Goal: Task Accomplishment & Management: Use online tool/utility

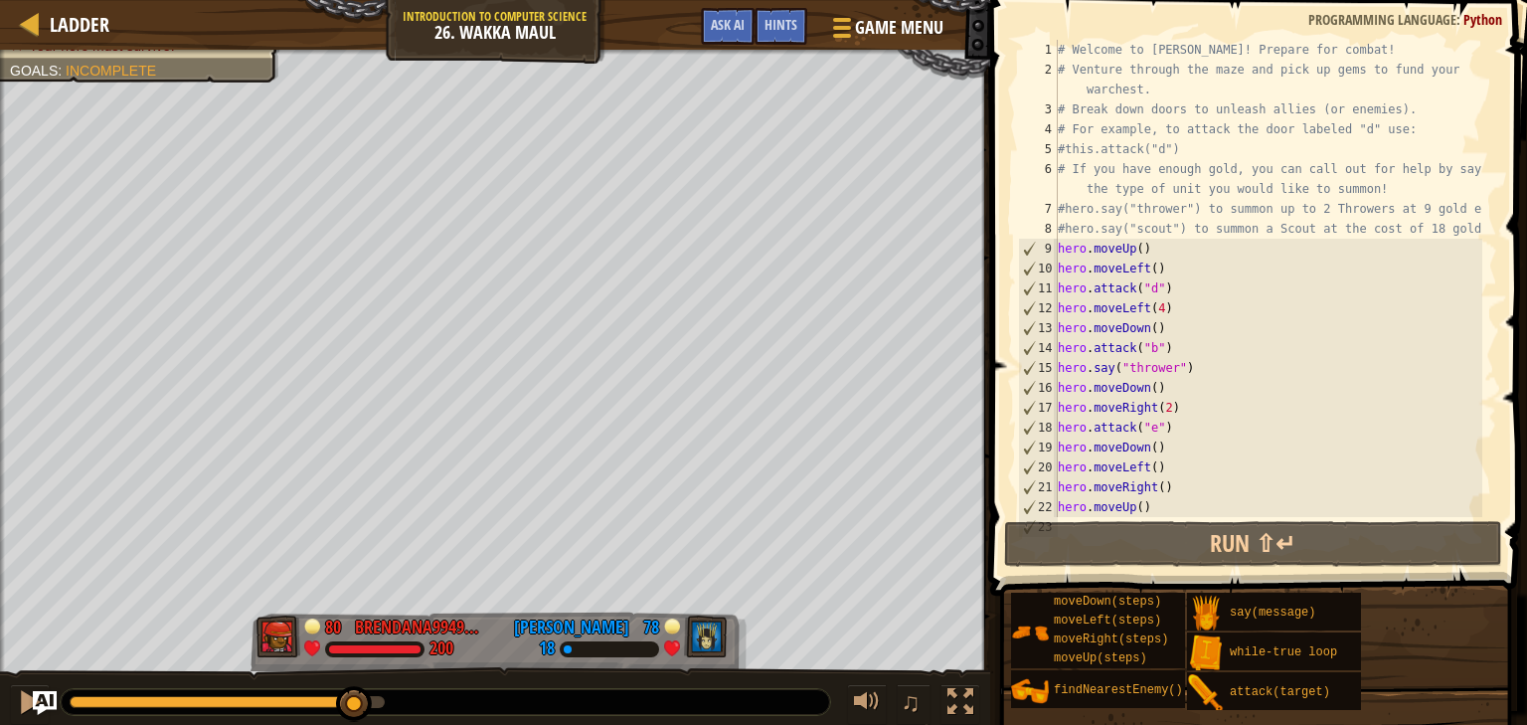
drag, startPoint x: 90, startPoint y: 686, endPoint x: 356, endPoint y: 681, distance: 265.4
click at [356, 681] on div "♫" at bounding box center [495, 697] width 990 height 60
click at [26, 711] on div at bounding box center [30, 702] width 26 height 26
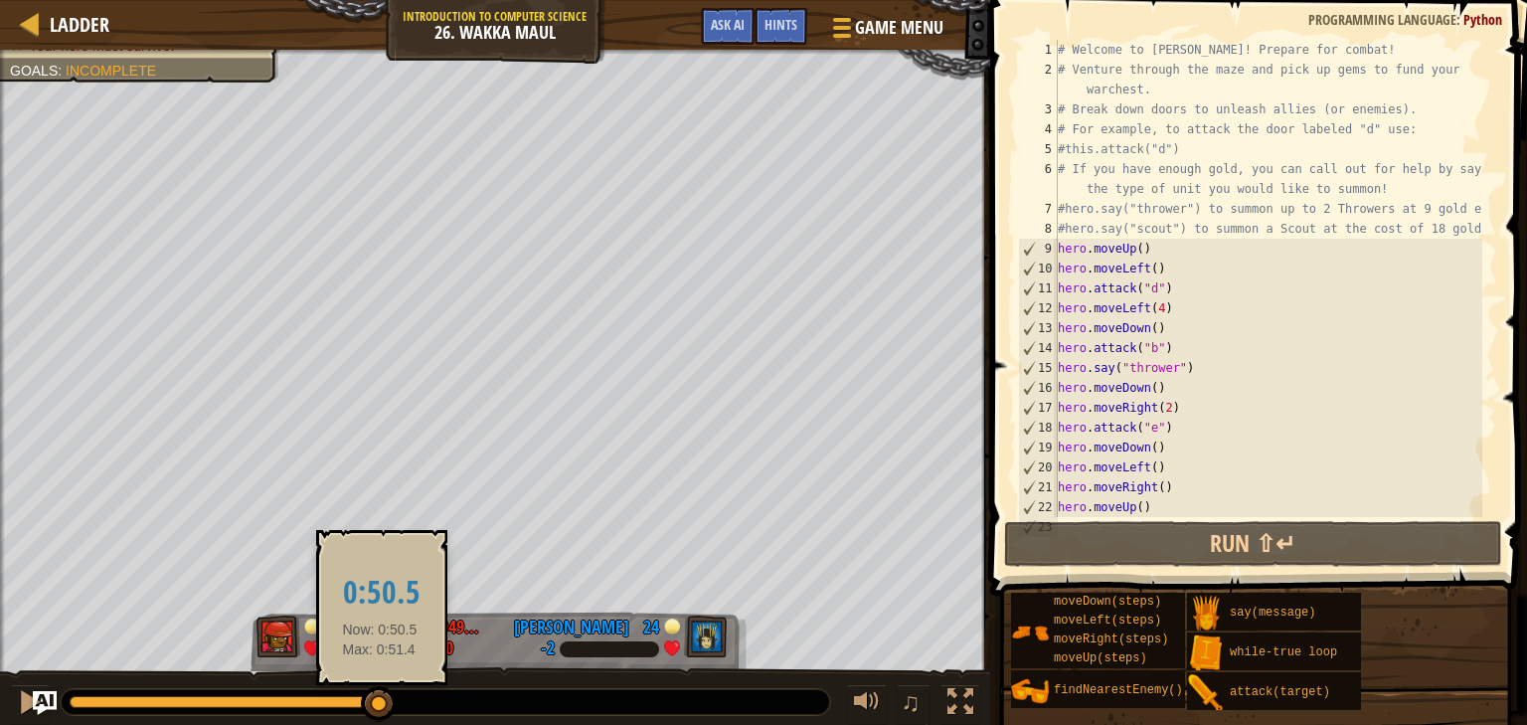
drag, startPoint x: 96, startPoint y: 705, endPoint x: 380, endPoint y: 693, distance: 283.5
click at [380, 693] on div at bounding box center [379, 704] width 36 height 36
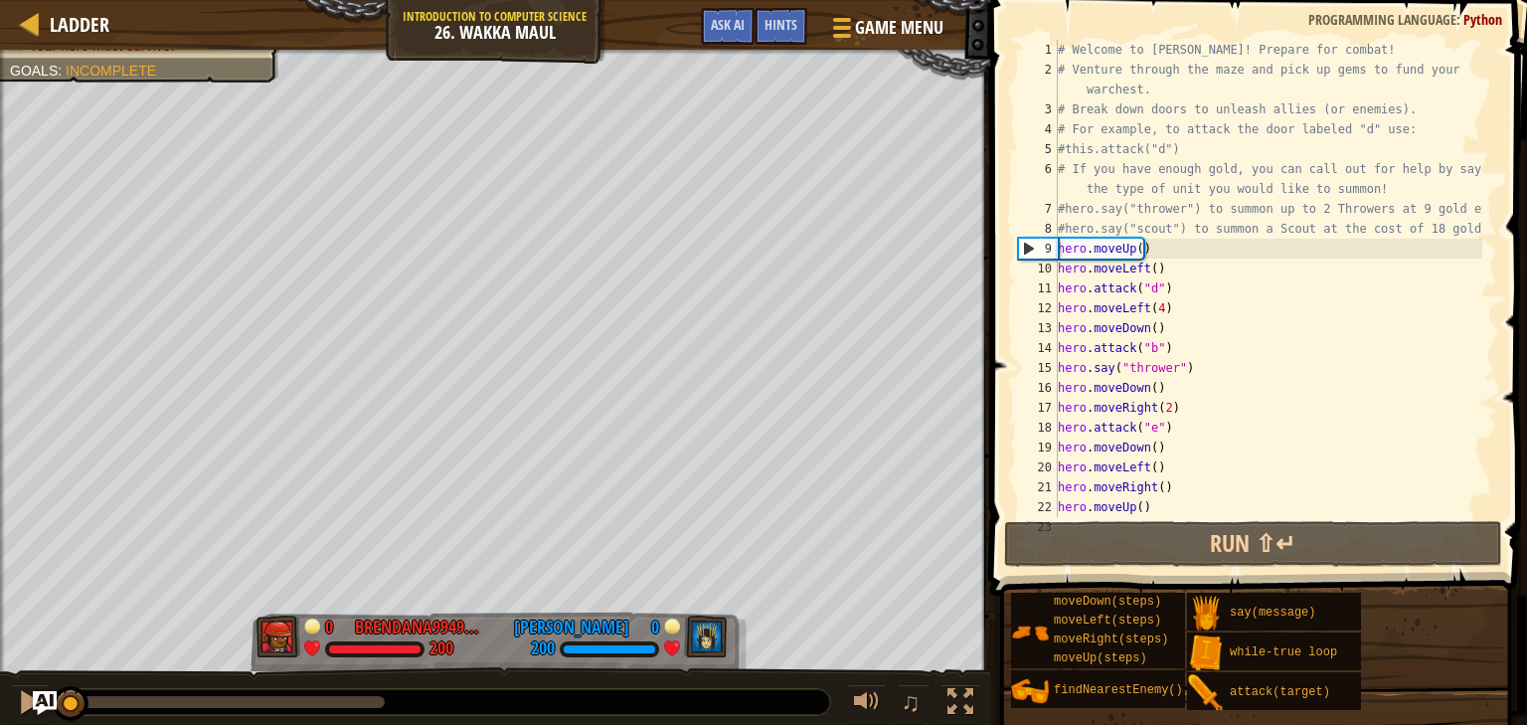
drag, startPoint x: 375, startPoint y: 693, endPoint x: 0, endPoint y: 722, distance: 375.8
click at [0, 722] on div "♫" at bounding box center [495, 697] width 990 height 60
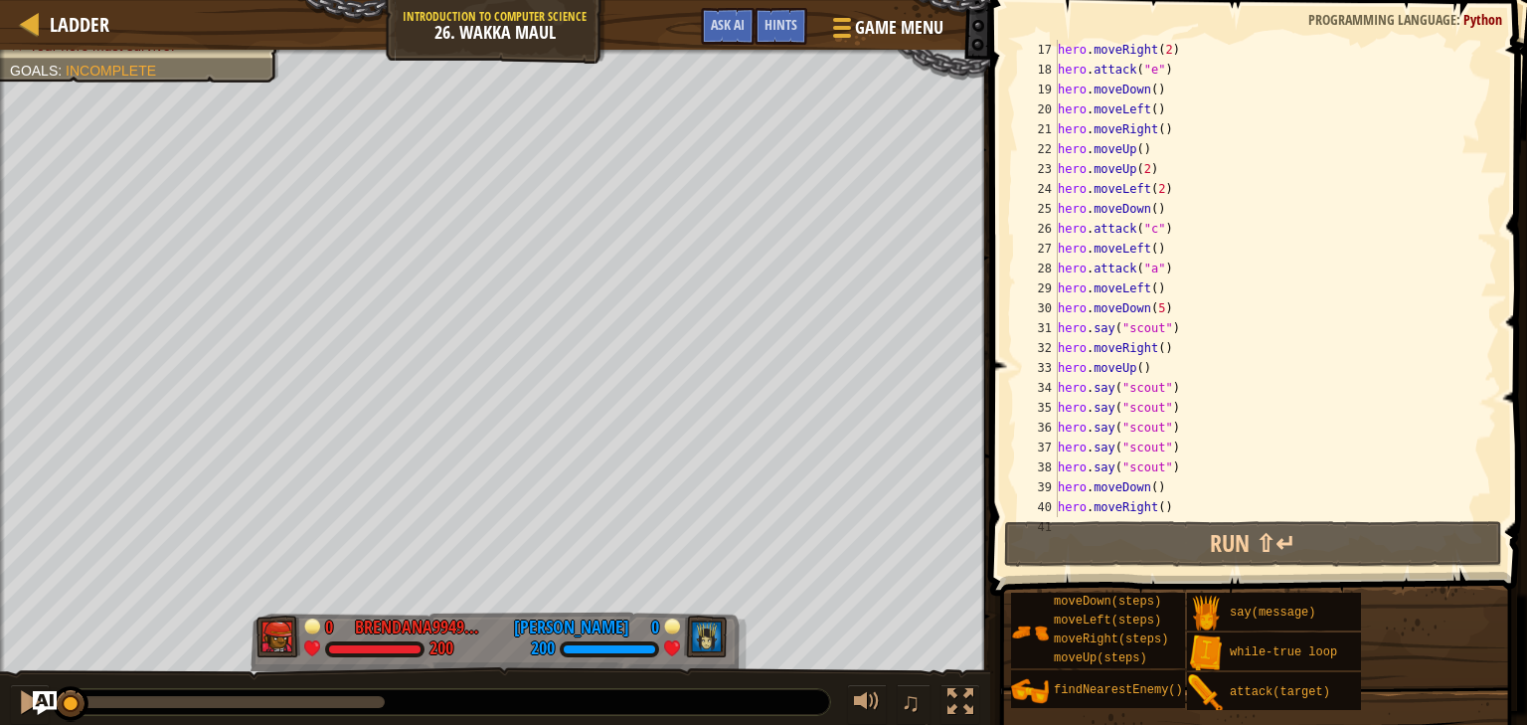
scroll to position [417, 0]
click at [1481, 17] on span "Python" at bounding box center [1482, 19] width 39 height 19
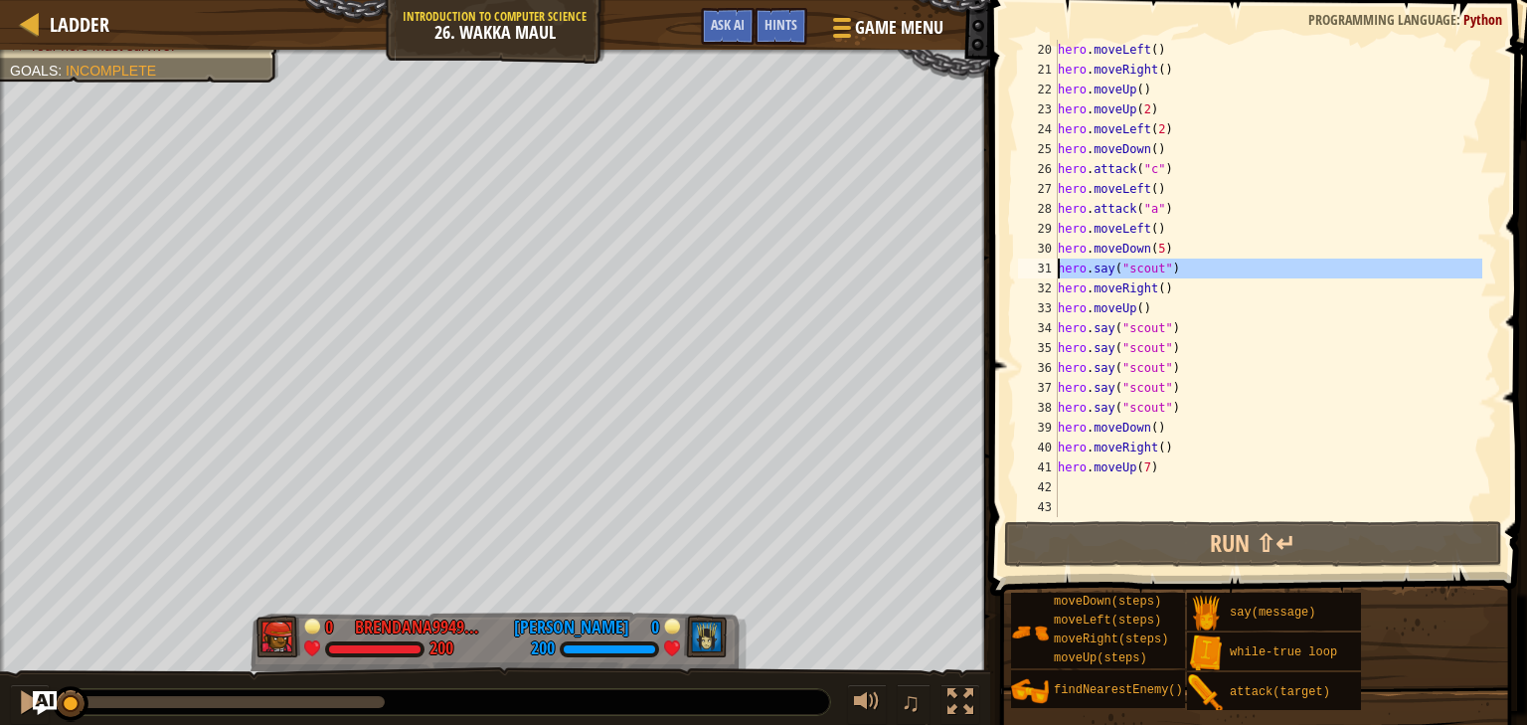
click at [1057, 271] on div "31" at bounding box center [1038, 268] width 40 height 20
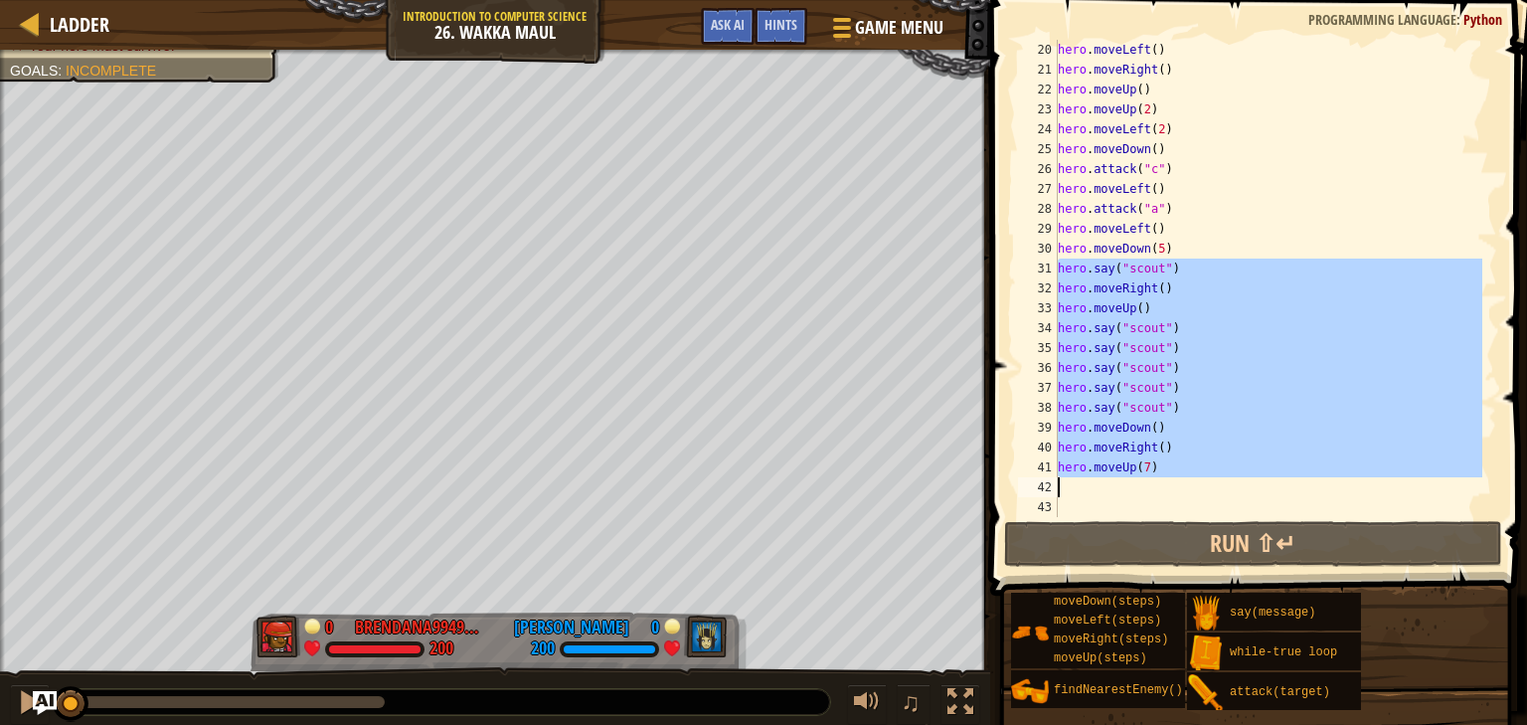
drag, startPoint x: 1057, startPoint y: 271, endPoint x: 1170, endPoint y: 466, distance: 225.4
click at [1170, 466] on div "hero.say("scout") 20 21 22 23 24 25 26 27 28 29 30 31 32 33 34 35 36 37 38 39 4…" at bounding box center [1255, 278] width 483 height 477
type textarea "hero.moveUp(7)"
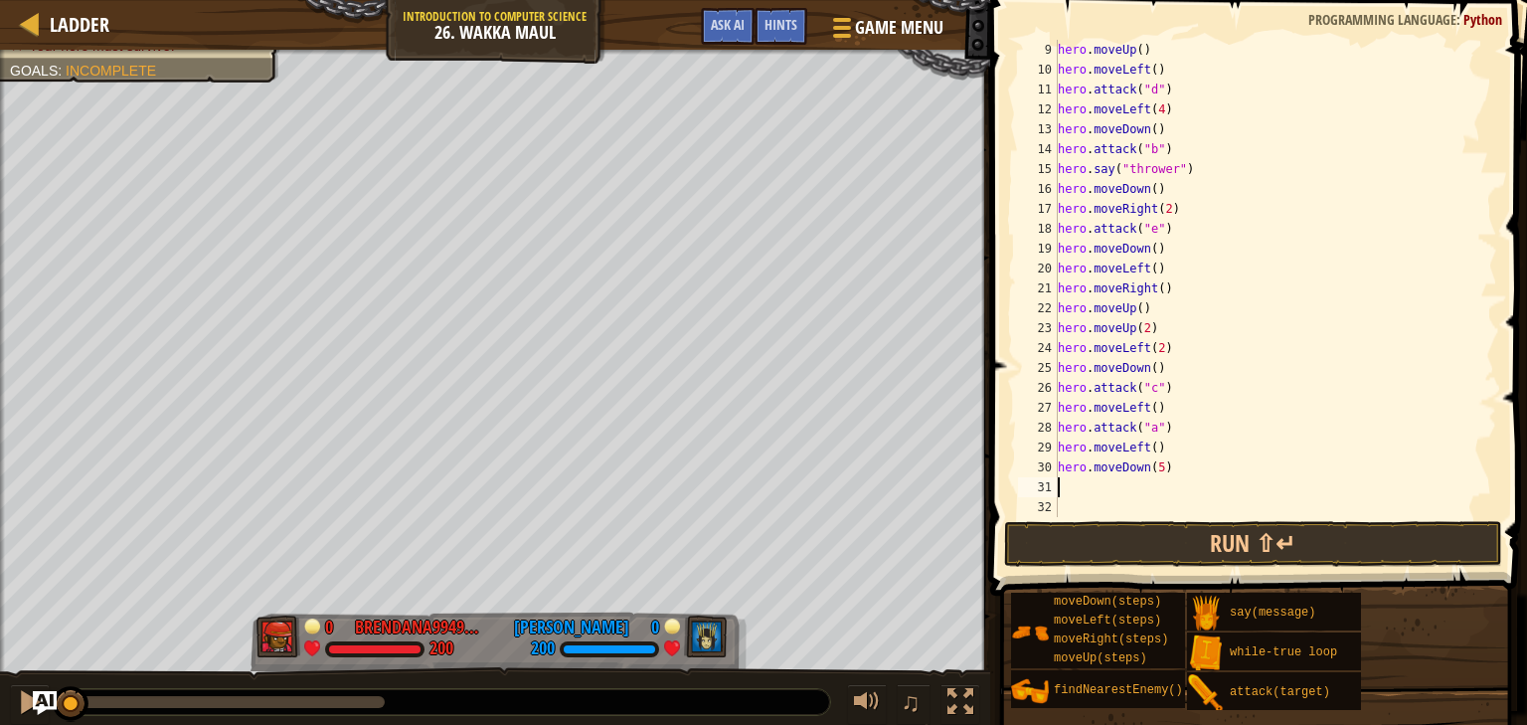
click at [1156, 466] on div "hero . moveUp ( ) hero . moveLeft ( ) hero . attack ( "d" ) hero . moveLeft ( 4…" at bounding box center [1268, 298] width 428 height 517
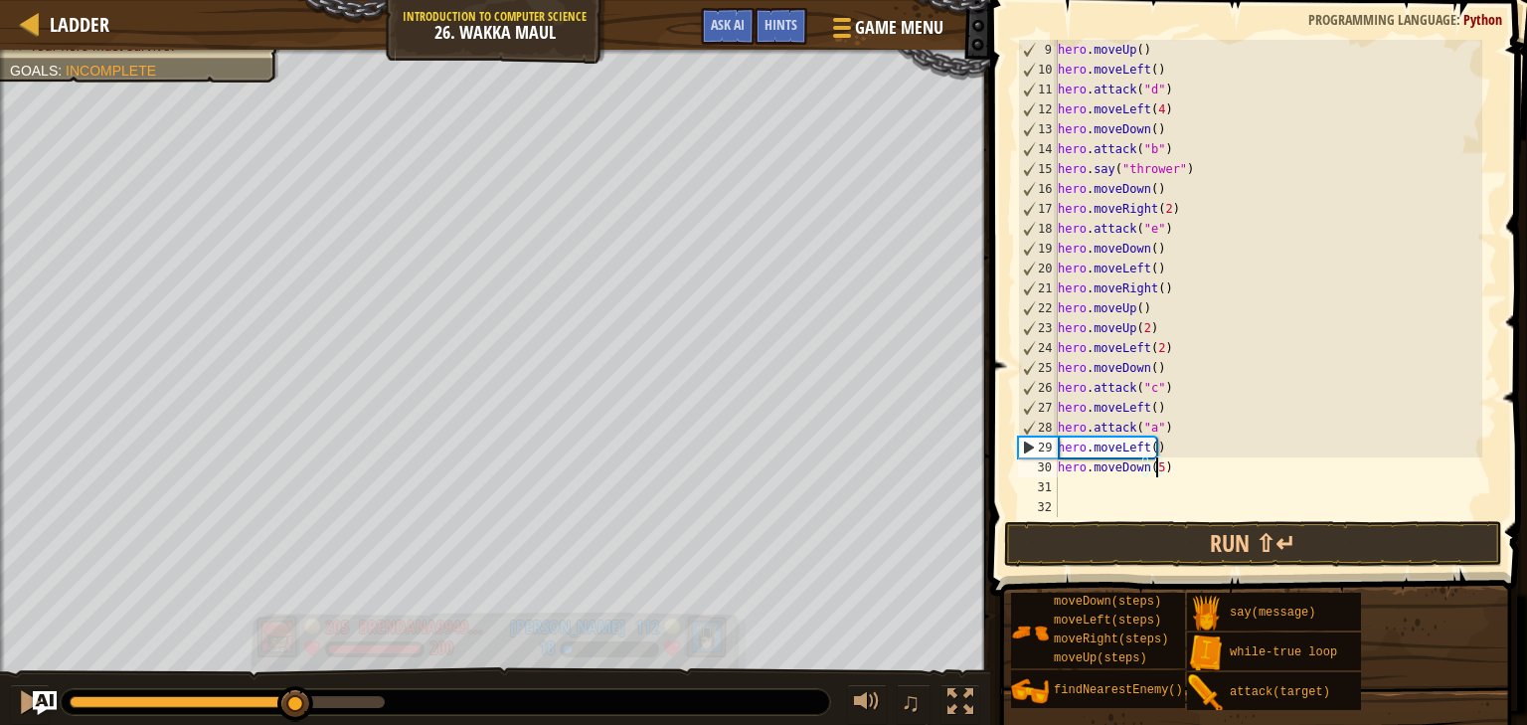
drag, startPoint x: 70, startPoint y: 691, endPoint x: 296, endPoint y: 665, distance: 228.1
click at [296, 665] on div "Defeat the enemy hero in 90 seconds. Your hero must survive. Goals : Incomplete…" at bounding box center [763, 388] width 1527 height 677
click at [296, 665] on div at bounding box center [498, 641] width 497 height 60
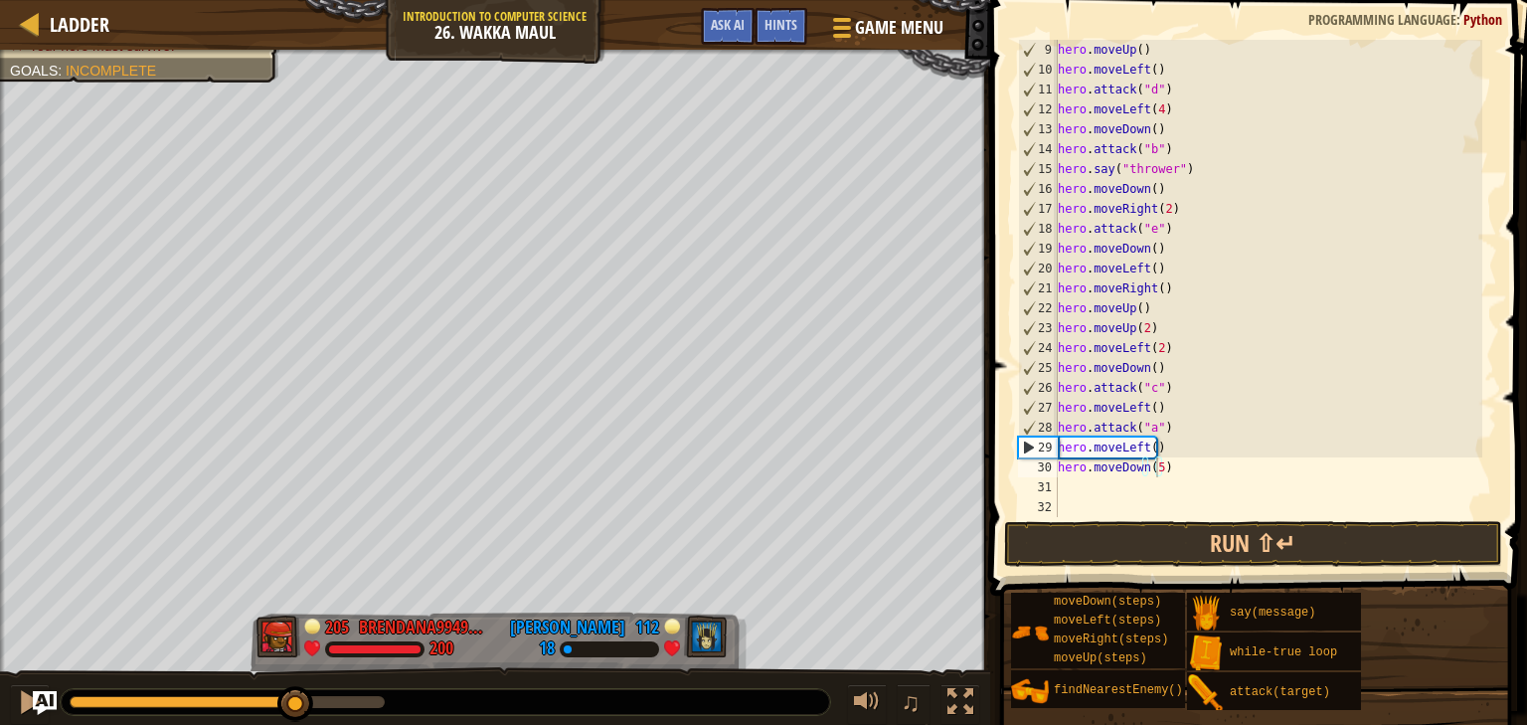
drag, startPoint x: 296, startPoint y: 665, endPoint x: 320, endPoint y: 669, distance: 24.2
click at [320, 669] on div "Defeat the enemy hero in 90 seconds. Your hero must survive. Goals : Incomplete…" at bounding box center [763, 388] width 1527 height 677
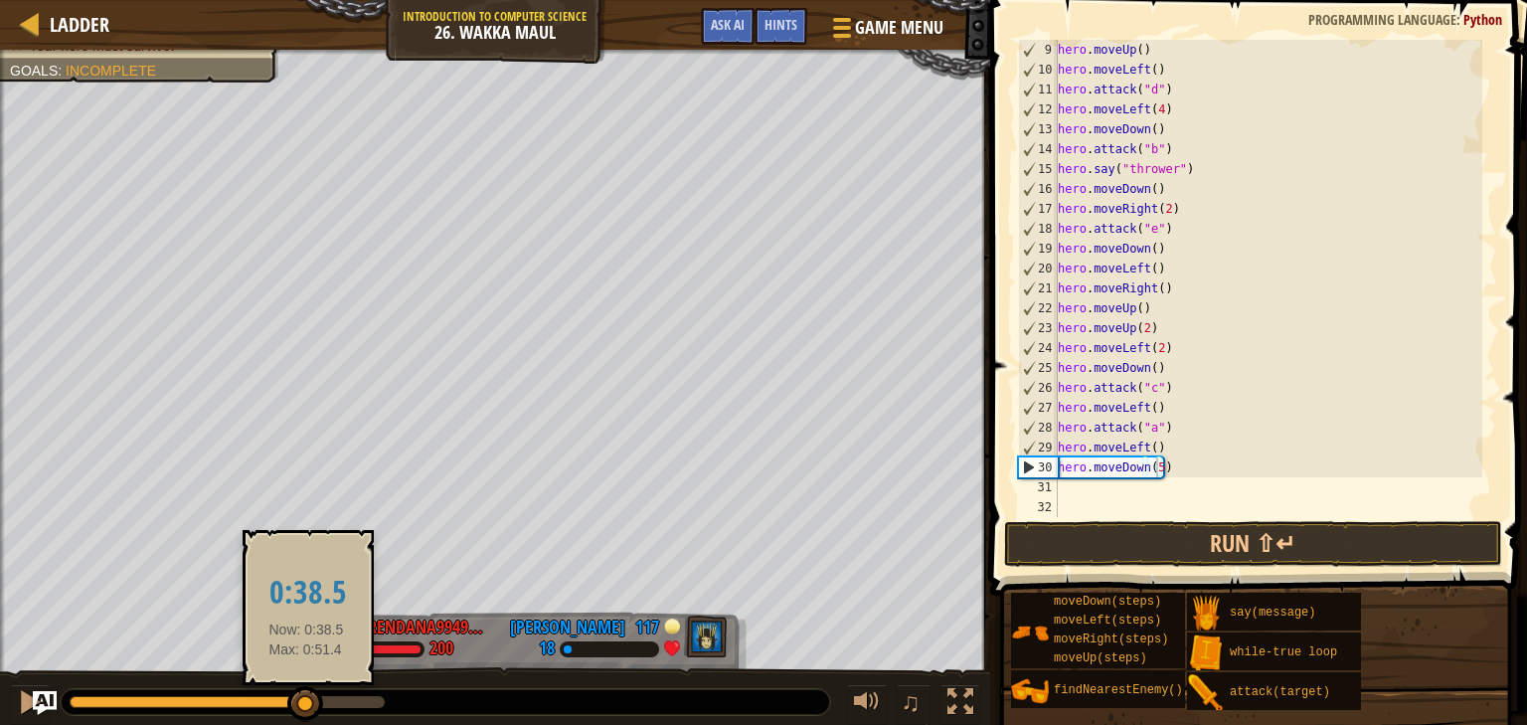
click at [306, 689] on div at bounding box center [305, 704] width 36 height 36
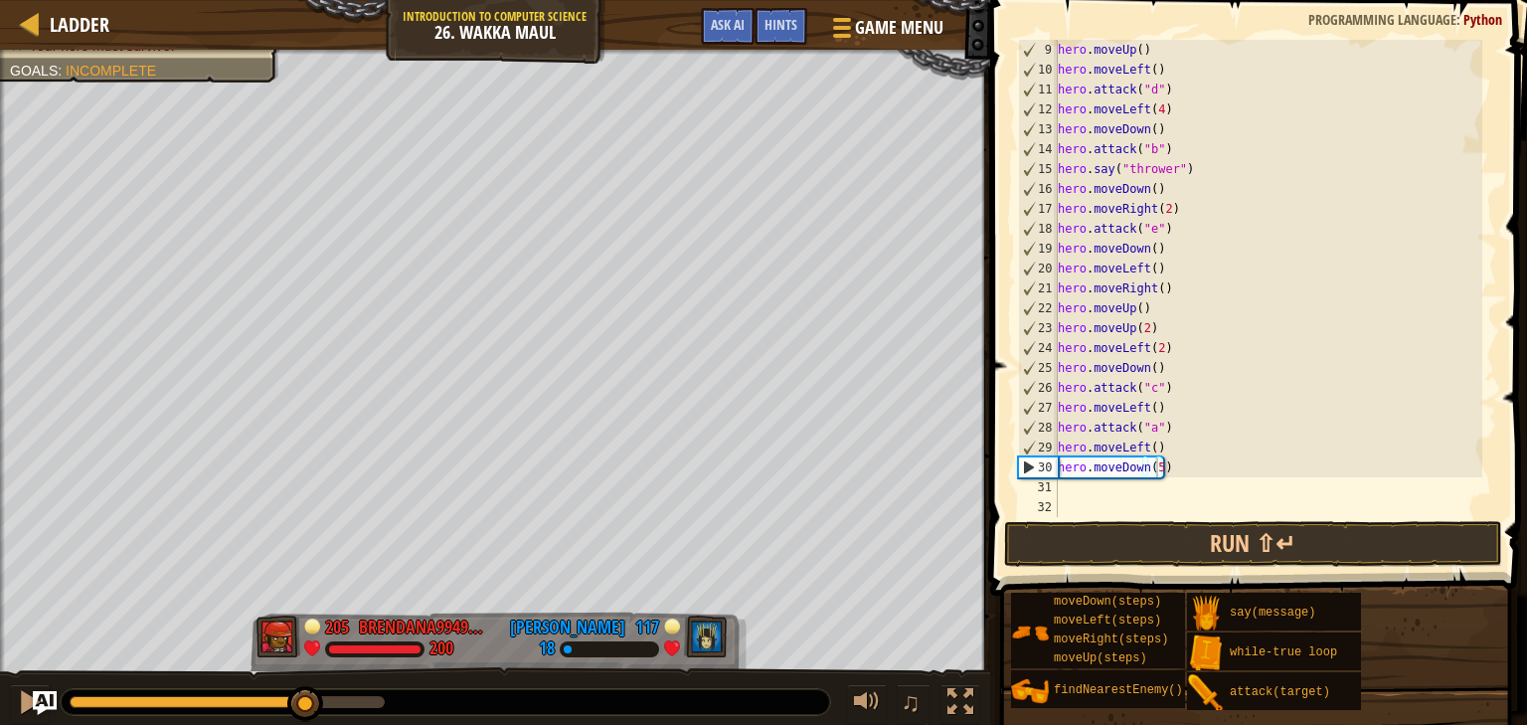
click at [1158, 470] on div "hero . moveUp ( ) hero . moveLeft ( ) hero . attack ( "d" ) hero . moveLeft ( 4…" at bounding box center [1268, 298] width 428 height 517
type textarea "hero.moveDown()"
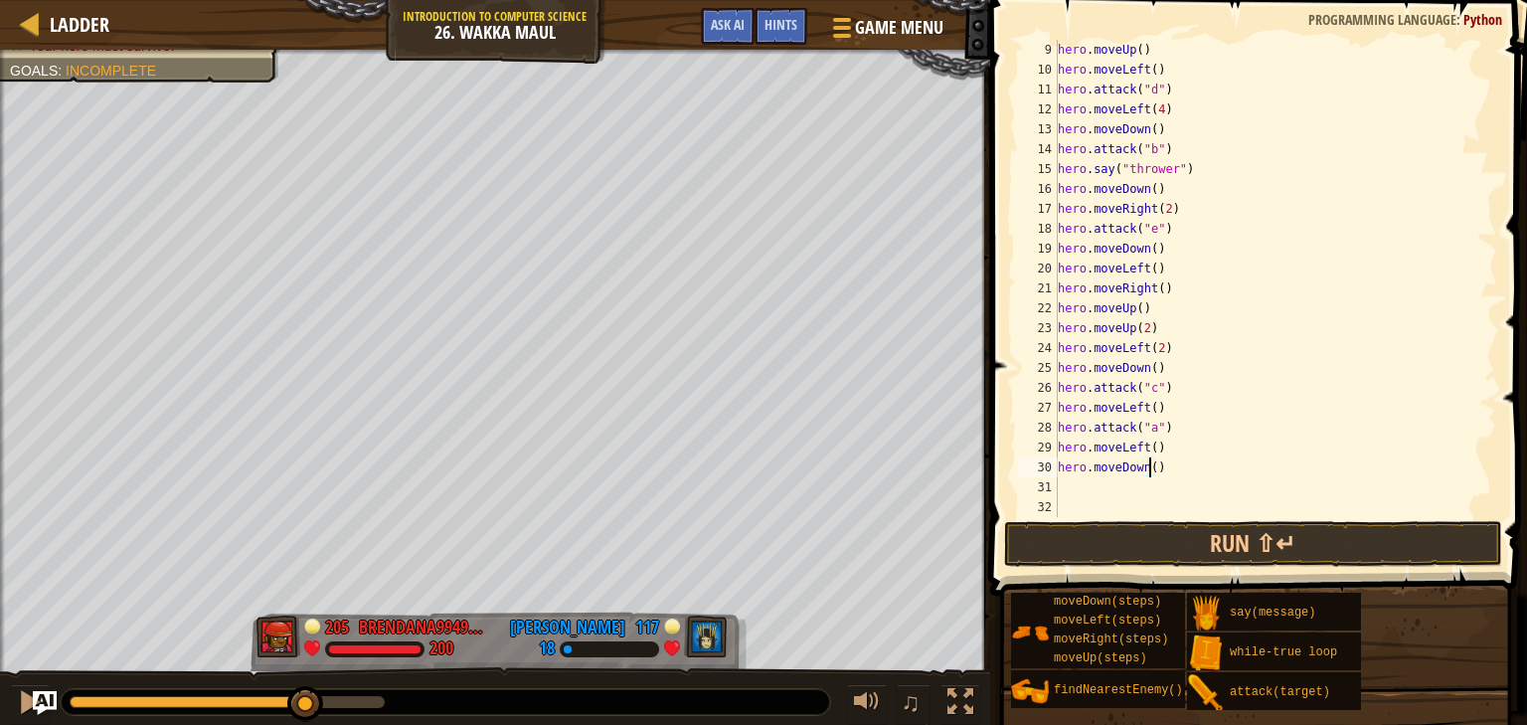
click at [1095, 504] on div "hero . moveUp ( ) hero . moveLeft ( ) hero . attack ( "d" ) hero . moveLeft ( 4…" at bounding box center [1268, 298] width 428 height 517
click at [1095, 496] on div "hero . moveUp ( ) hero . moveLeft ( ) hero . attack ( "d" ) hero . moveLeft ( 4…" at bounding box center [1268, 298] width 428 height 517
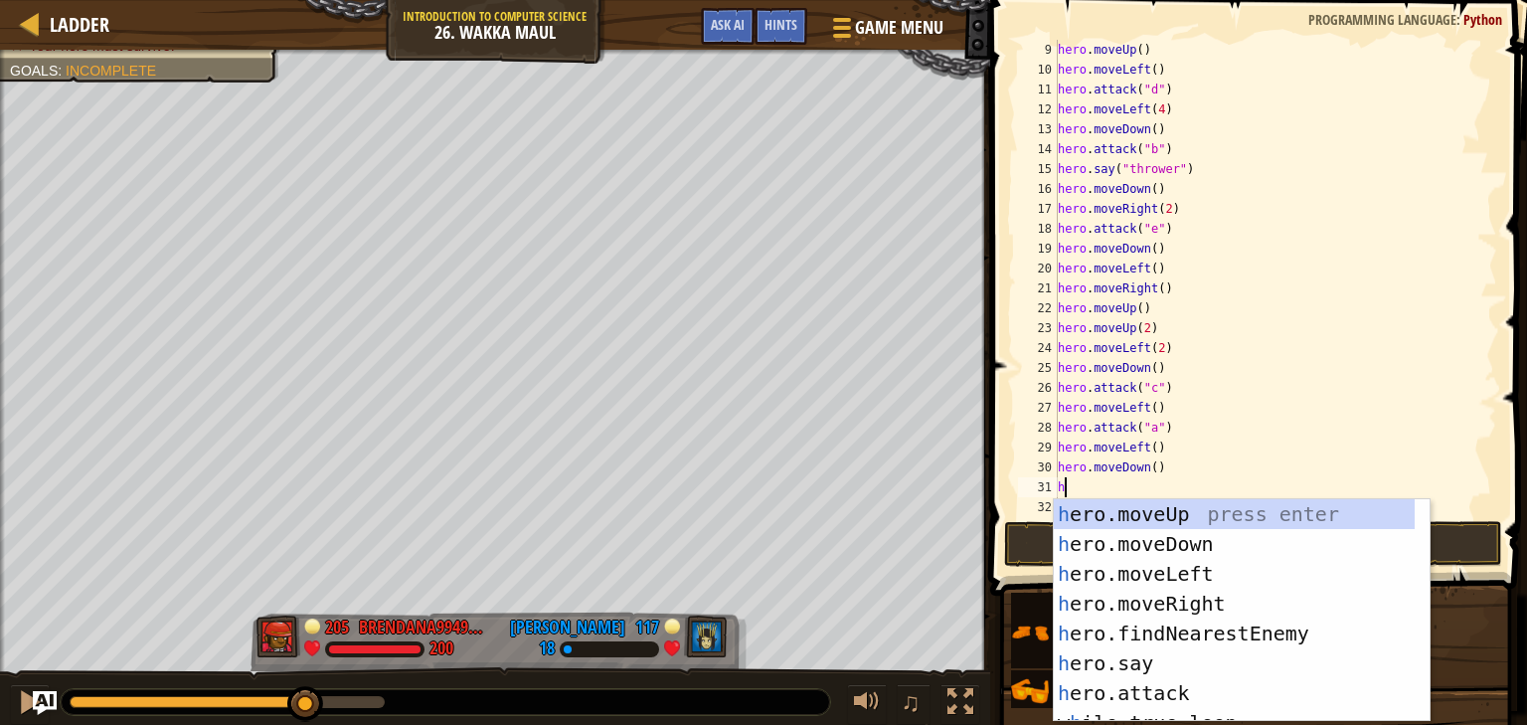
type textarea "her"
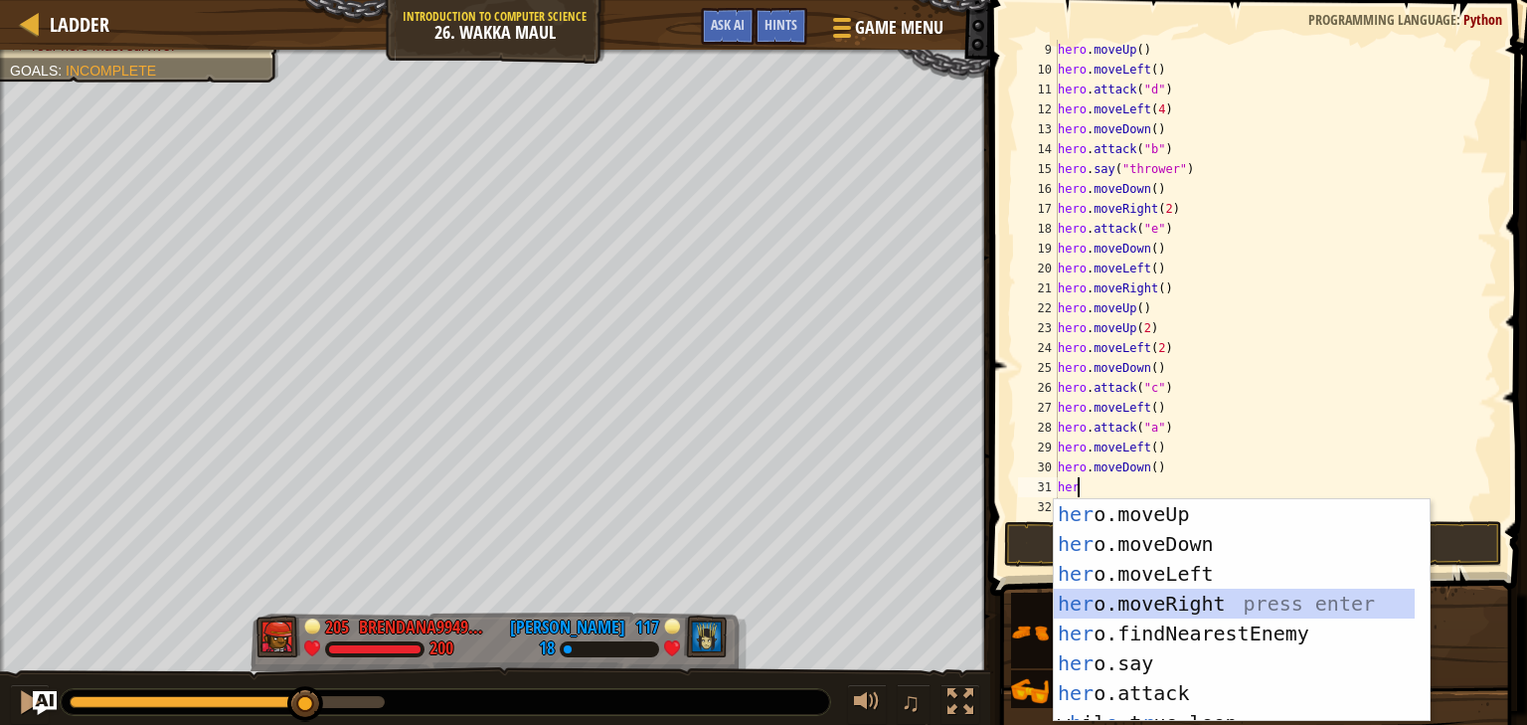
click at [1097, 592] on div "her o.moveUp press enter her o.moveDown press enter her o.moveLeft press enter …" at bounding box center [1234, 640] width 361 height 282
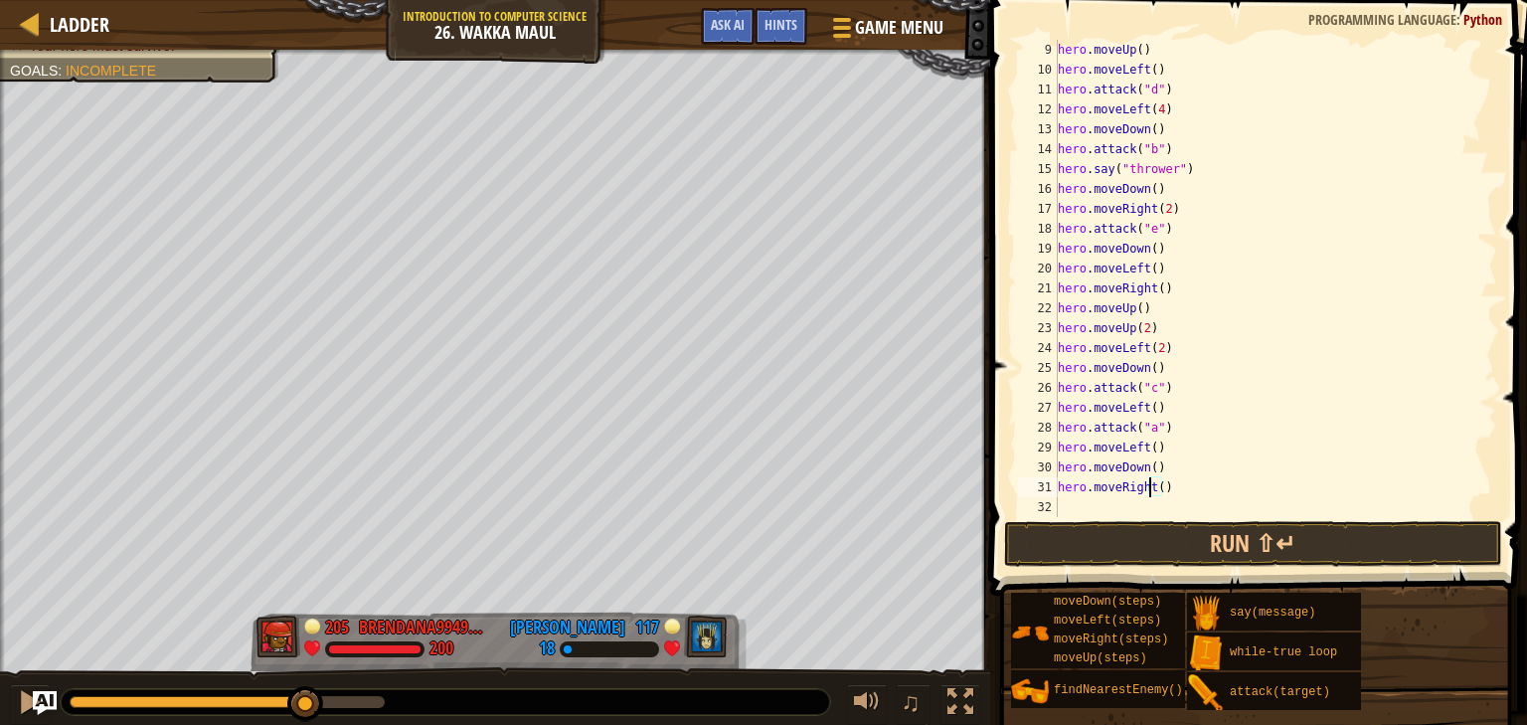
click at [1151, 483] on div "hero . moveUp ( ) hero . moveLeft ( ) hero . attack ( "d" ) hero . moveLeft ( 4…" at bounding box center [1268, 298] width 428 height 517
click at [1157, 484] on div "hero . moveUp ( ) hero . moveLeft ( ) hero . attack ( "d" ) hero . moveLeft ( 4…" at bounding box center [1268, 298] width 428 height 517
type textarea "hero.moveRight(2)"
click at [1081, 503] on div "hero . moveUp ( ) hero . moveLeft ( ) hero . attack ( "d" ) hero . moveLeft ( 4…" at bounding box center [1268, 298] width 428 height 517
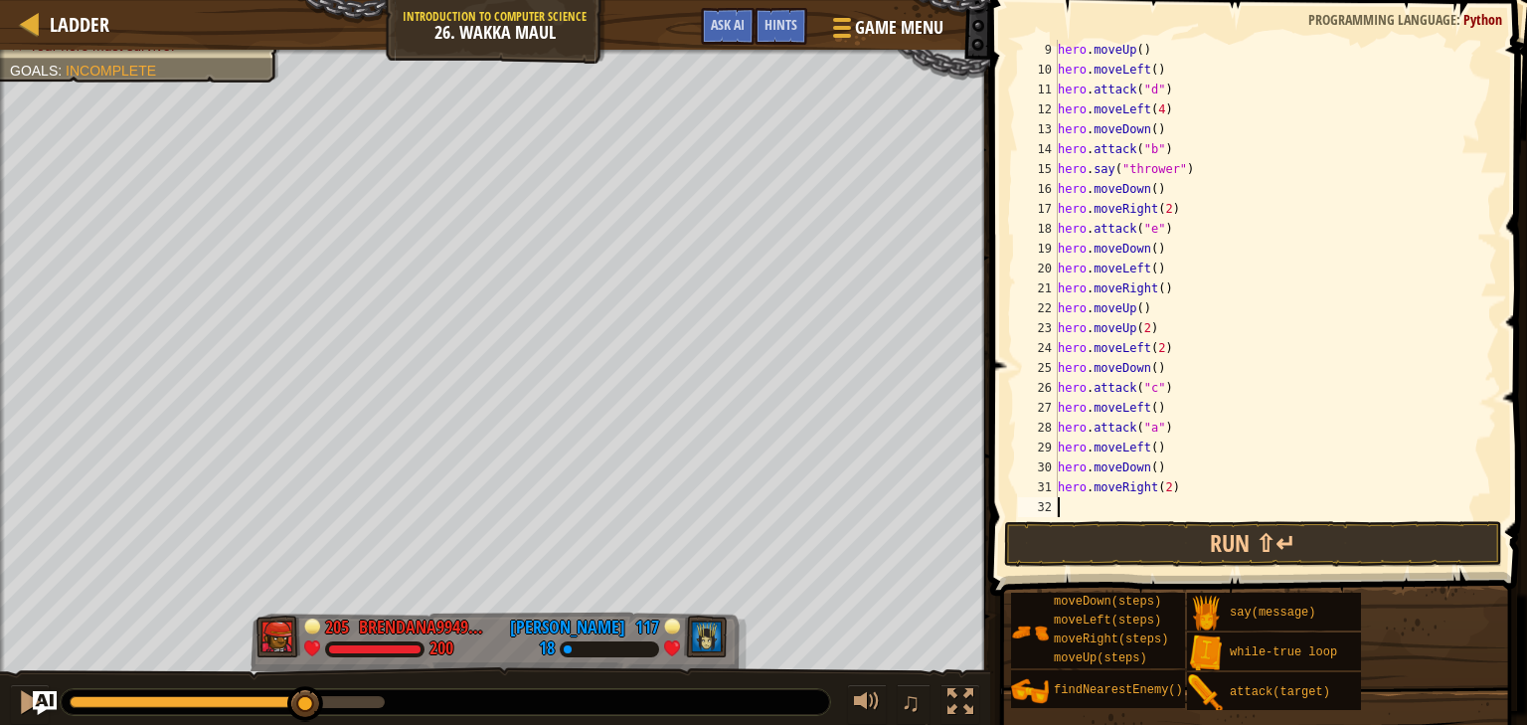
scroll to position [9, 0]
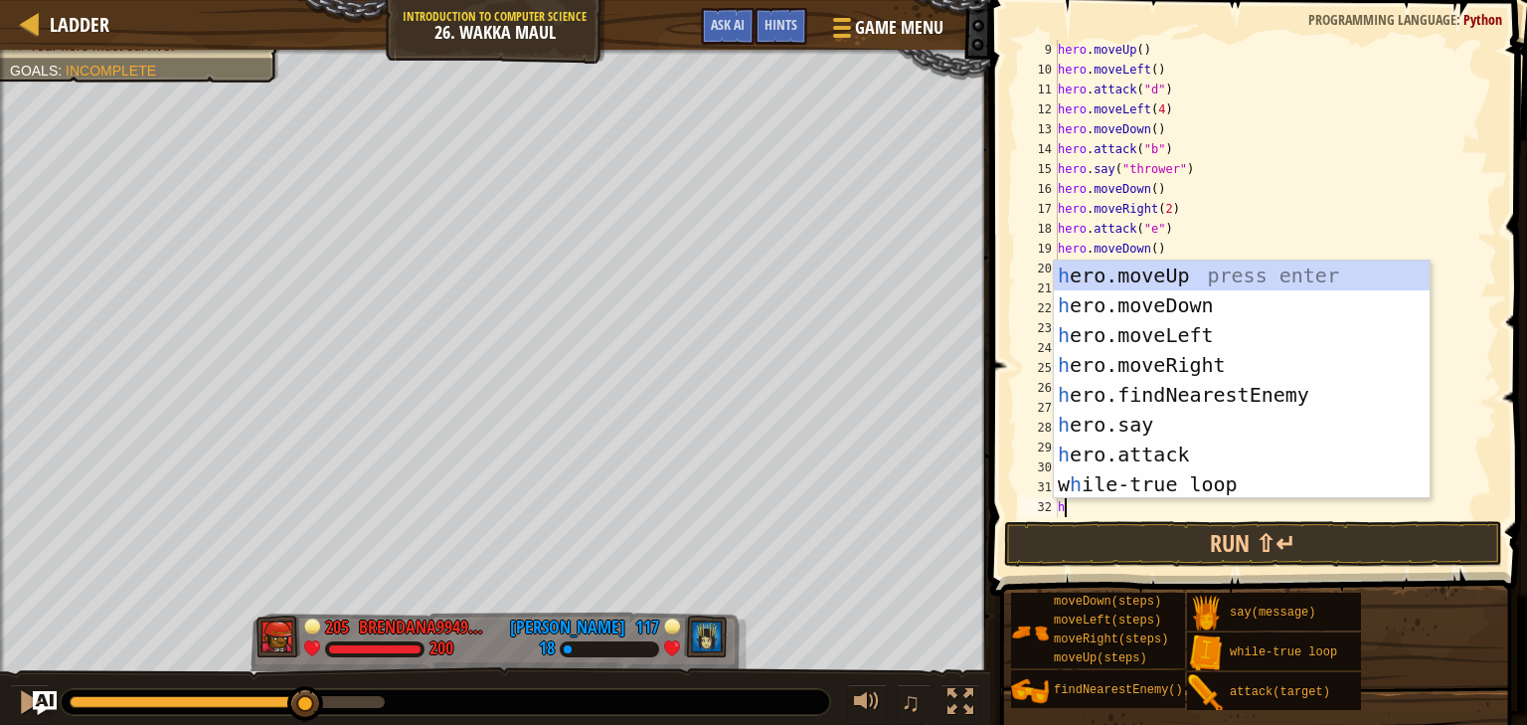
type textarea "her"
click at [1183, 280] on div "her o.moveUp press enter her o.moveDown press enter her o.moveLeft press enter …" at bounding box center [1242, 409] width 376 height 298
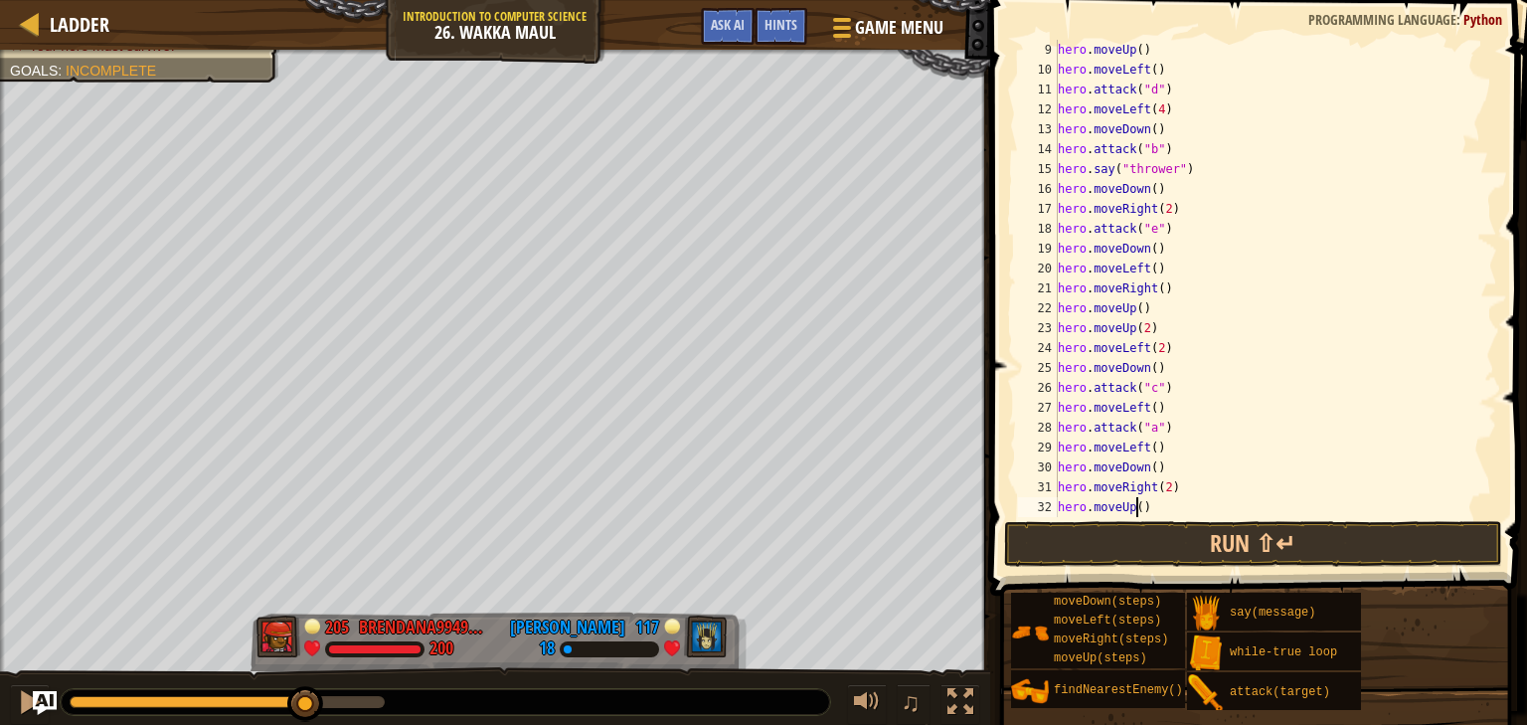
click at [1134, 500] on div "hero . moveUp ( ) hero . moveLeft ( ) hero . attack ( "d" ) hero . moveLeft ( 4…" at bounding box center [1268, 298] width 428 height 517
type textarea "hero.moveUp(2)"
click at [1115, 538] on button "Run ⇧↵" at bounding box center [1253, 544] width 498 height 46
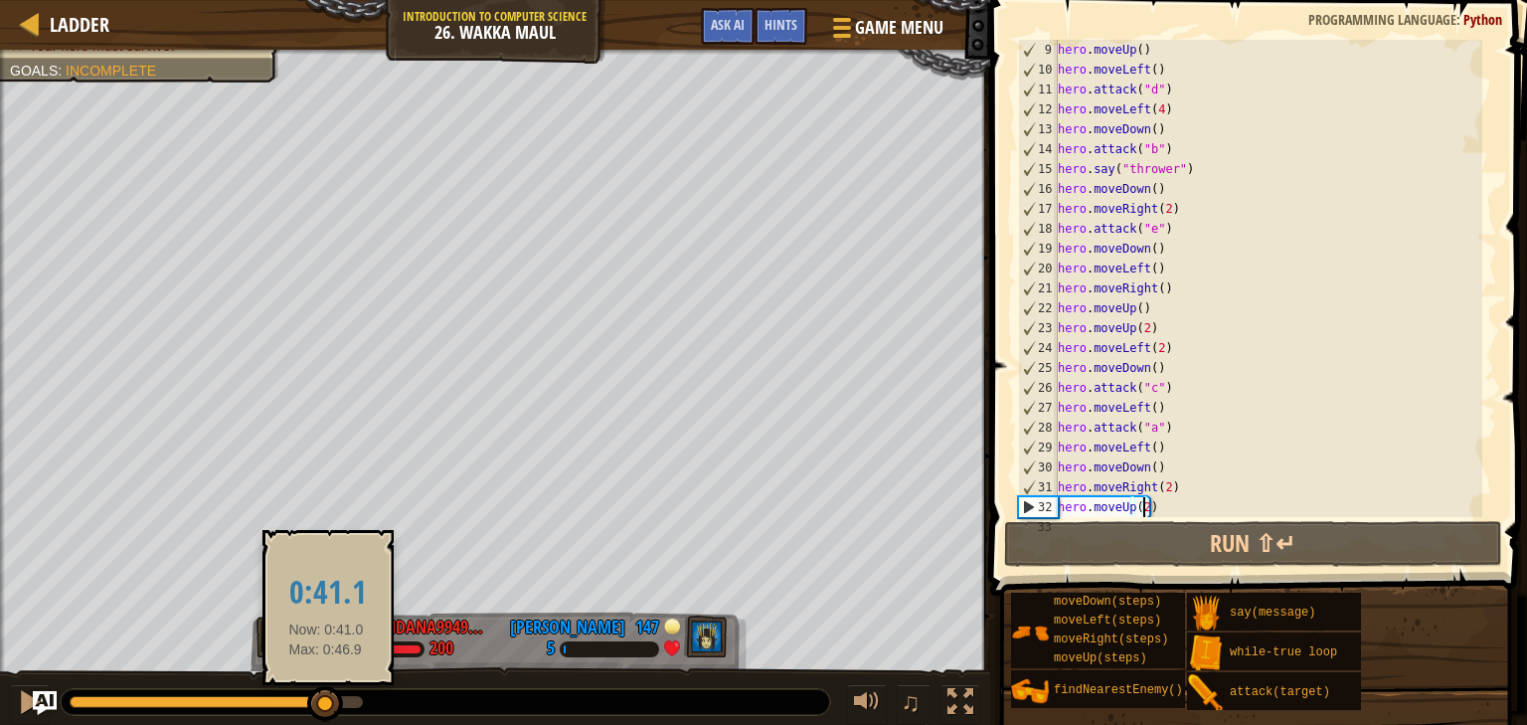
drag, startPoint x: 194, startPoint y: 696, endPoint x: 326, endPoint y: 693, distance: 132.2
click at [326, 693] on div at bounding box center [325, 704] width 36 height 36
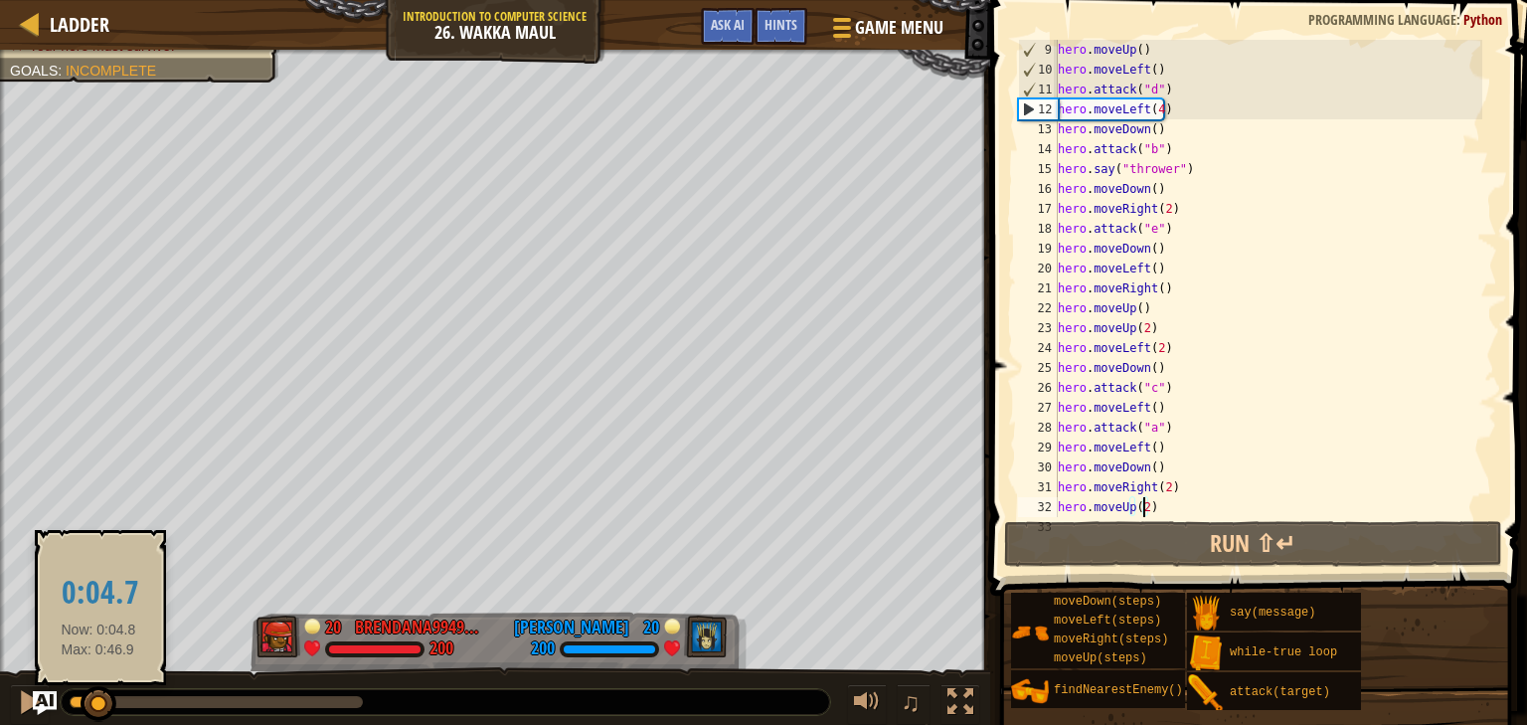
drag, startPoint x: 359, startPoint y: 699, endPoint x: 98, endPoint y: 707, distance: 260.5
click at [98, 707] on div at bounding box center [99, 704] width 36 height 36
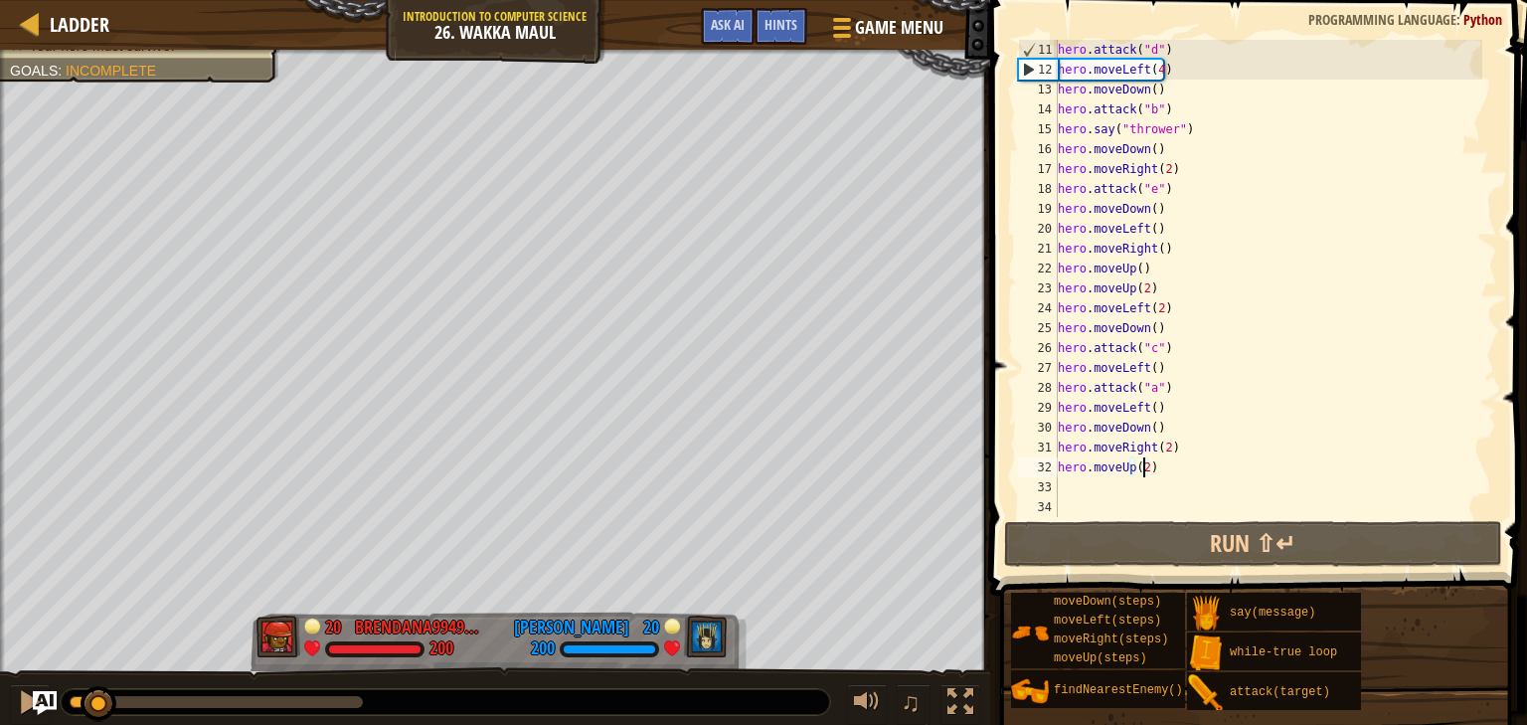
scroll to position [239, 0]
click at [1152, 462] on div "hero . attack ( "d" ) hero . moveLeft ( 4 ) hero . moveDown ( ) hero . attack (…" at bounding box center [1268, 298] width 428 height 517
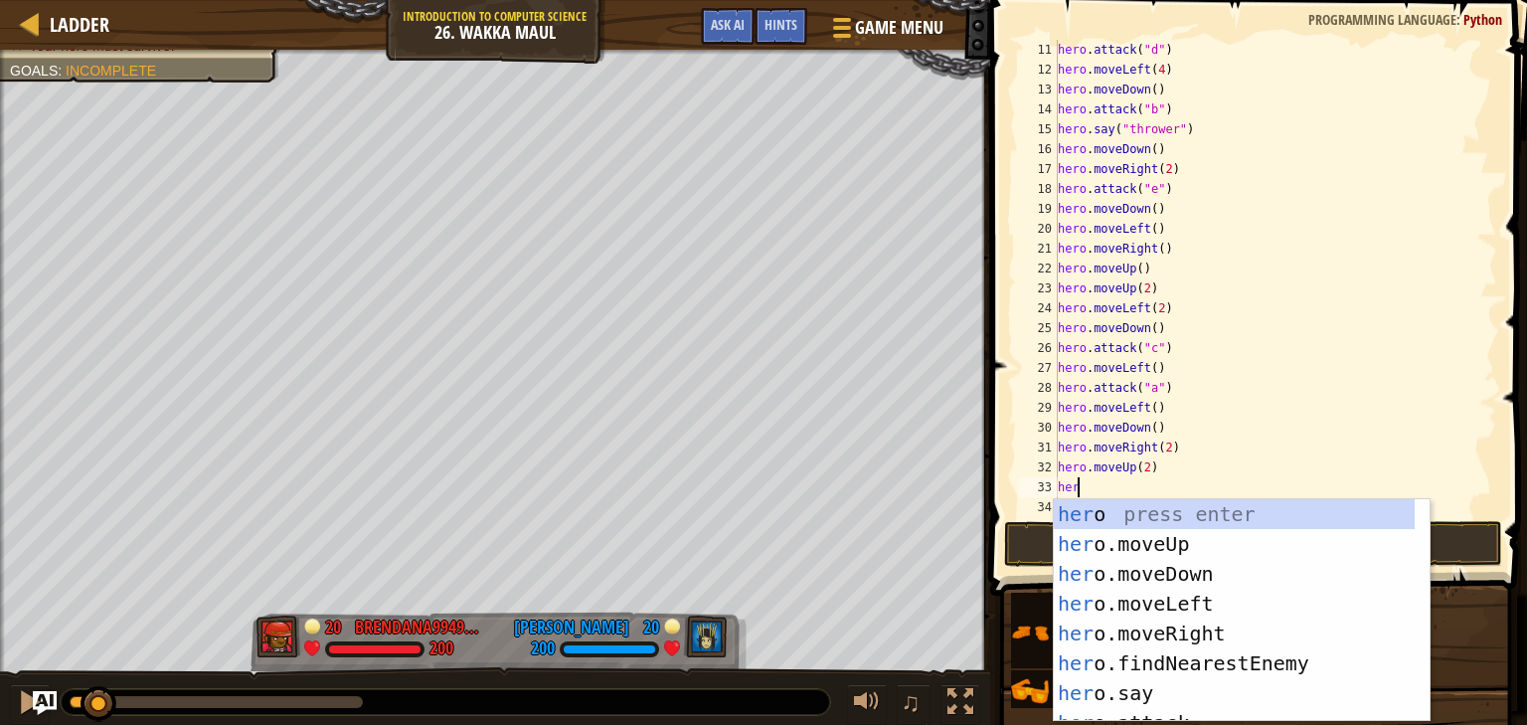
scroll to position [9, 0]
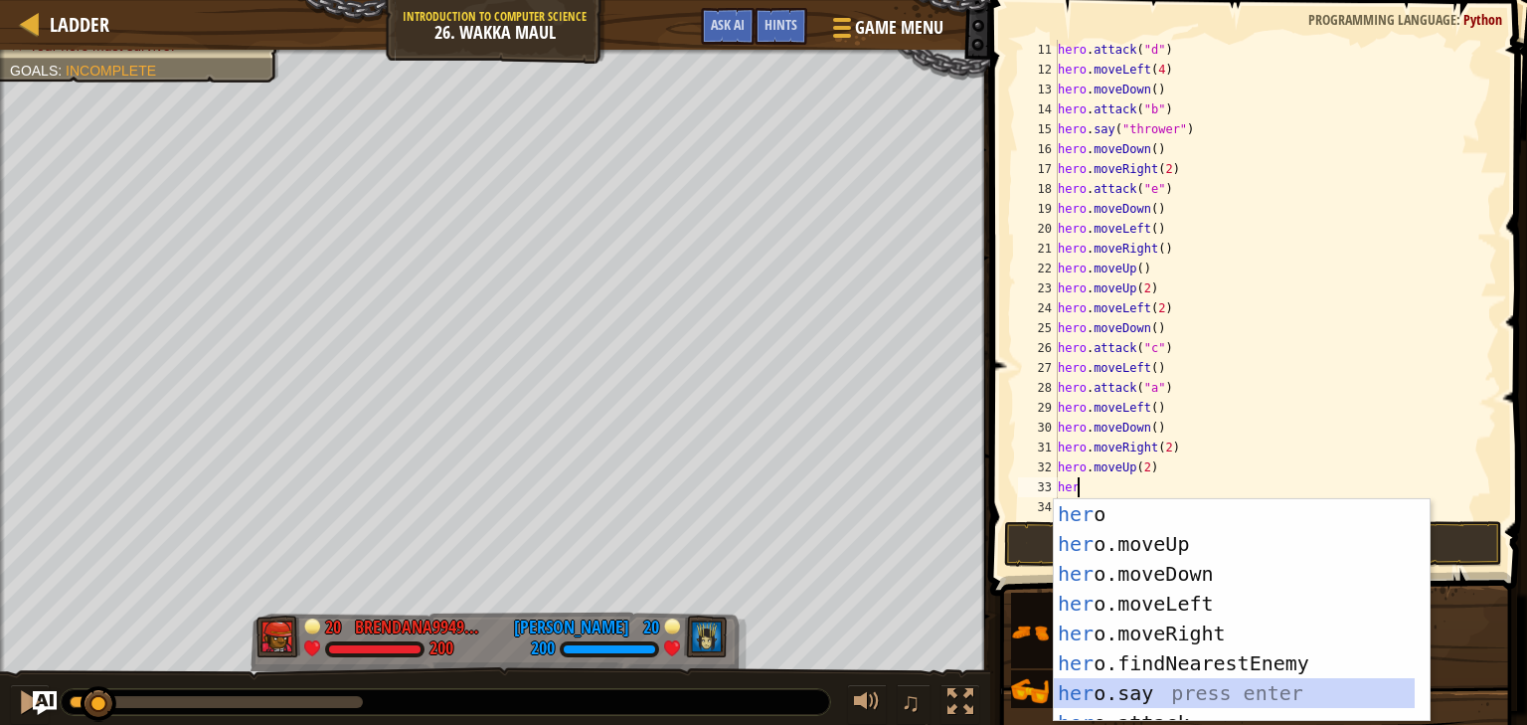
click at [1119, 689] on div "her o press enter her o.moveUp press enter her o.moveDown press enter her o.mov…" at bounding box center [1234, 640] width 361 height 282
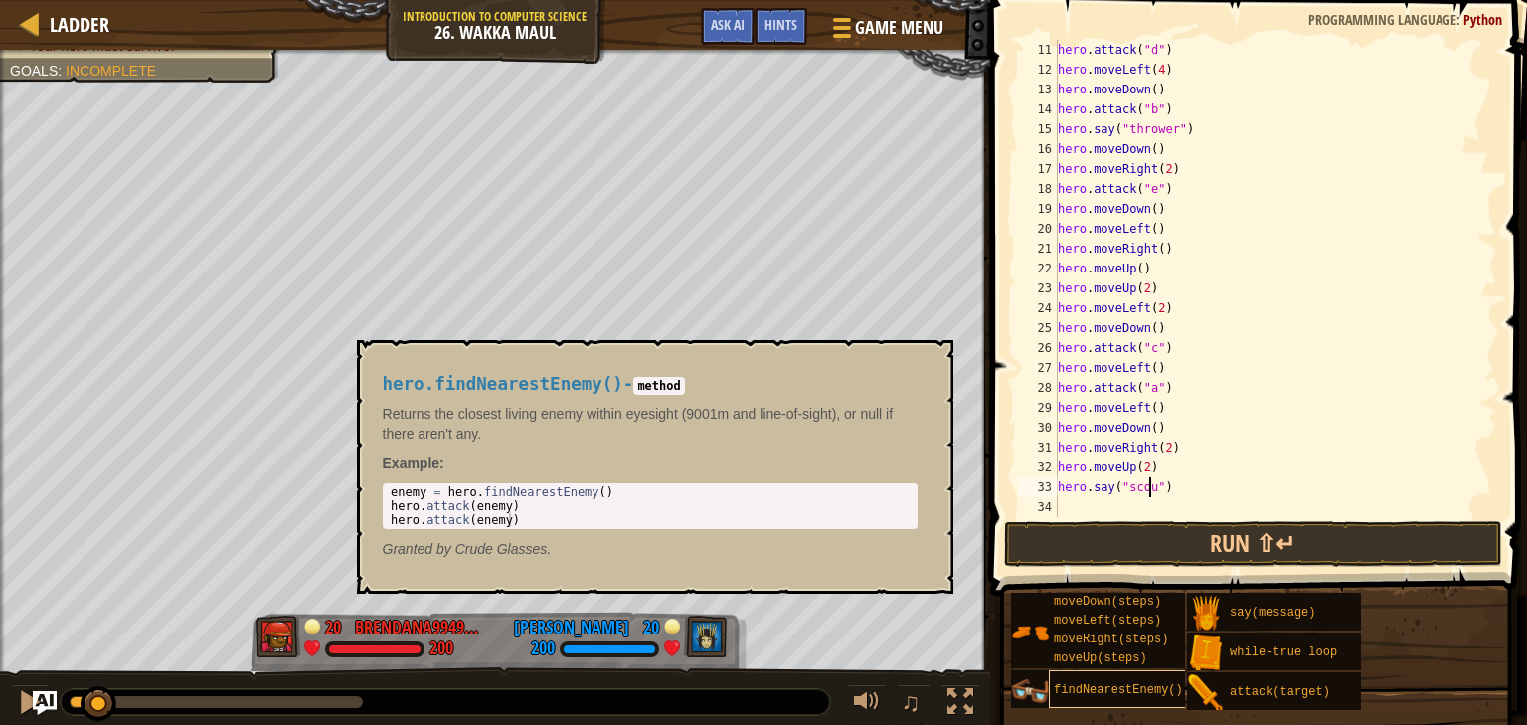
type textarea "hero.say("scout")"
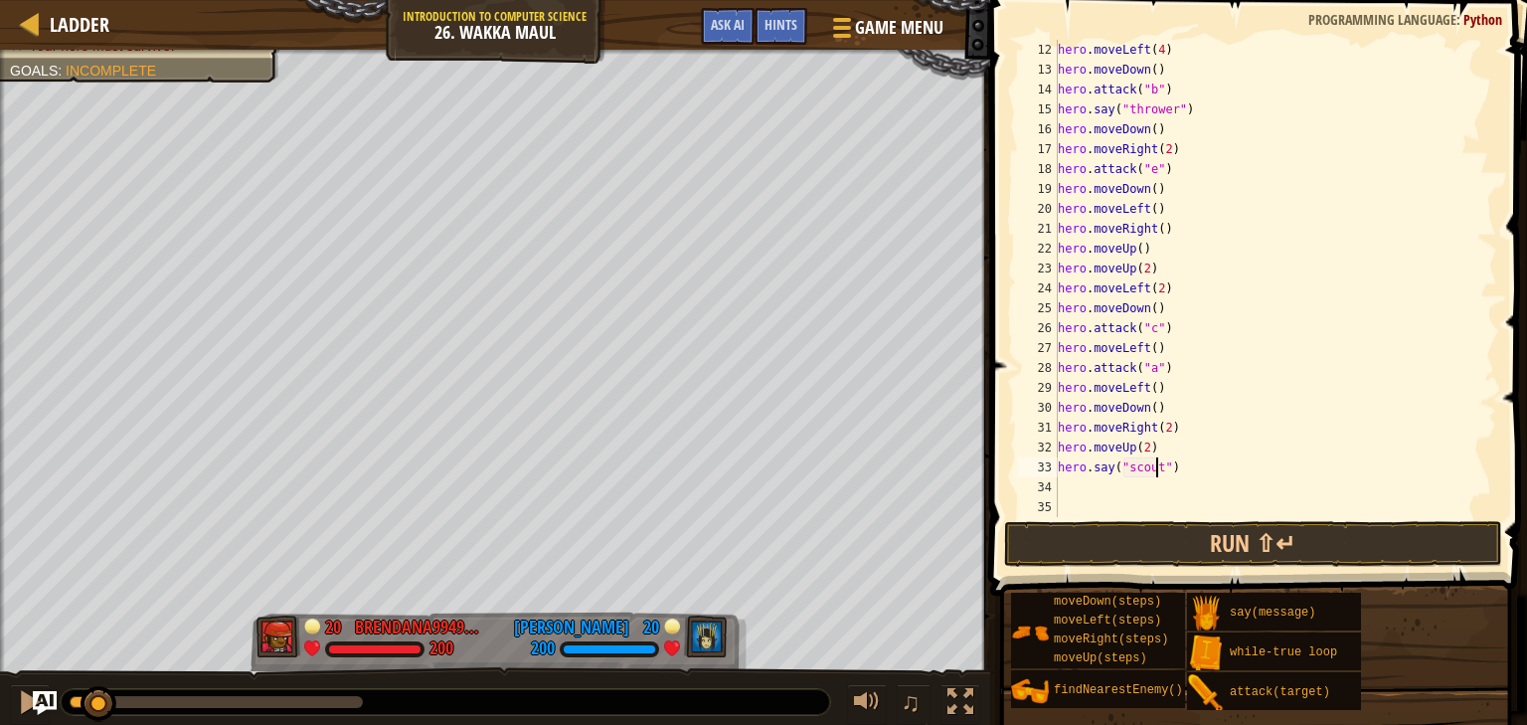
scroll to position [258, 0]
click at [1183, 495] on div "hero . moveLeft ( 4 ) hero . moveDown ( ) hero . attack ( "b" ) hero . say ( "t…" at bounding box center [1268, 298] width 428 height 517
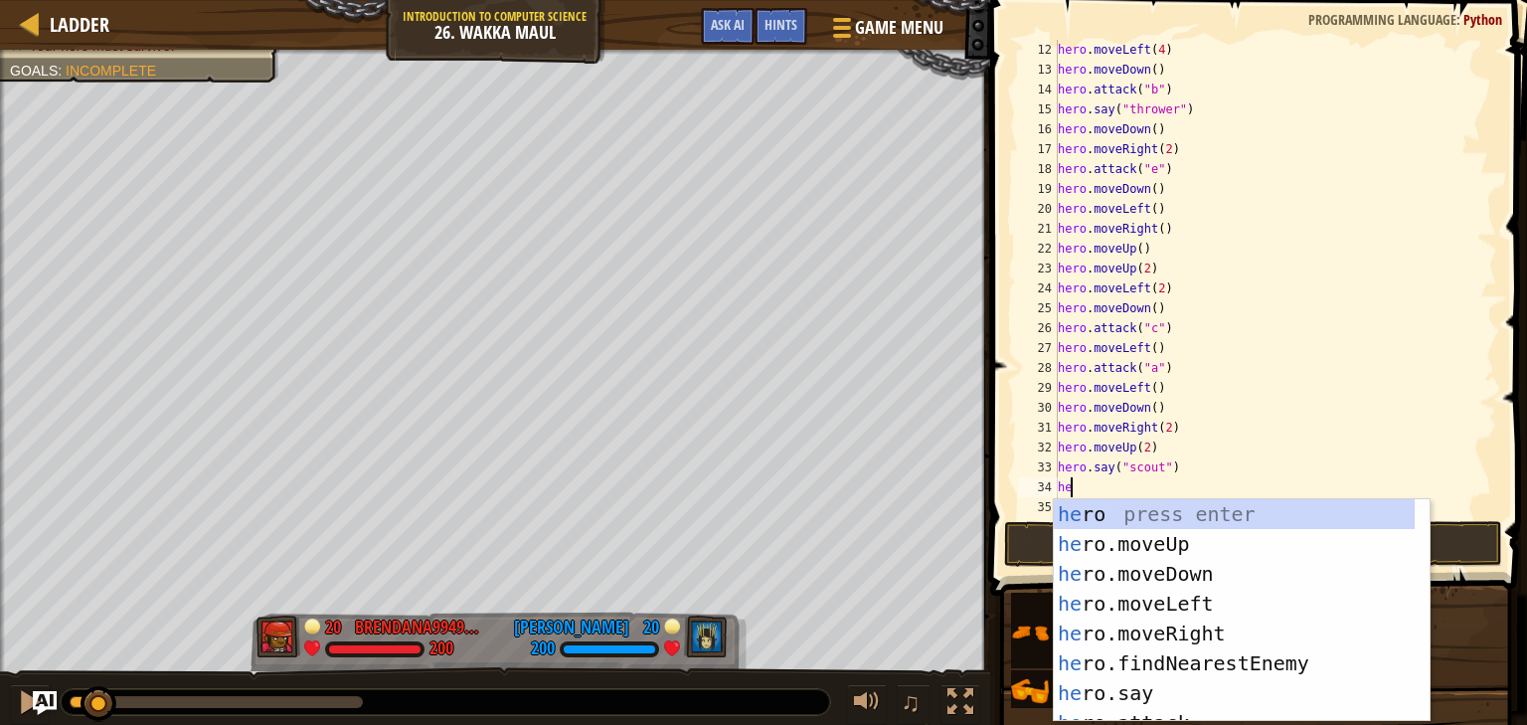
scroll to position [9, 0]
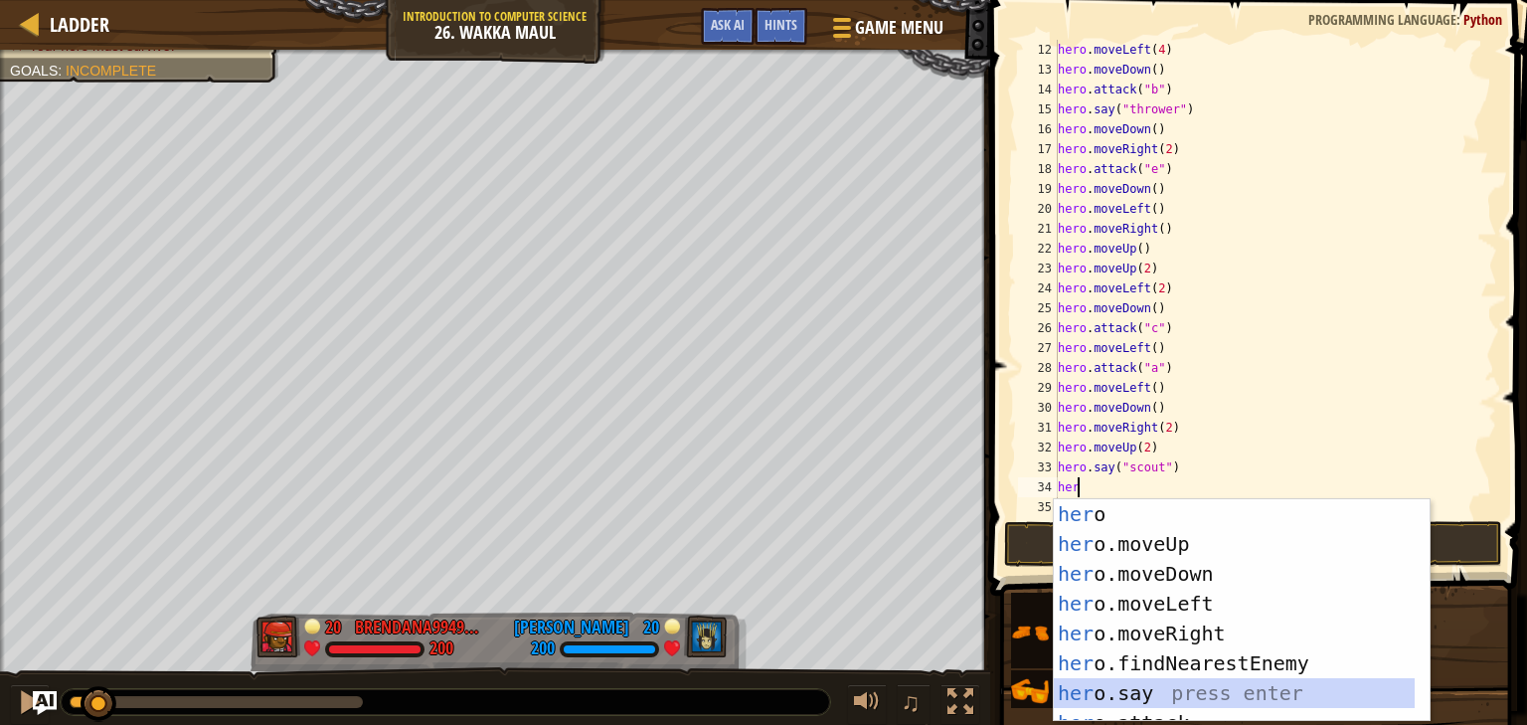
click at [1097, 683] on div "her o press enter her o.moveUp press enter her o.moveDown press enter her o.mov…" at bounding box center [1234, 640] width 361 height 282
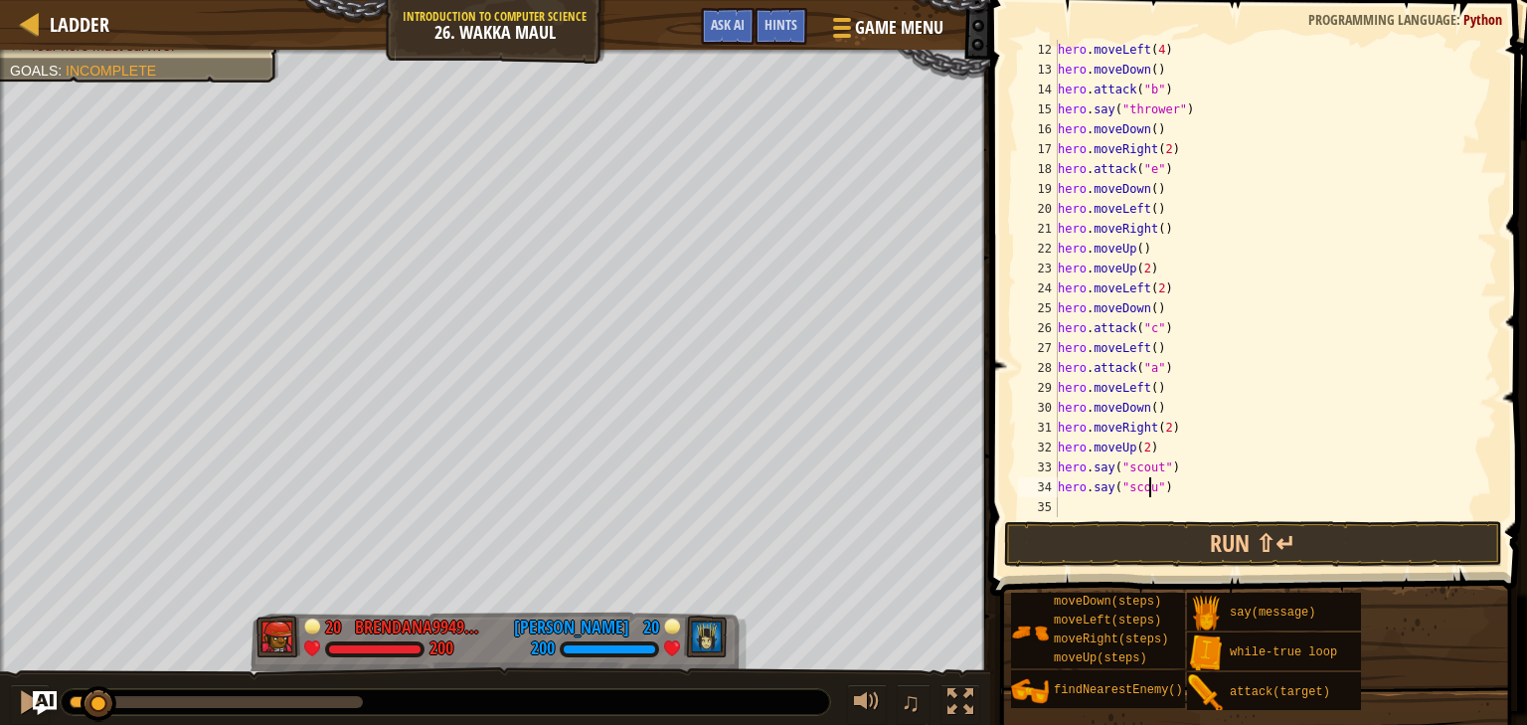
type textarea "hero.say("scout")"
click at [1120, 508] on div "hero . moveLeft ( 4 ) hero . moveDown ( ) hero . attack ( "b" ) hero . say ( "t…" at bounding box center [1268, 298] width 428 height 517
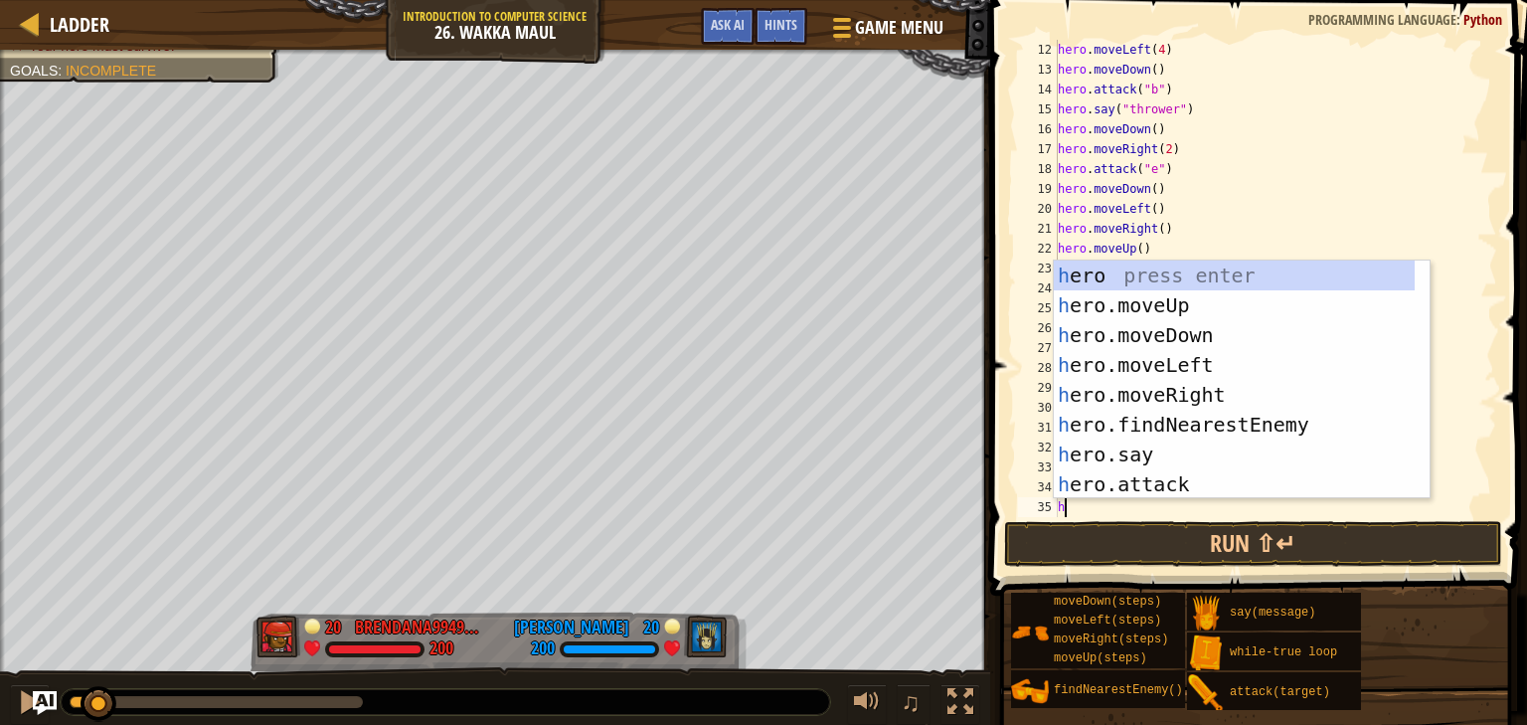
scroll to position [9, 0]
click at [1219, 461] on div "her o press enter her o.moveUp press enter her o.moveDown press enter her o.mov…" at bounding box center [1234, 409] width 361 height 298
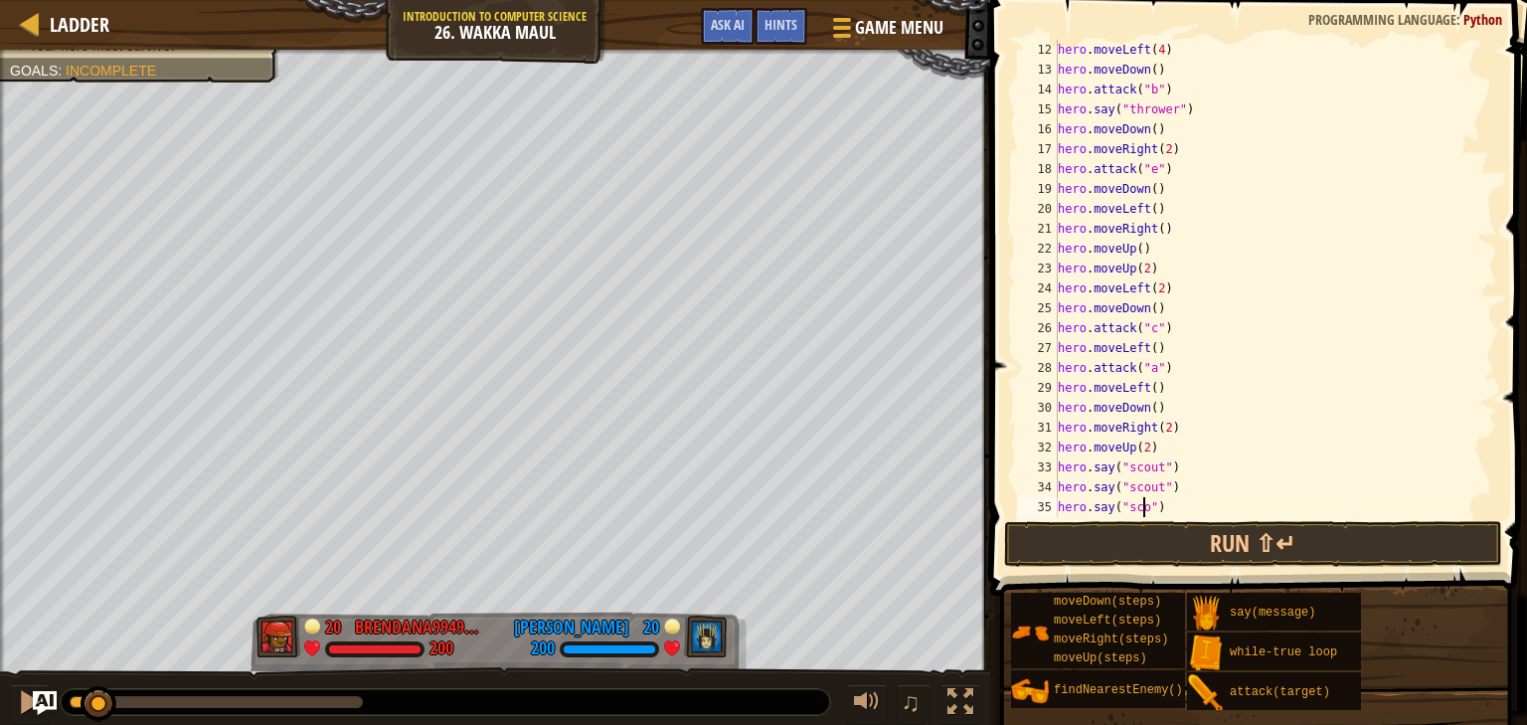
type textarea "hero.say("scout")"
click at [1071, 506] on div "hero . moveDown ( ) hero . attack ( "b" ) hero . say ( "thrower" ) hero . moveD…" at bounding box center [1268, 298] width 428 height 517
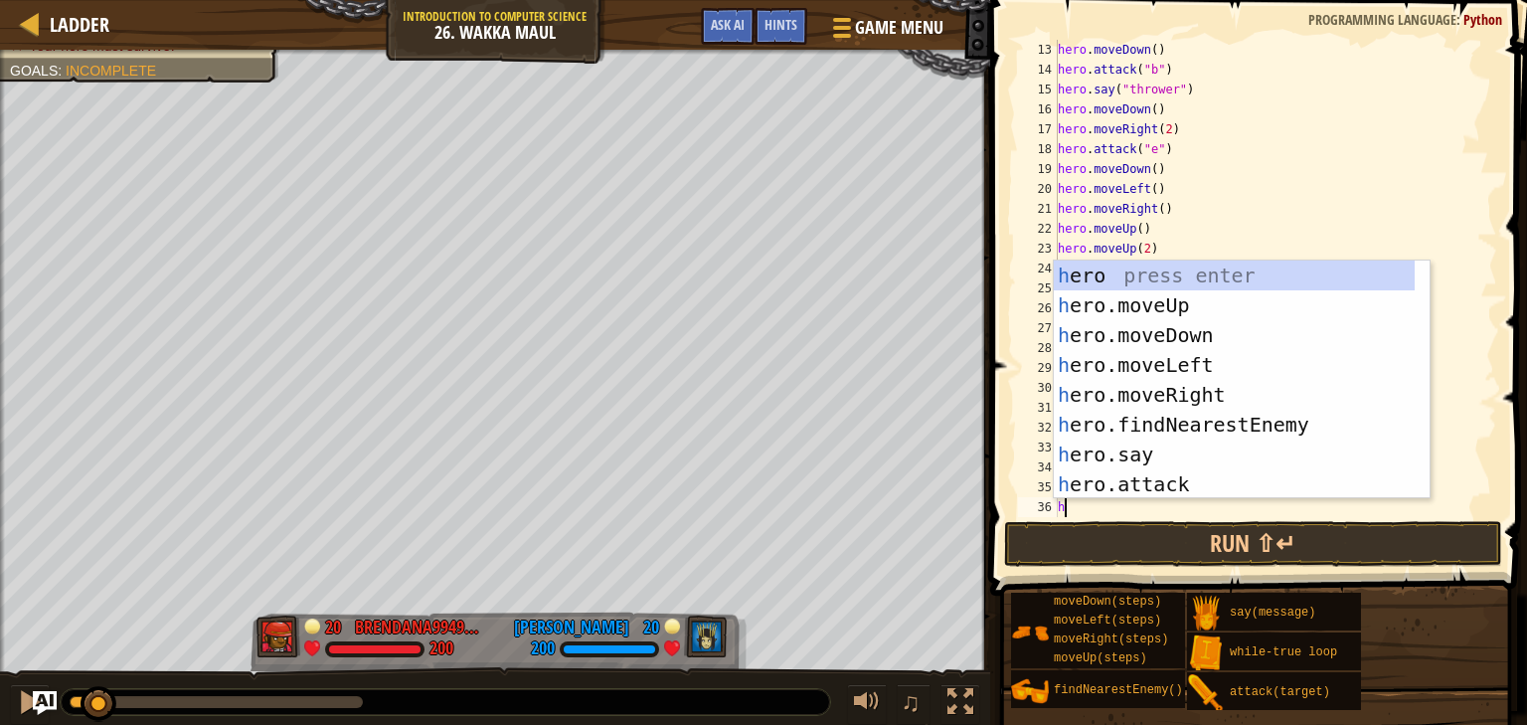
scroll to position [9, 0]
click at [1212, 442] on div "her o press enter her o.moveUp press enter her o.moveDown press enter her o.mov…" at bounding box center [1234, 409] width 361 height 298
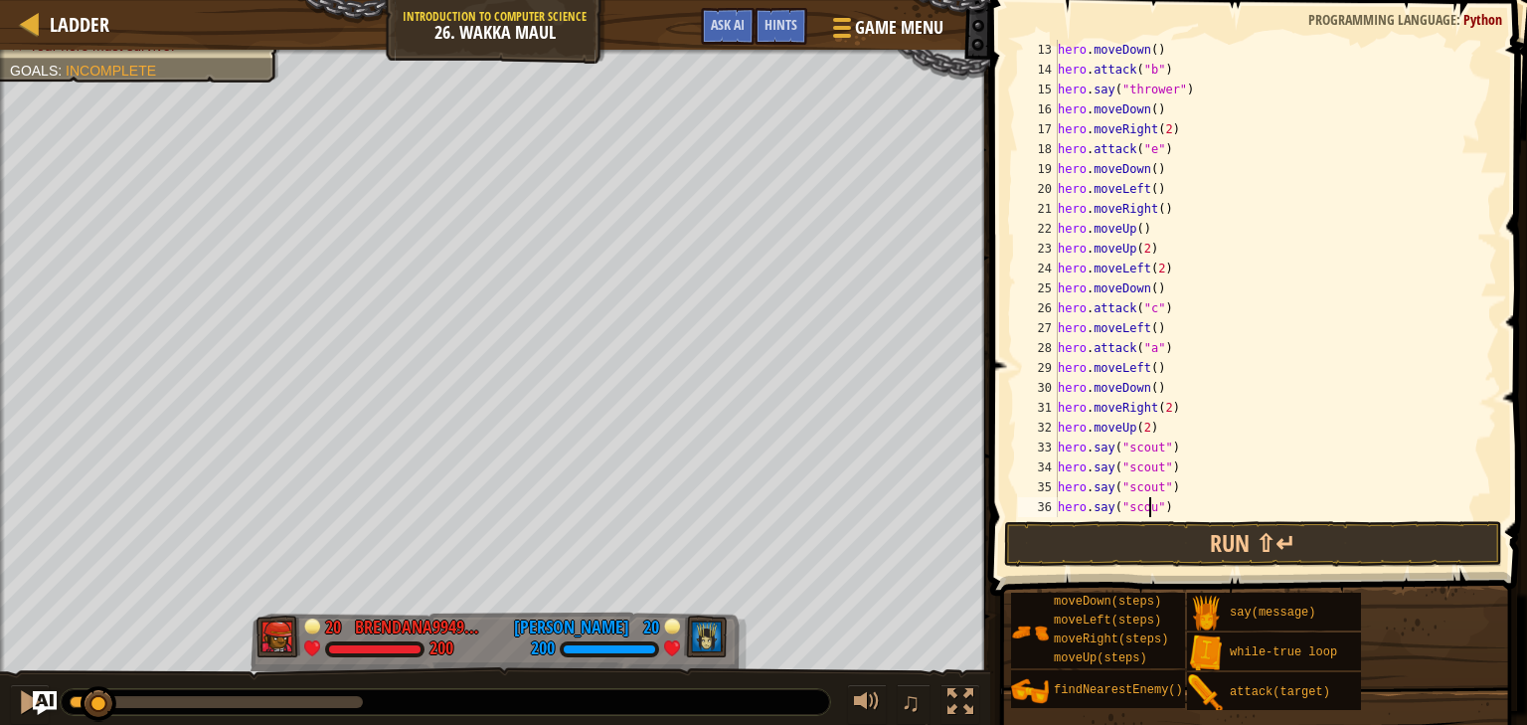
scroll to position [9, 7]
type textarea "hero.say("scout")"
click at [1200, 546] on button "Run ⇧↵" at bounding box center [1253, 544] width 498 height 46
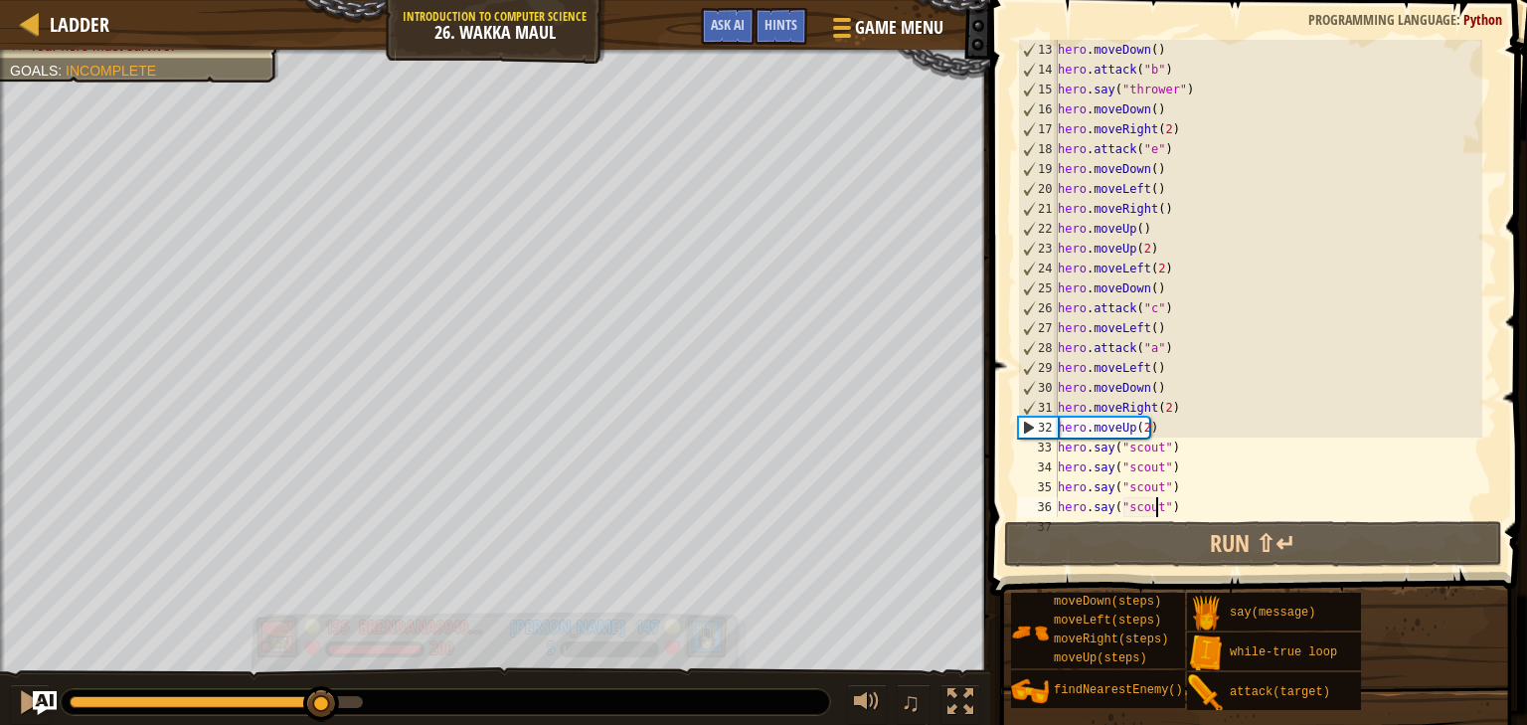
drag, startPoint x: 136, startPoint y: 690, endPoint x: 324, endPoint y: 658, distance: 190.5
click at [324, 658] on div "Defeat the enemy hero in 90 seconds. Your hero must survive. Goals : Incomplete…" at bounding box center [763, 388] width 1527 height 677
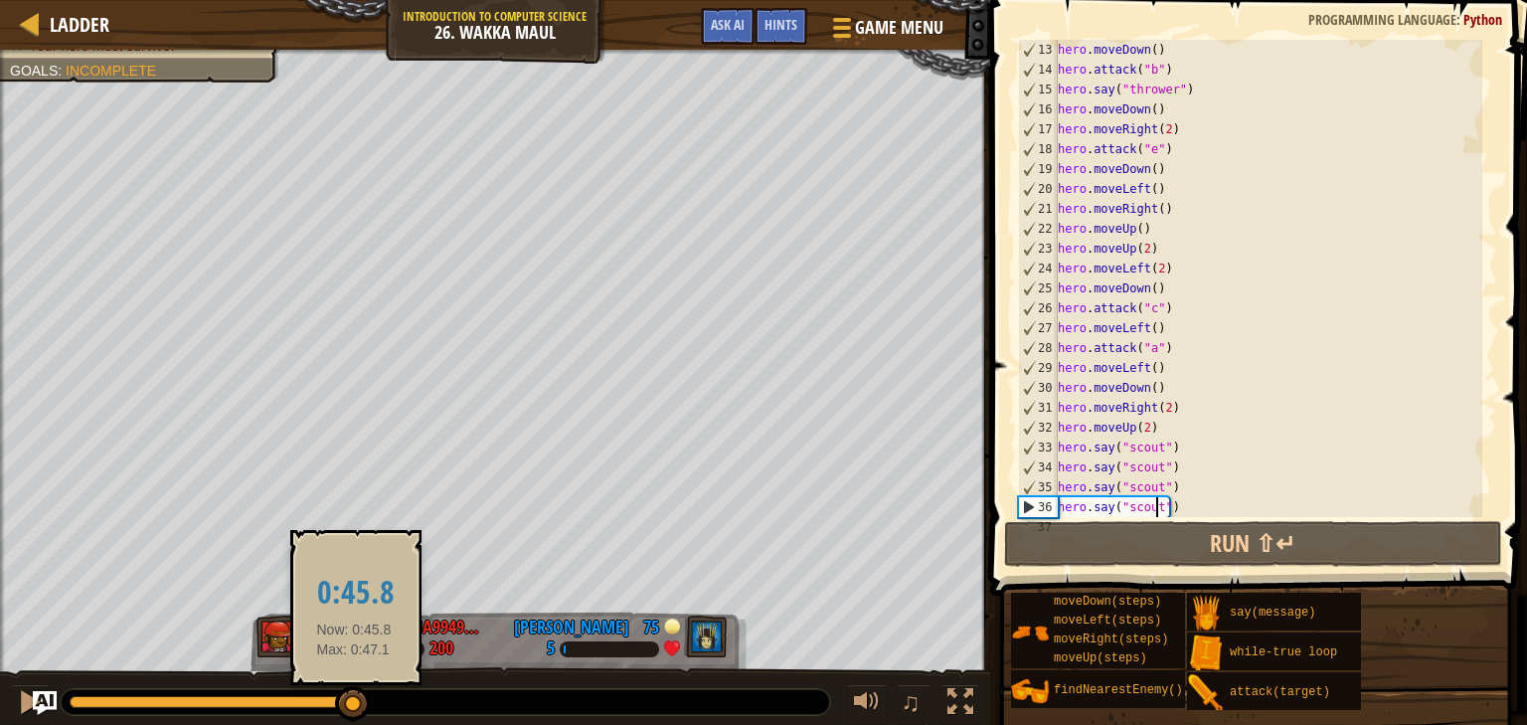
click at [354, 699] on div at bounding box center [353, 704] width 36 height 36
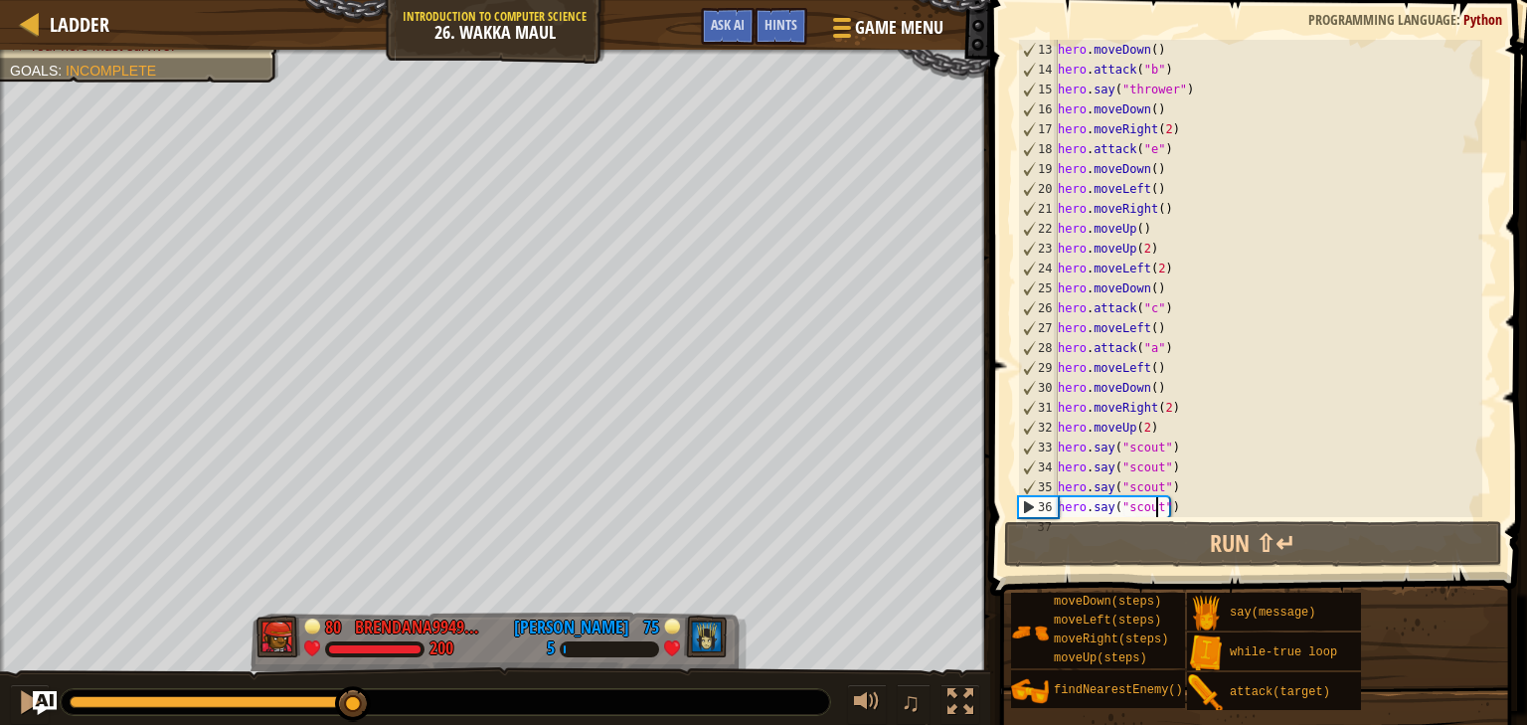
scroll to position [298, 0]
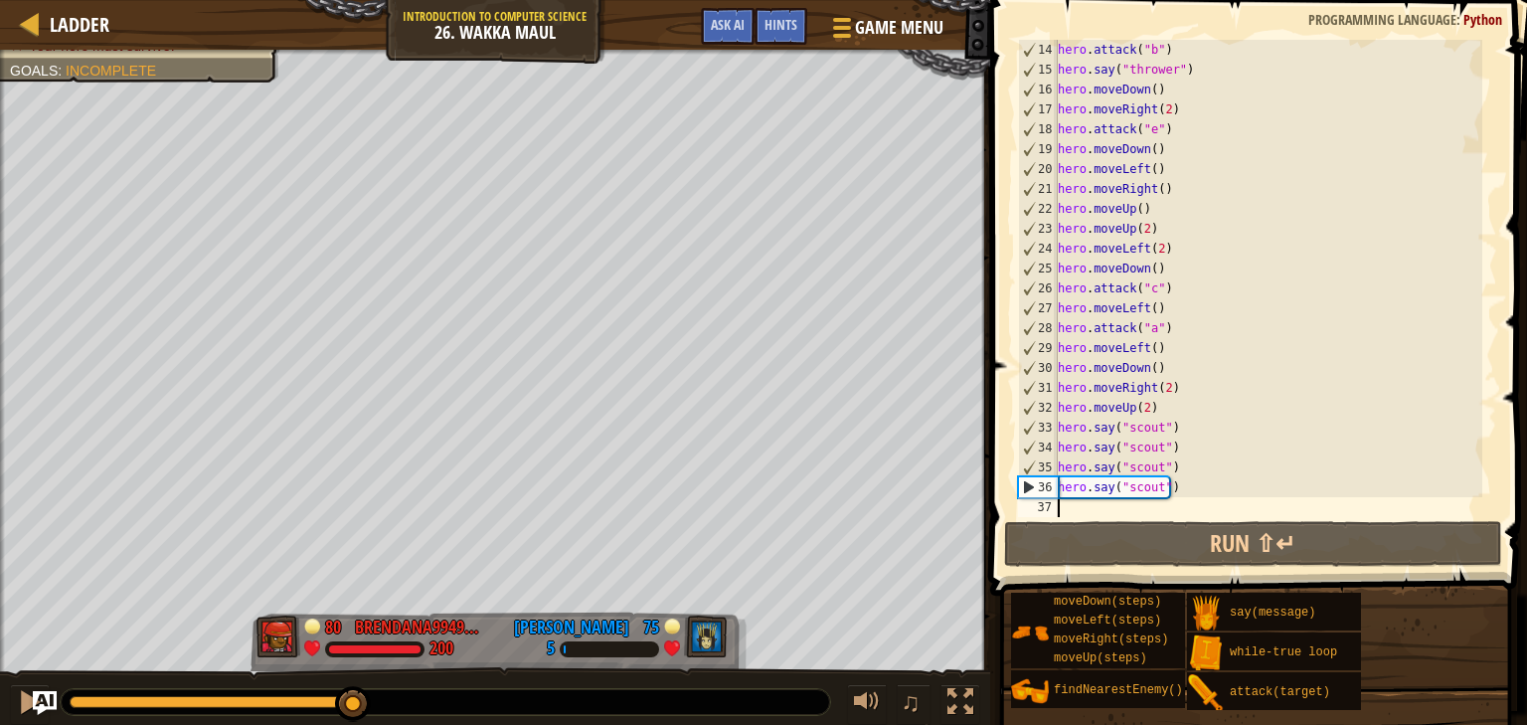
click at [1094, 509] on div "hero . attack ( "b" ) hero . say ( "thrower" ) hero . moveDown ( ) hero . moveR…" at bounding box center [1268, 298] width 428 height 517
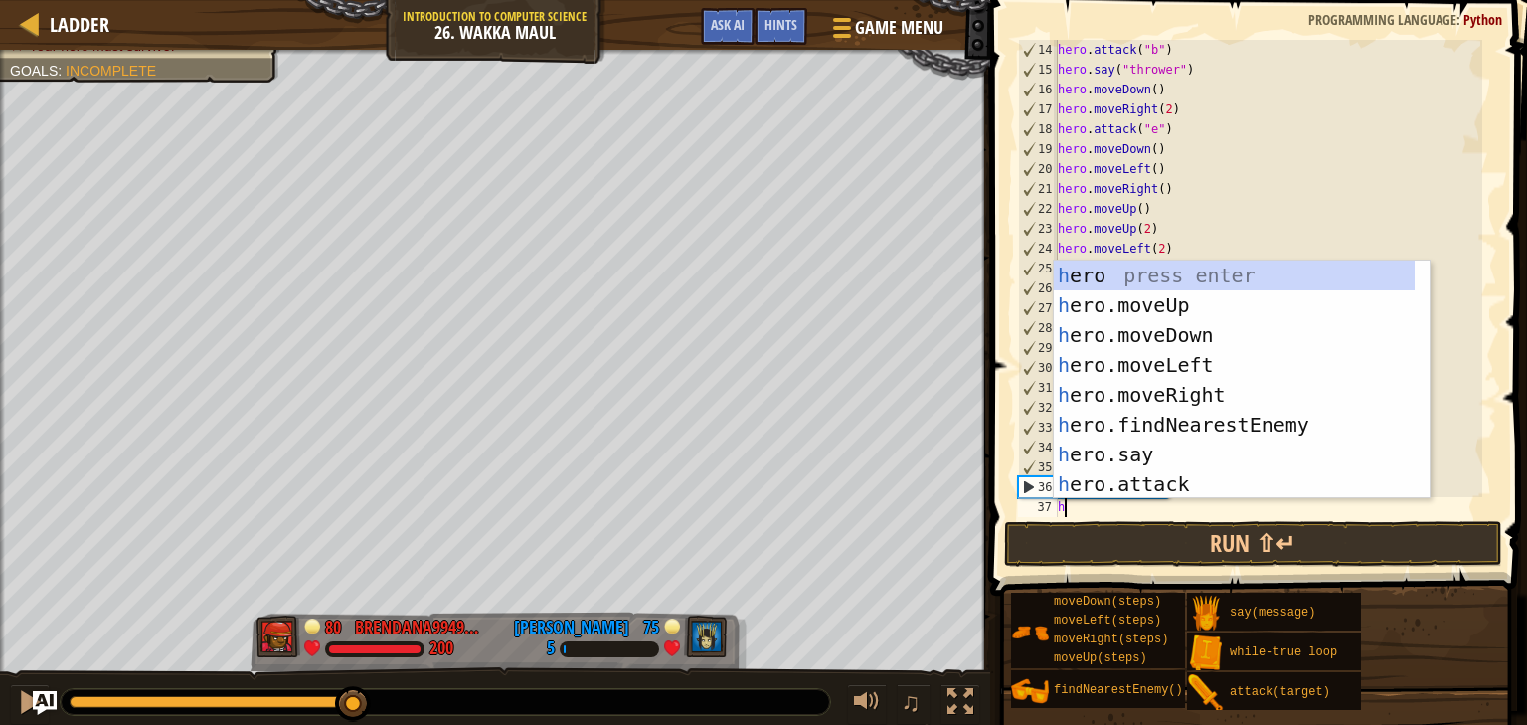
type textarea "her"
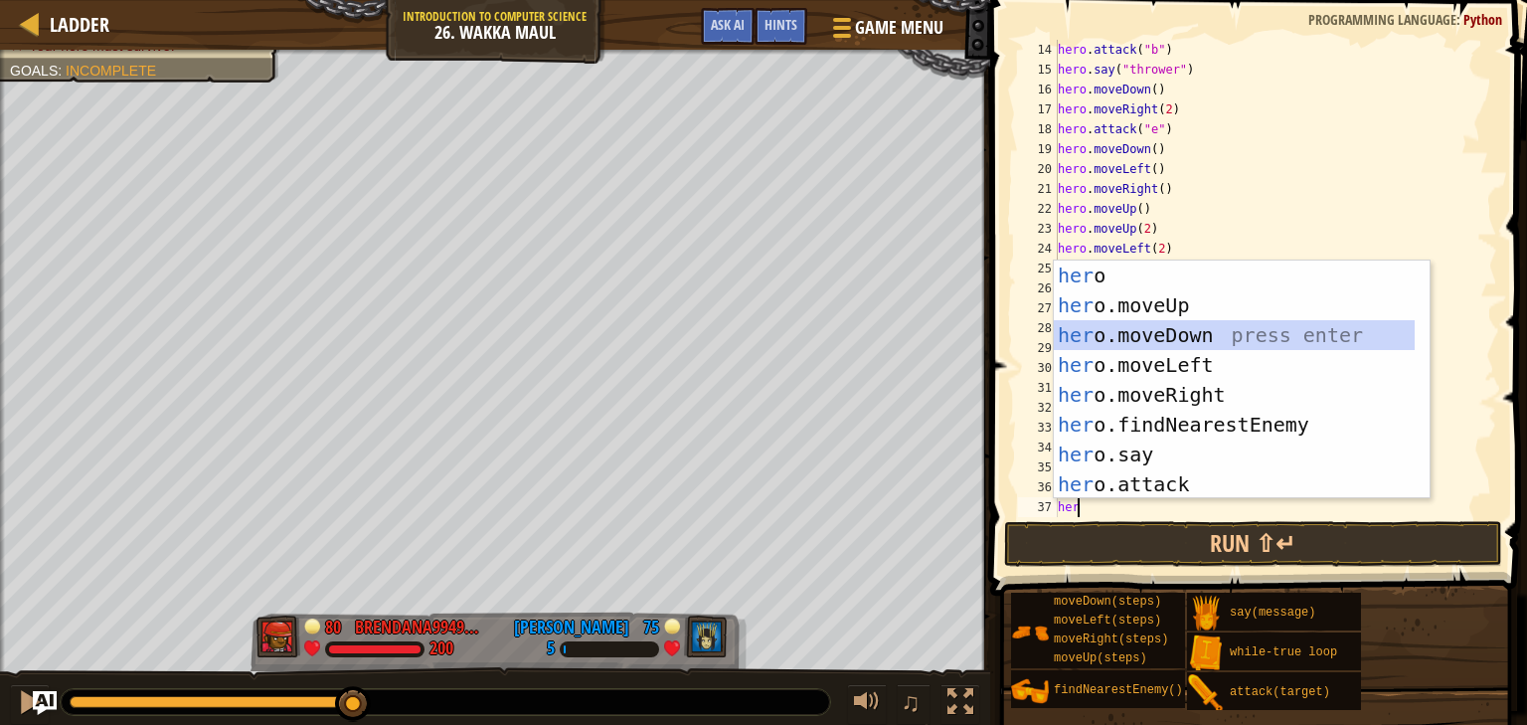
click at [1133, 333] on div "her o press enter her o.moveUp press enter her o.moveDown press enter her o.mov…" at bounding box center [1234, 409] width 361 height 298
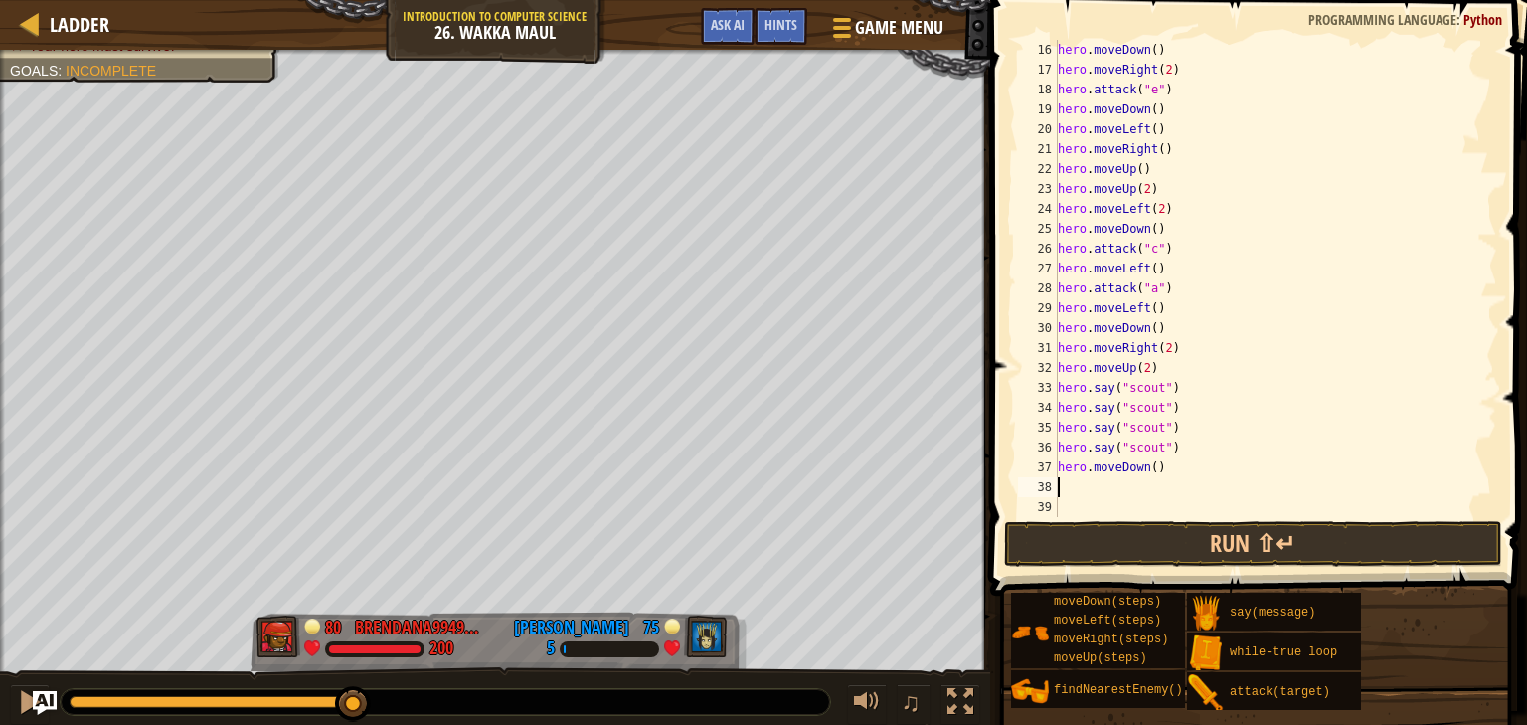
scroll to position [338, 0]
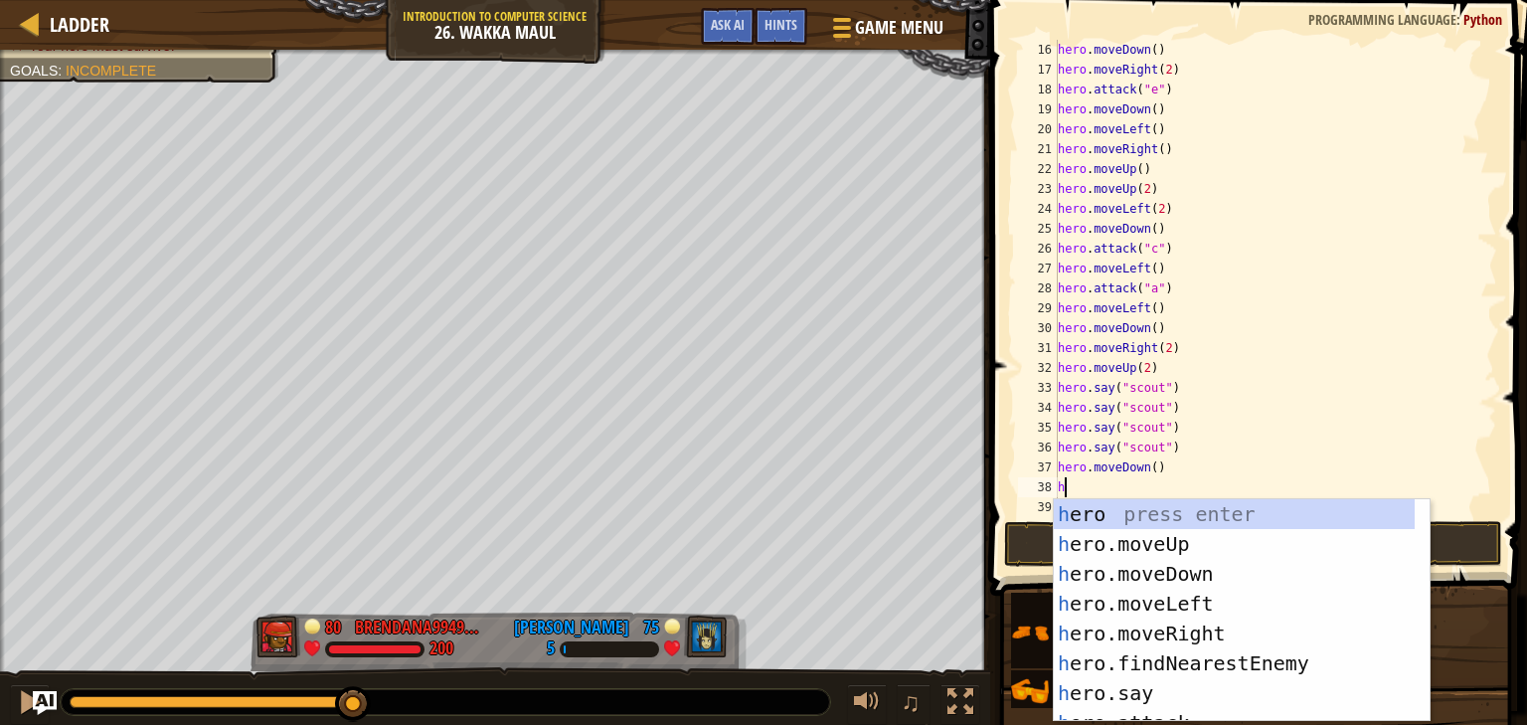
type textarea "her"
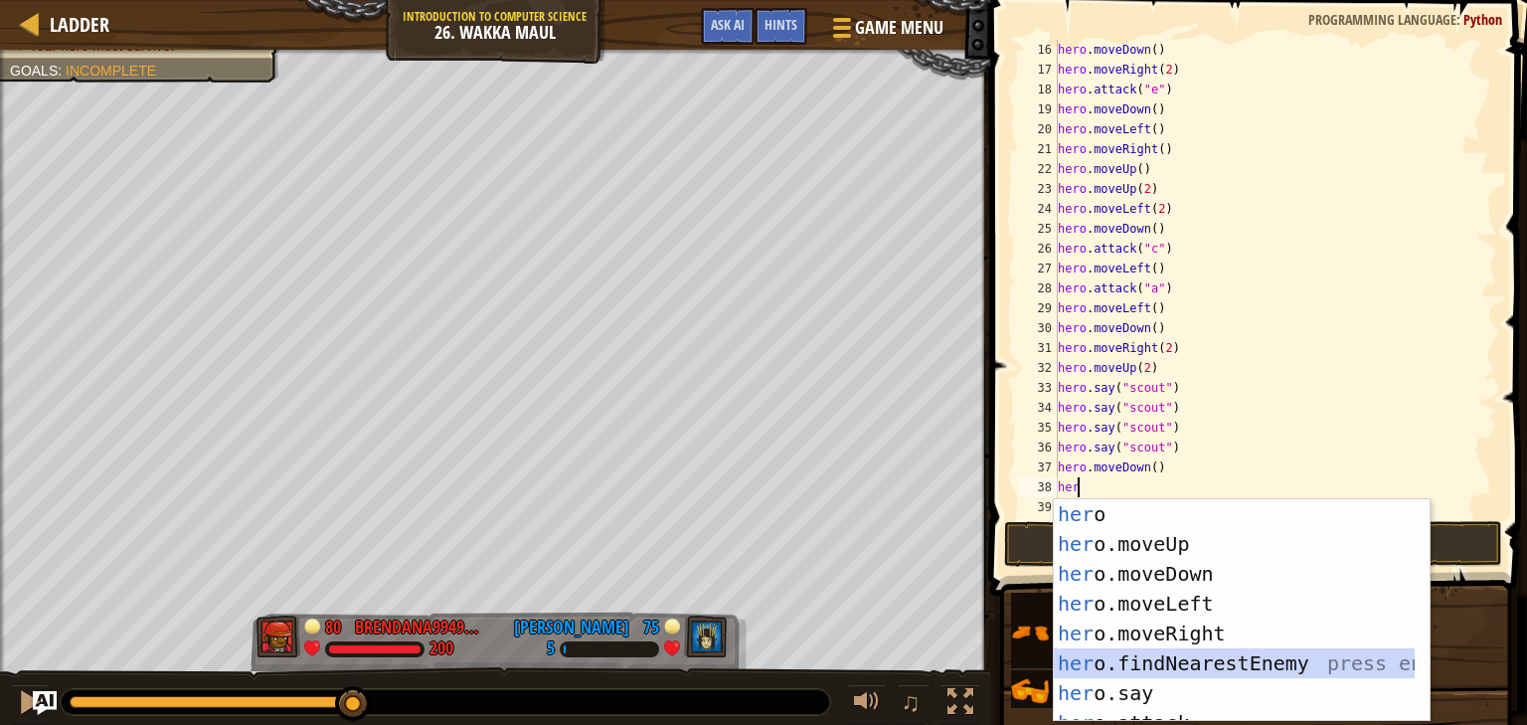
click at [1132, 663] on div "her o press enter her o.moveUp press enter her o.moveDown press enter her o.mov…" at bounding box center [1234, 640] width 361 height 282
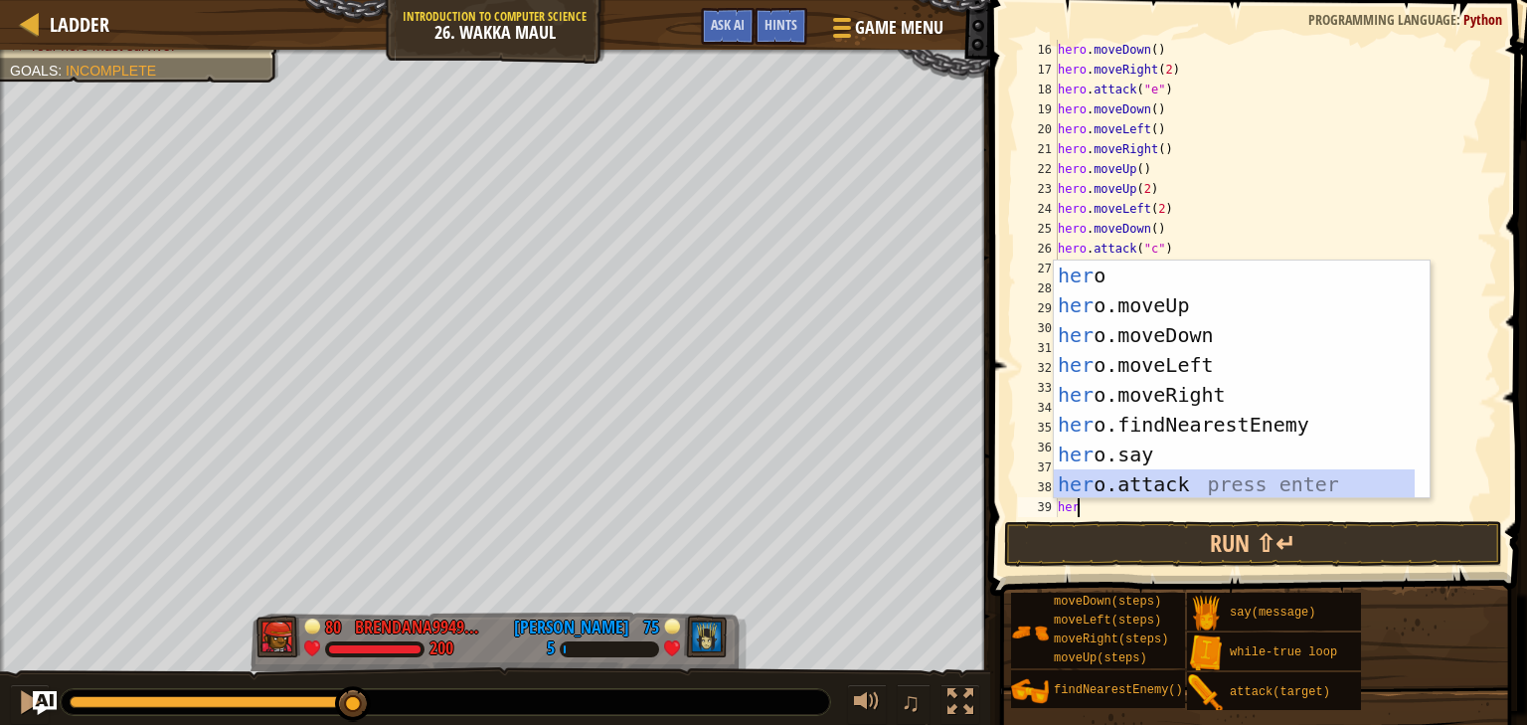
click at [1185, 476] on div "her o press enter her o.moveUp press enter her o.moveDown press enter her o.mov…" at bounding box center [1234, 409] width 361 height 298
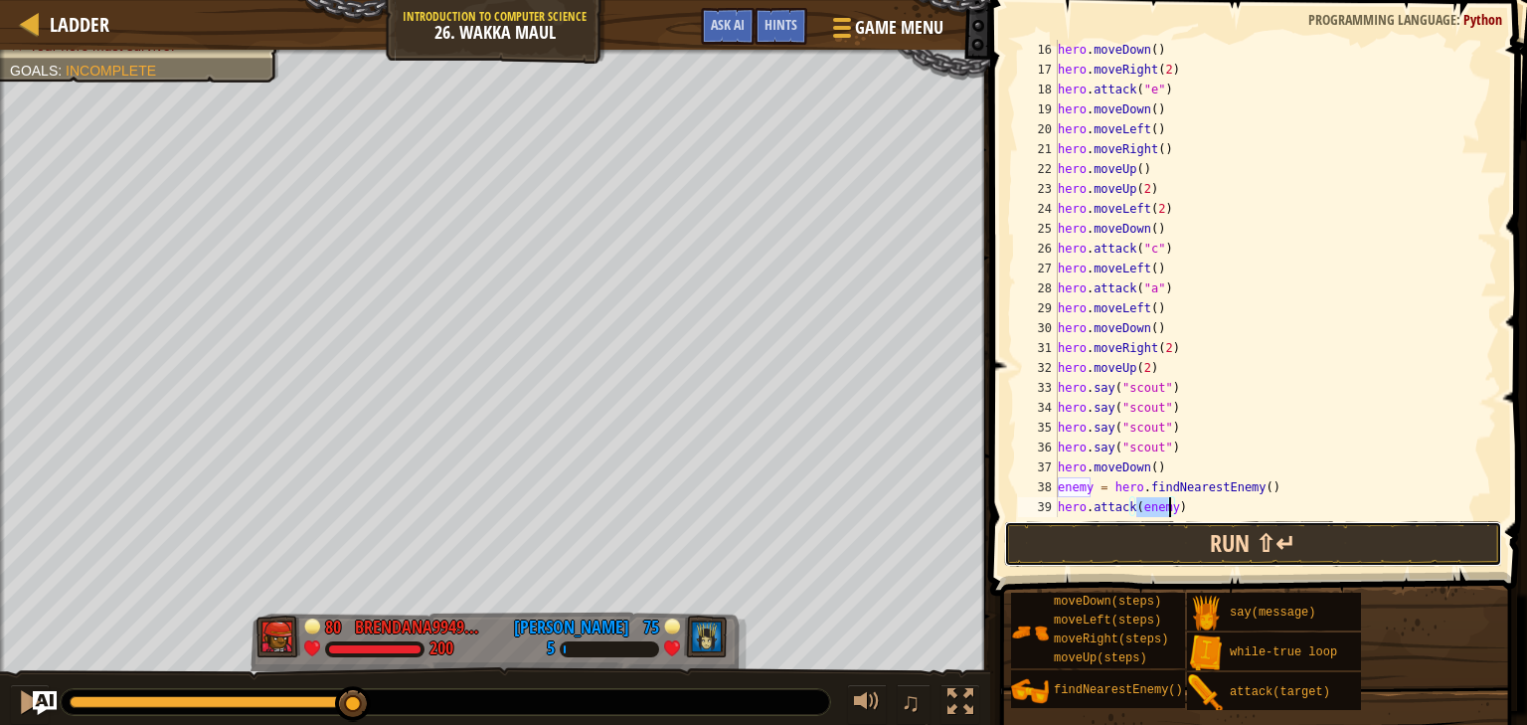
click at [1167, 536] on button "Run ⇧↵" at bounding box center [1253, 544] width 498 height 46
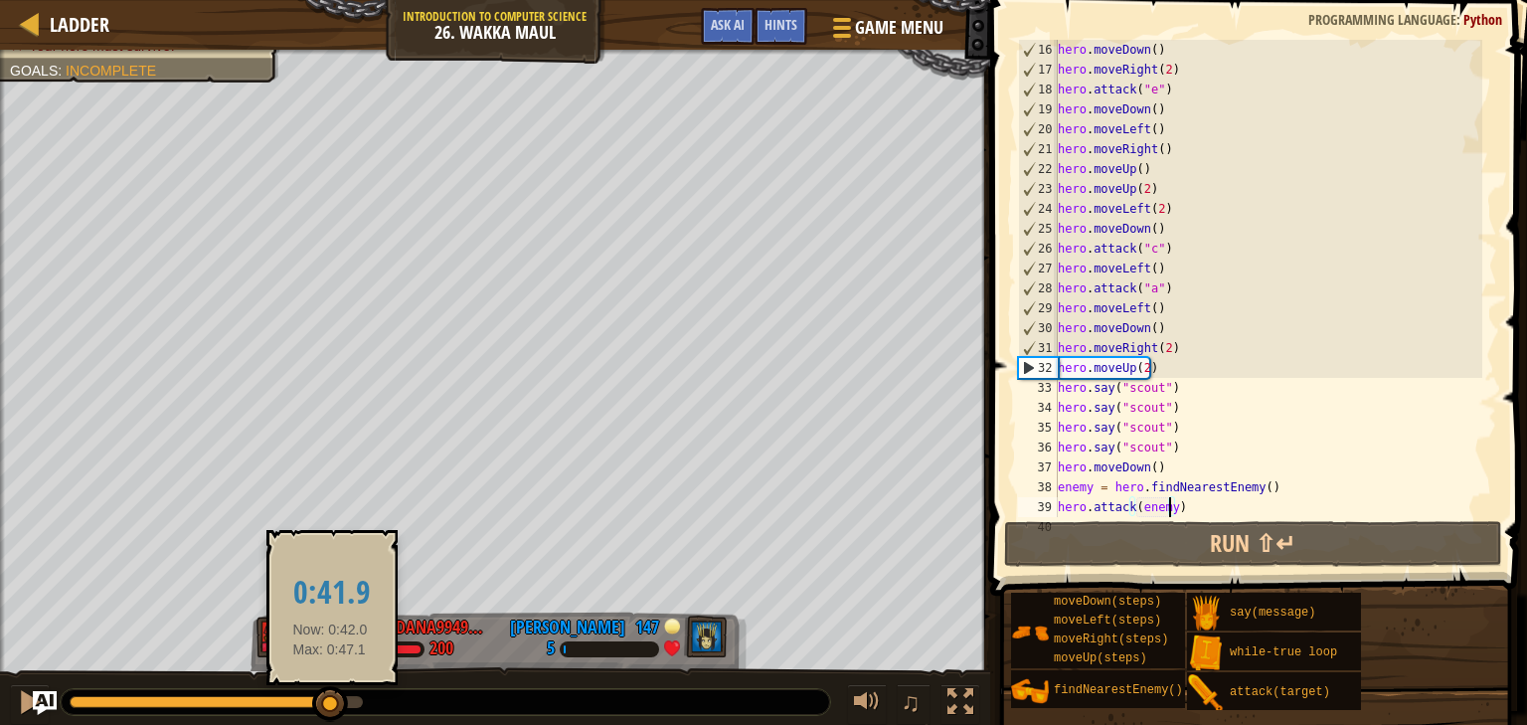
drag, startPoint x: 247, startPoint y: 701, endPoint x: 334, endPoint y: 697, distance: 86.6
click at [334, 697] on div at bounding box center [330, 704] width 36 height 36
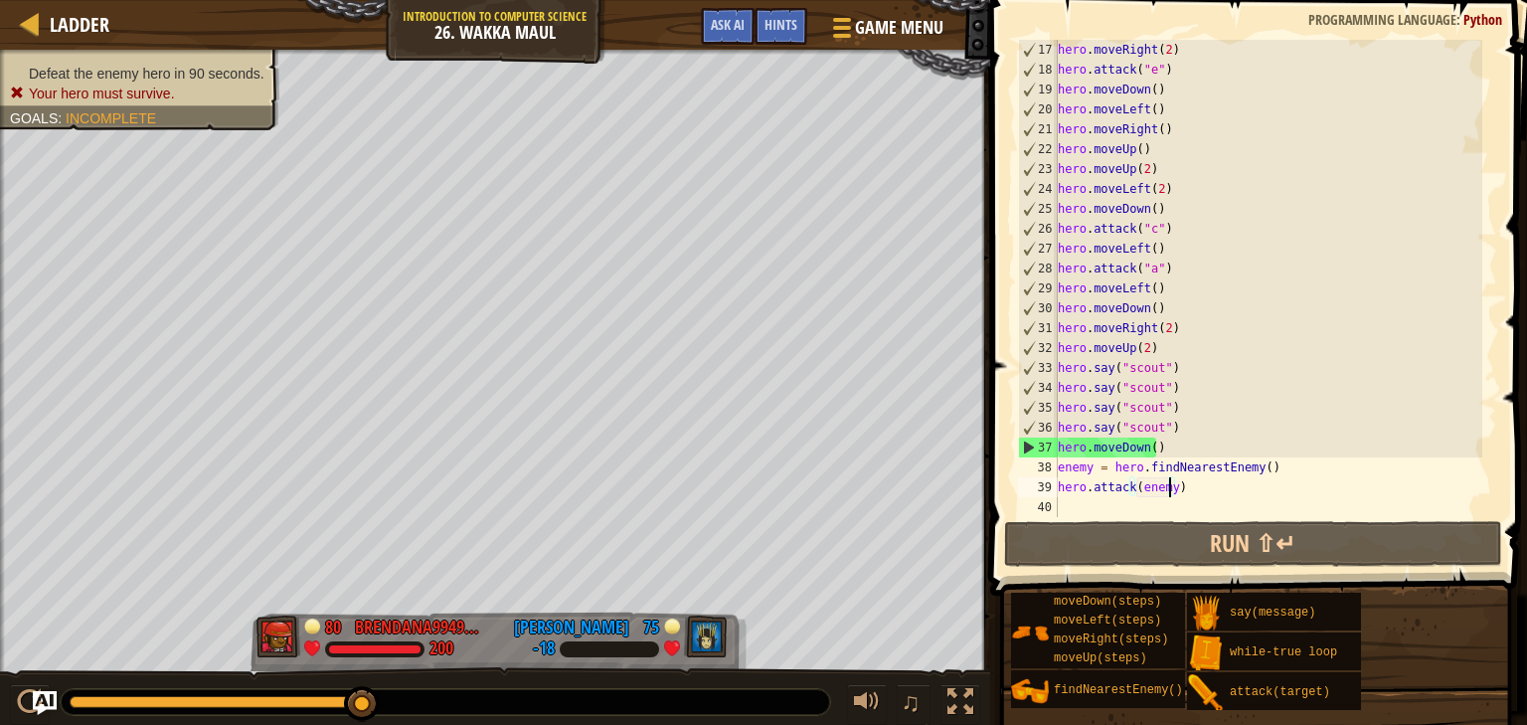
scroll to position [358, 0]
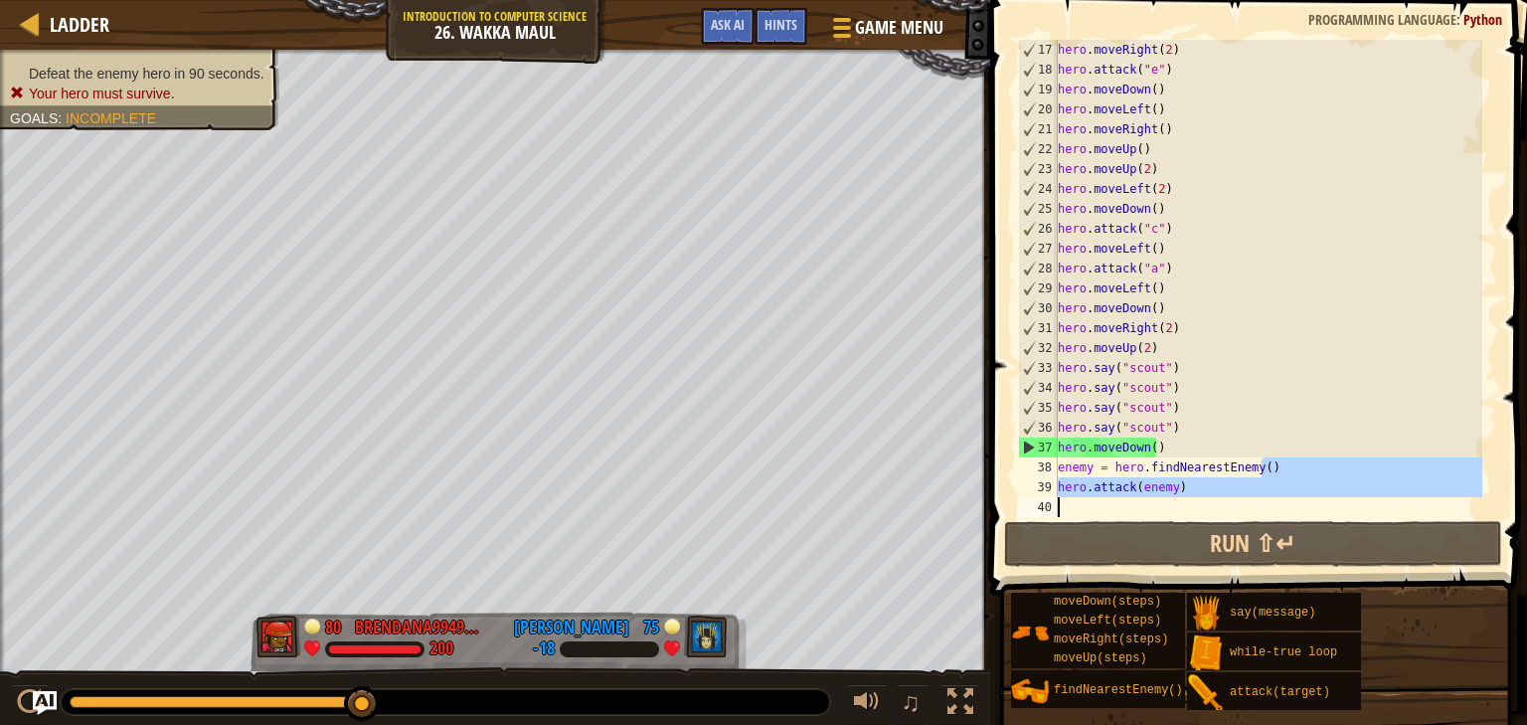
drag, startPoint x: 1260, startPoint y: 465, endPoint x: 1080, endPoint y: 498, distance: 182.9
click at [1080, 498] on div "hero . moveRight ( 2 ) hero . attack ( "e" ) hero . moveDown ( ) hero . moveLef…" at bounding box center [1268, 298] width 428 height 517
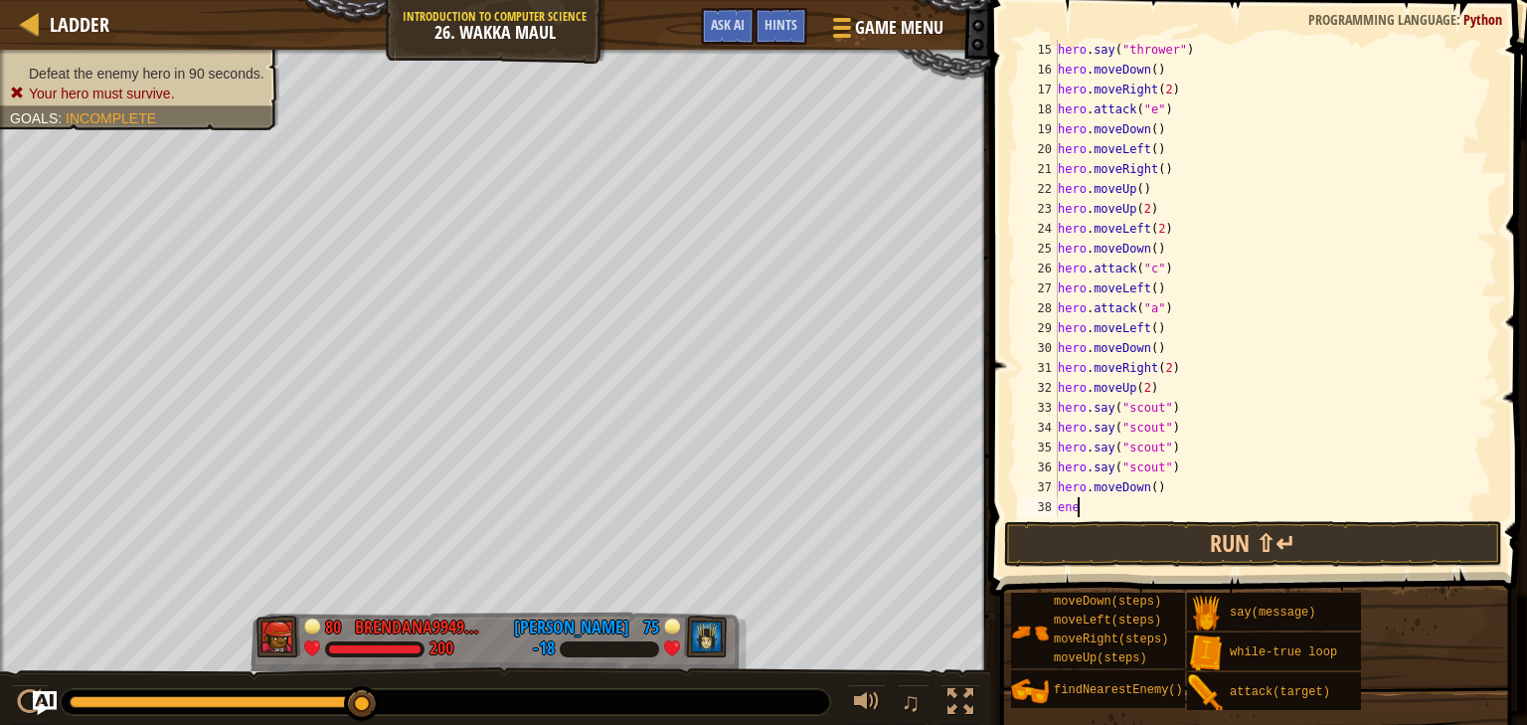
scroll to position [9, 0]
type textarea "e"
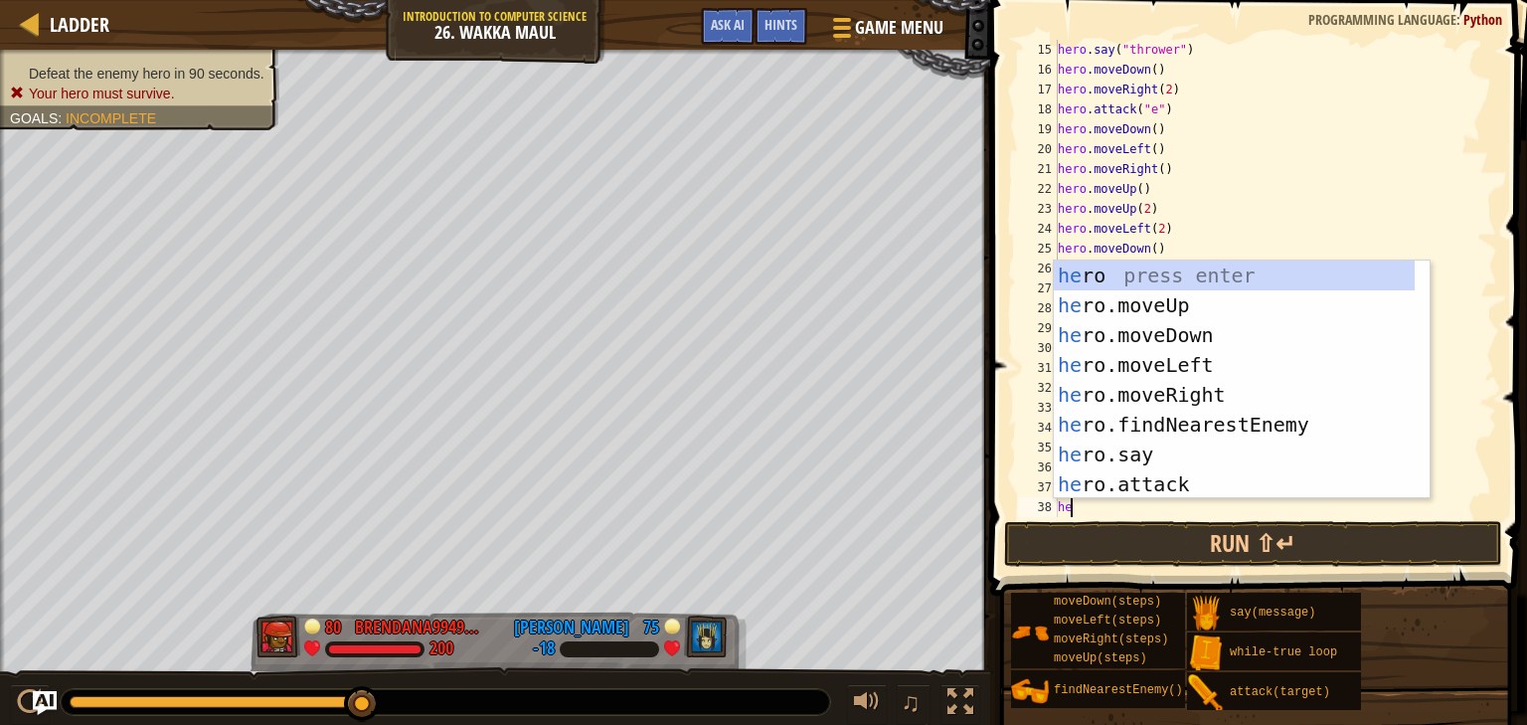
type textarea "her"
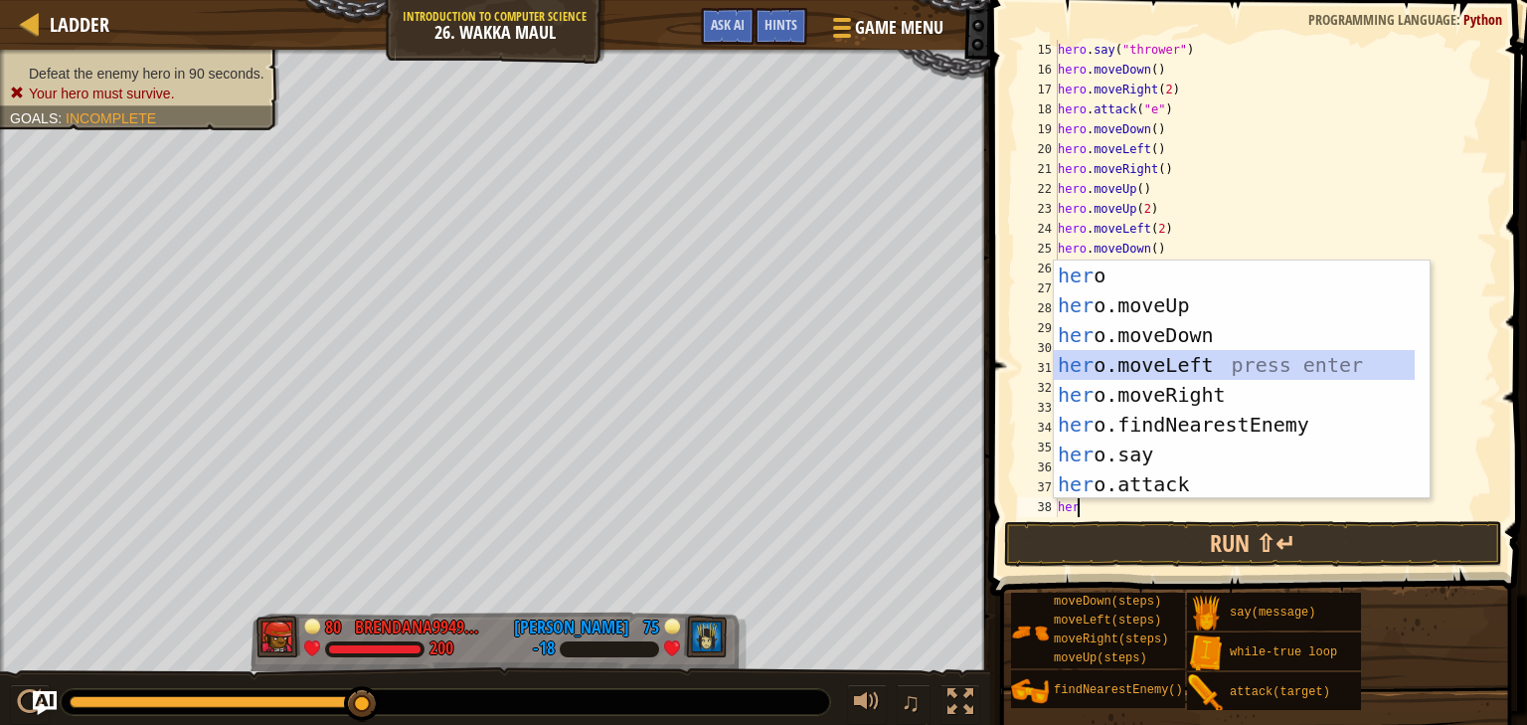
click at [1169, 367] on div "her o press enter her o.moveUp press enter her o.moveDown press enter her o.mov…" at bounding box center [1234, 409] width 361 height 298
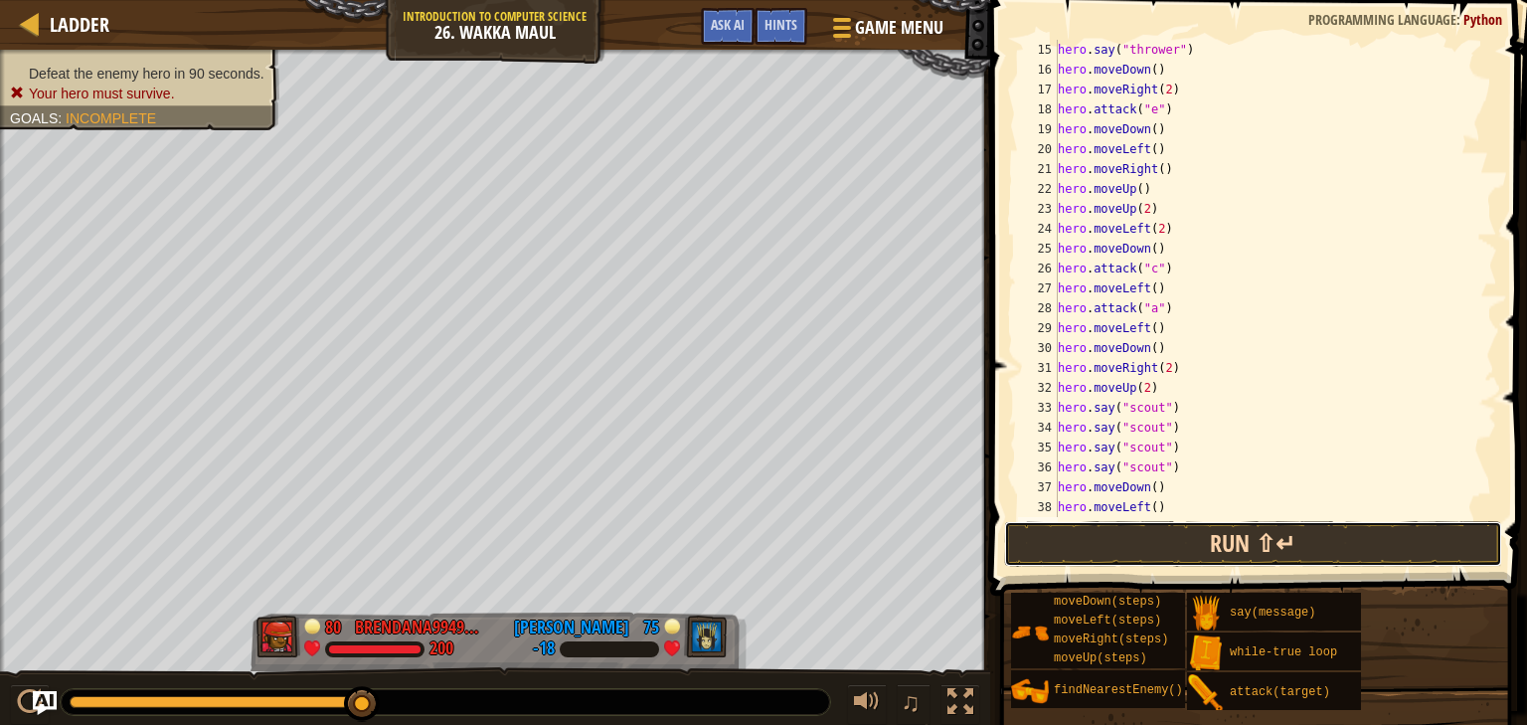
click at [1163, 551] on button "Run ⇧↵" at bounding box center [1253, 544] width 498 height 46
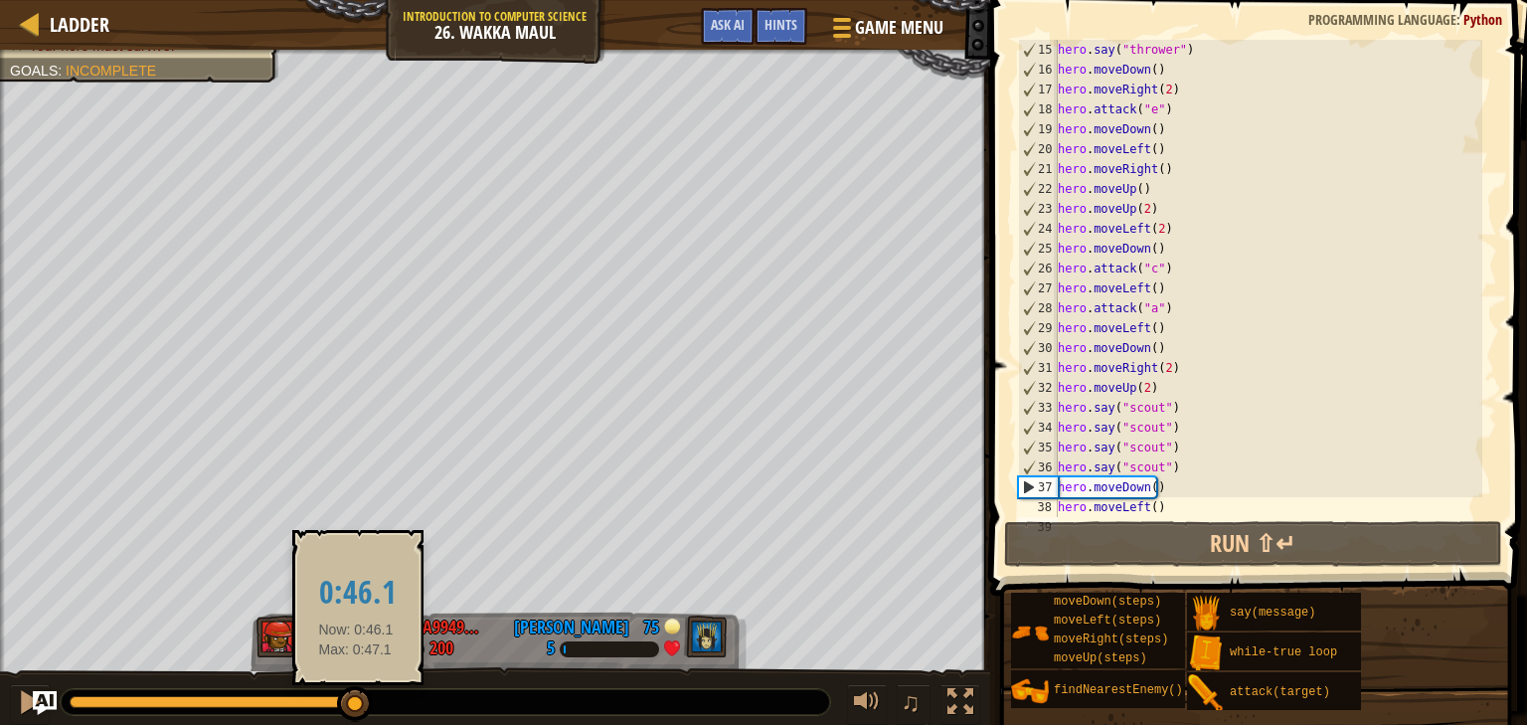
click at [356, 708] on div at bounding box center [355, 704] width 36 height 36
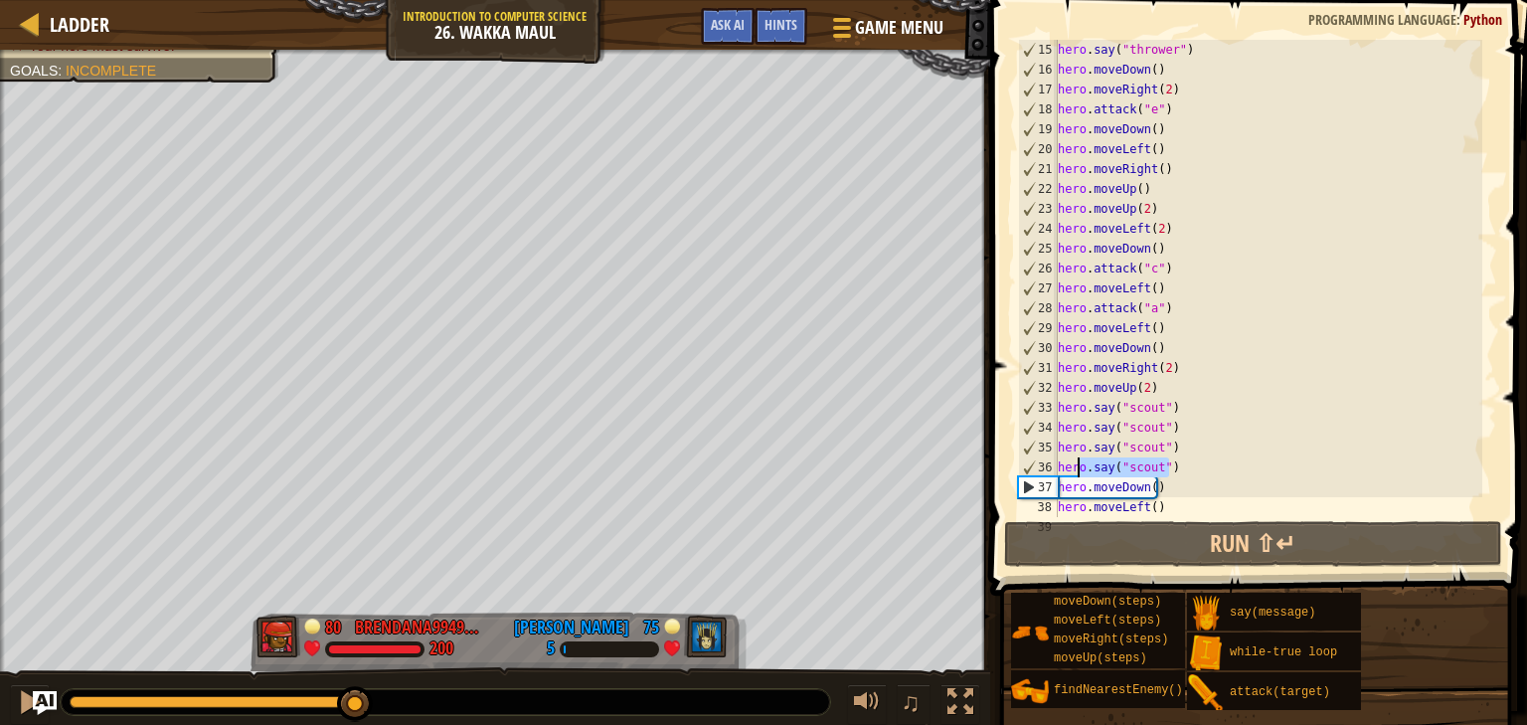
drag, startPoint x: 1169, startPoint y: 467, endPoint x: 1068, endPoint y: 466, distance: 100.4
click at [1069, 466] on div "hero . say ( "thrower" ) hero . moveDown ( ) hero . moveRight ( 2 ) hero . atta…" at bounding box center [1268, 298] width 428 height 517
type textarea "hero.say("scout")"
click at [1073, 466] on div "hero . say ( "thrower" ) hero . moveDown ( ) hero . moveRight ( 2 ) hero . atta…" at bounding box center [1268, 298] width 428 height 517
drag, startPoint x: 1167, startPoint y: 466, endPoint x: 1059, endPoint y: 466, distance: 108.3
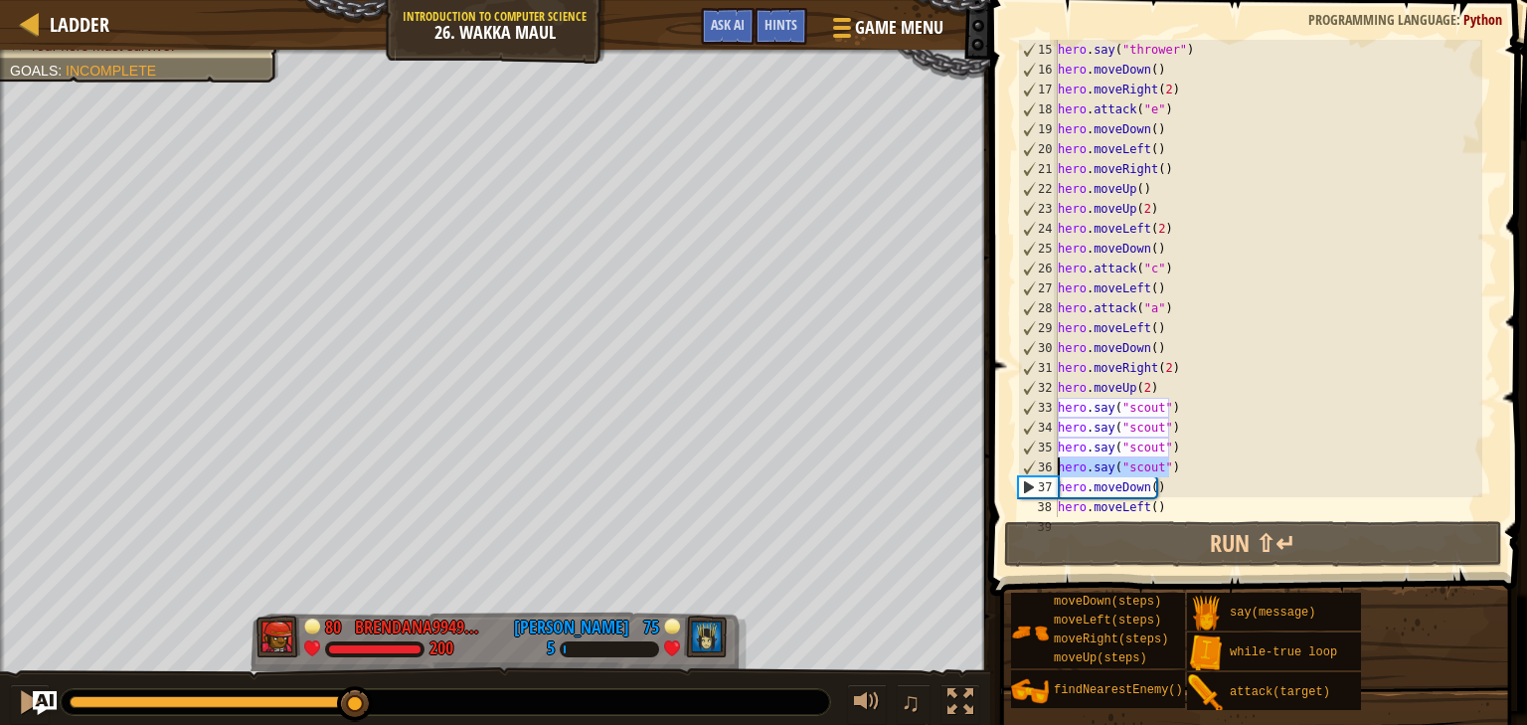
click at [1059, 466] on div "hero . say ( "thrower" ) hero . moveDown ( ) hero . moveRight ( 2 ) hero . atta…" at bounding box center [1268, 298] width 428 height 517
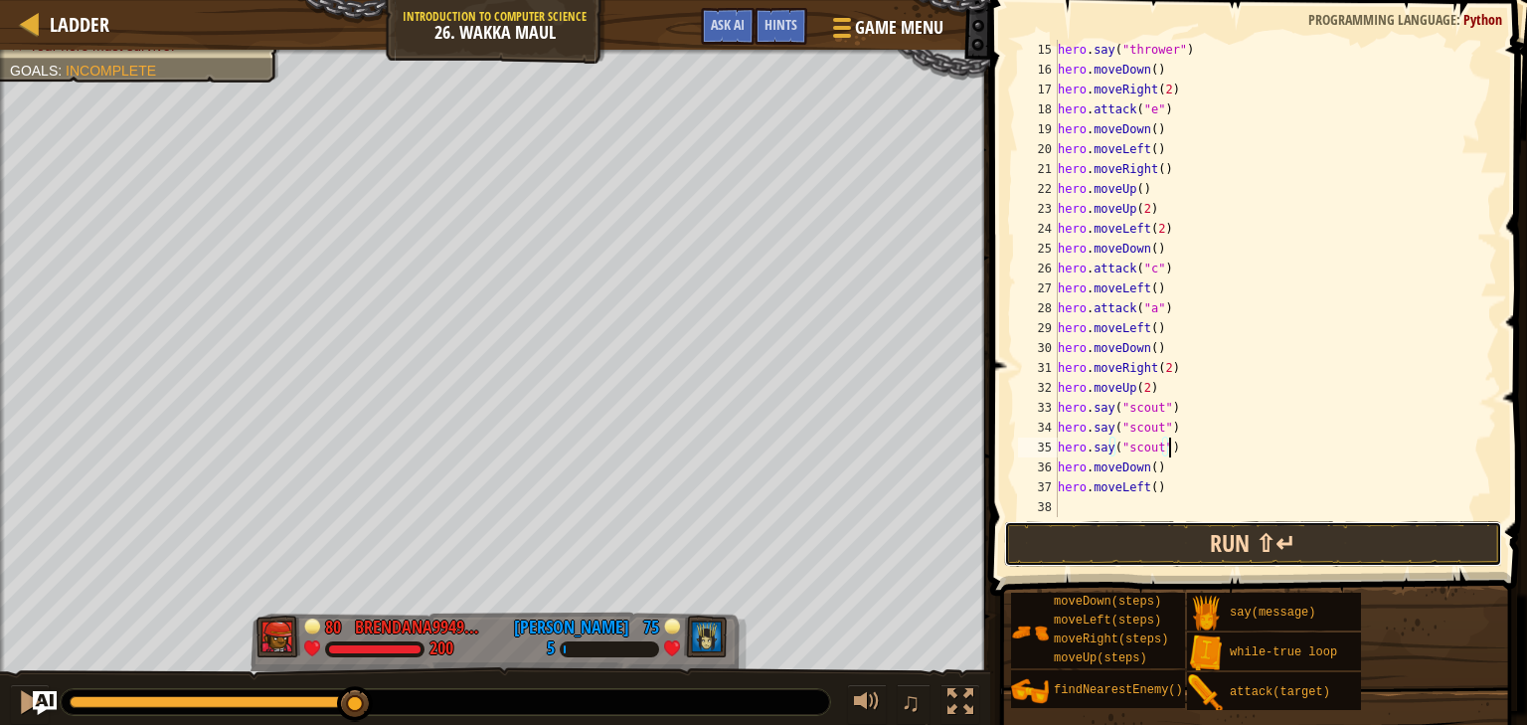
click at [1111, 552] on button "Run ⇧↵" at bounding box center [1253, 544] width 498 height 46
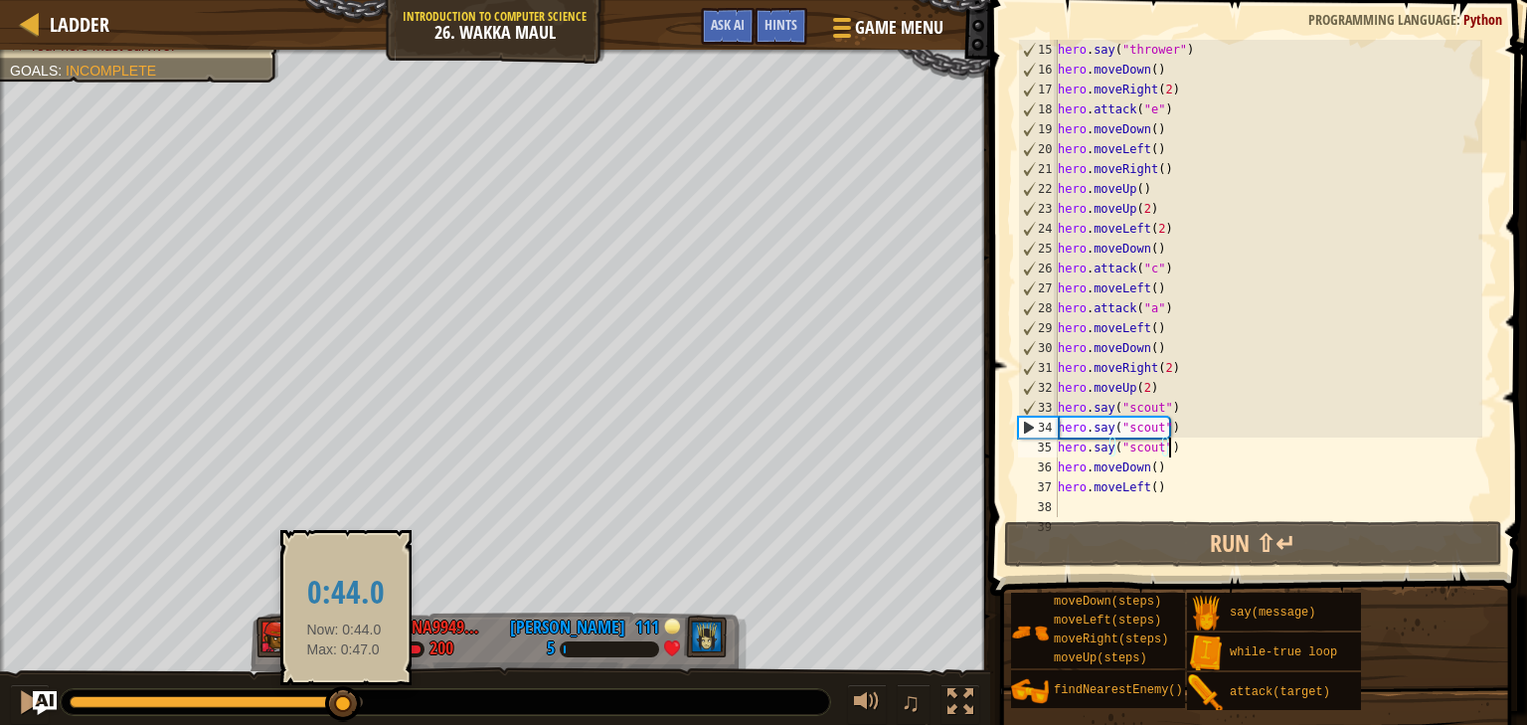
drag, startPoint x: 171, startPoint y: 700, endPoint x: 344, endPoint y: 700, distance: 172.9
click at [344, 700] on div at bounding box center [343, 704] width 36 height 36
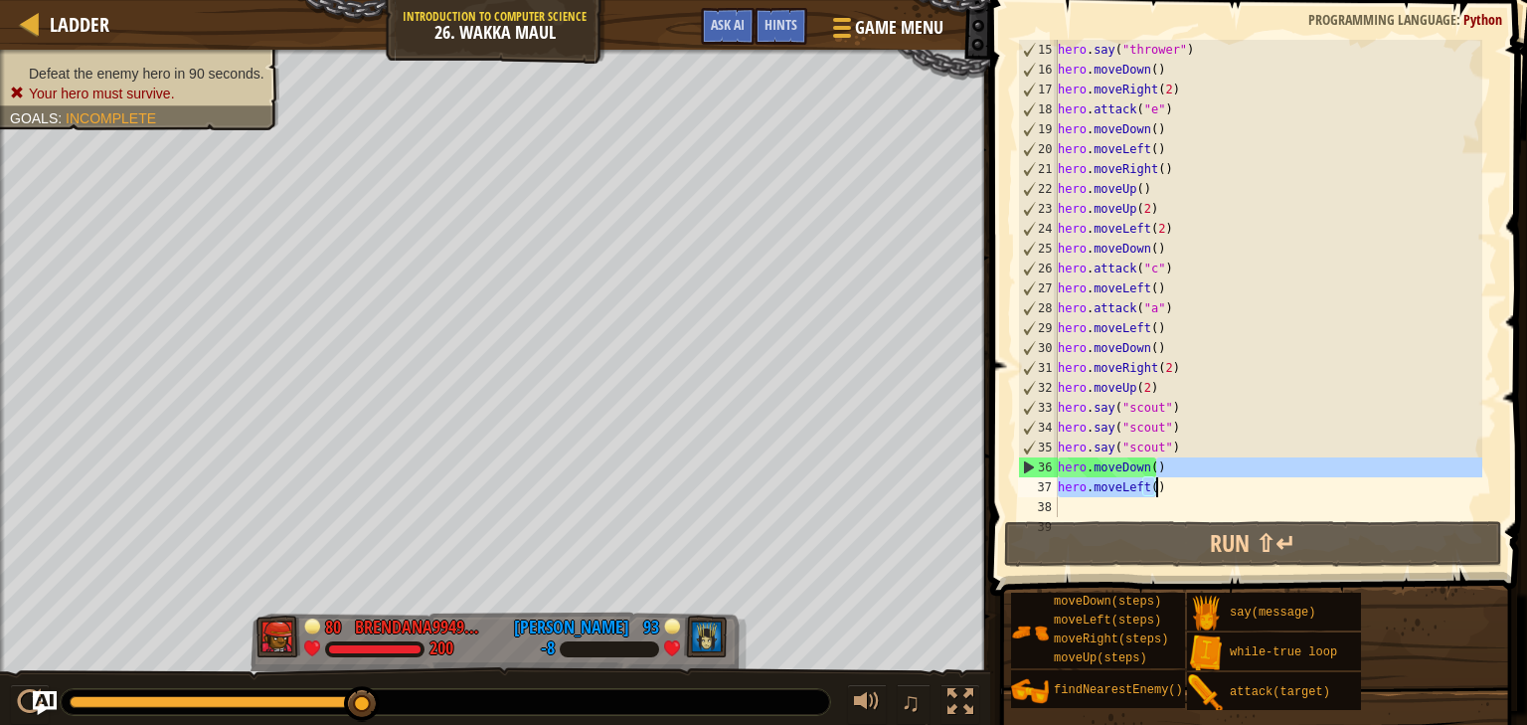
drag, startPoint x: 1154, startPoint y: 467, endPoint x: 1154, endPoint y: 491, distance: 23.9
click at [1154, 491] on div "hero . say ( "thrower" ) hero . moveDown ( ) hero . moveRight ( 2 ) hero . atta…" at bounding box center [1268, 298] width 428 height 517
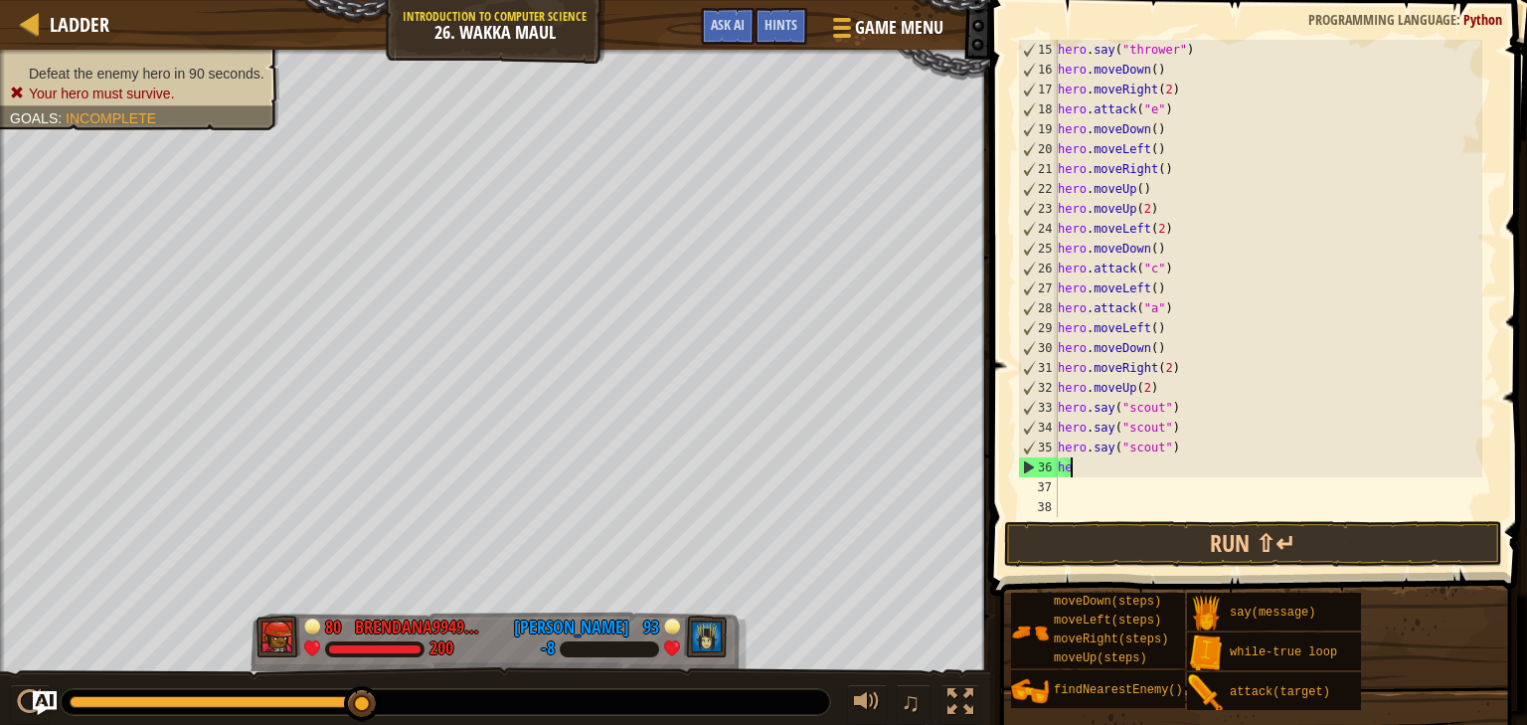
type textarea "h"
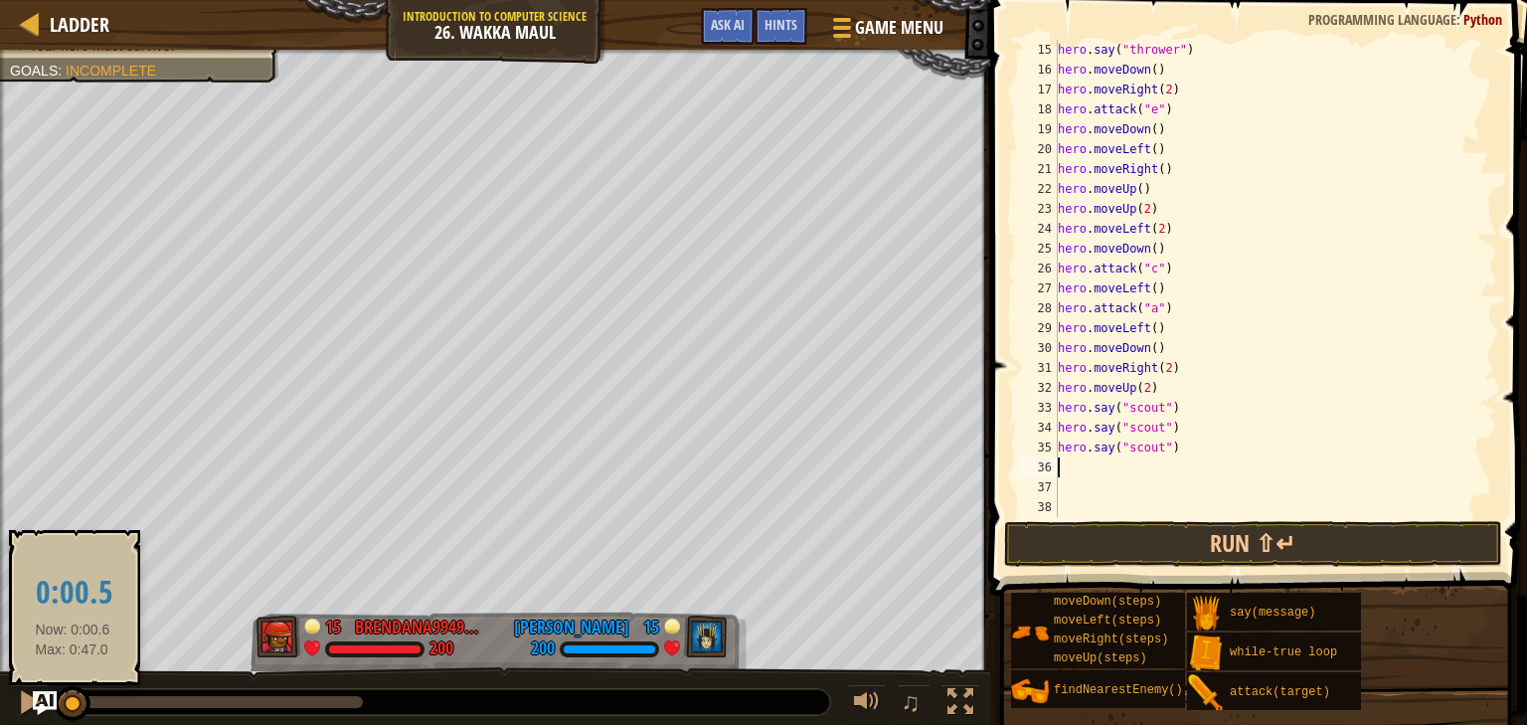
drag, startPoint x: 344, startPoint y: 699, endPoint x: 67, endPoint y: 709, distance: 277.5
click at [67, 709] on div at bounding box center [73, 704] width 36 height 36
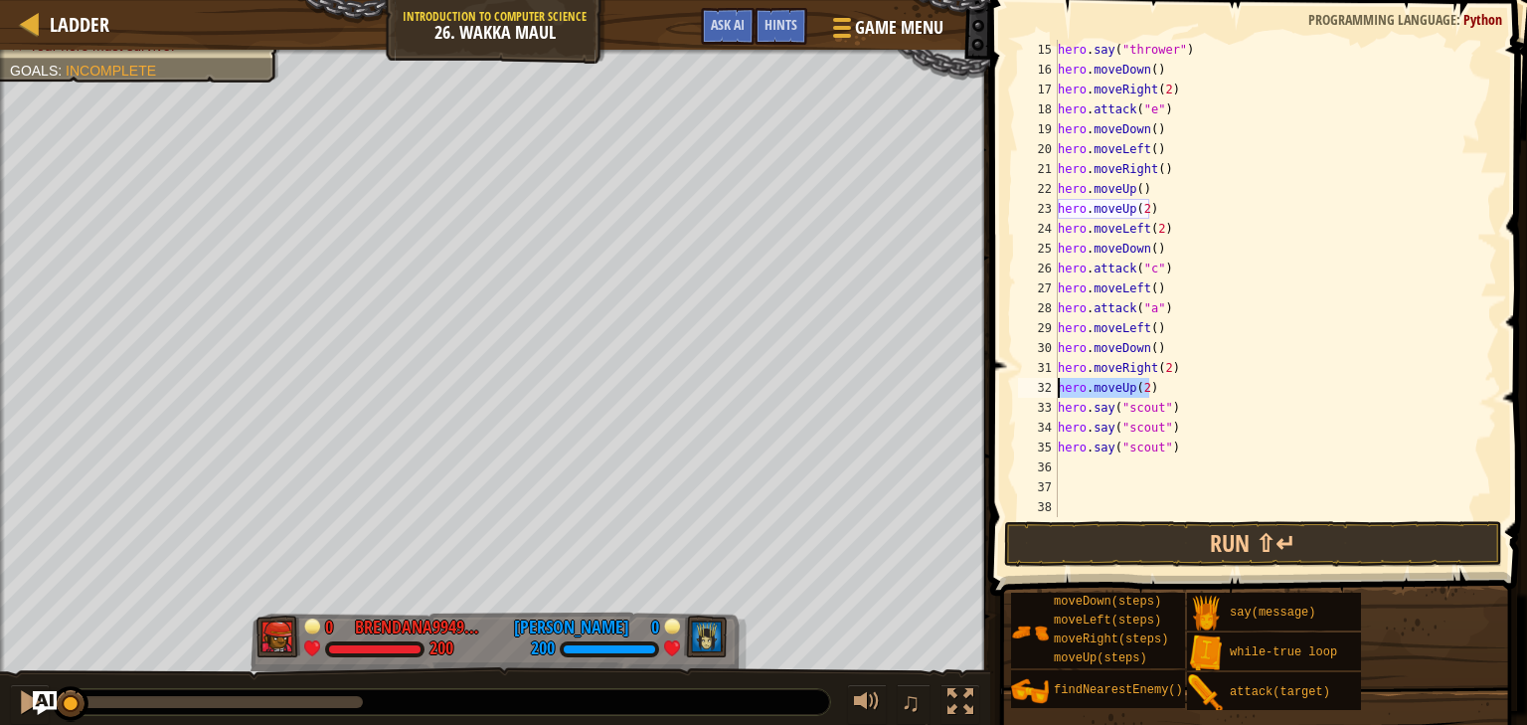
drag, startPoint x: 1147, startPoint y: 390, endPoint x: 1059, endPoint y: 392, distance: 88.5
click at [1059, 392] on div "hero . say ( "thrower" ) hero . moveDown ( ) hero . moveRight ( 2 ) hero . atta…" at bounding box center [1268, 298] width 428 height 517
type textarea "hero.moveUp(2)"
click at [1059, 392] on div "hero . say ( "thrower" ) hero . moveDown ( ) hero . moveRight ( 2 ) hero . atta…" at bounding box center [1268, 278] width 428 height 477
drag, startPoint x: 1150, startPoint y: 387, endPoint x: 1058, endPoint y: 385, distance: 92.5
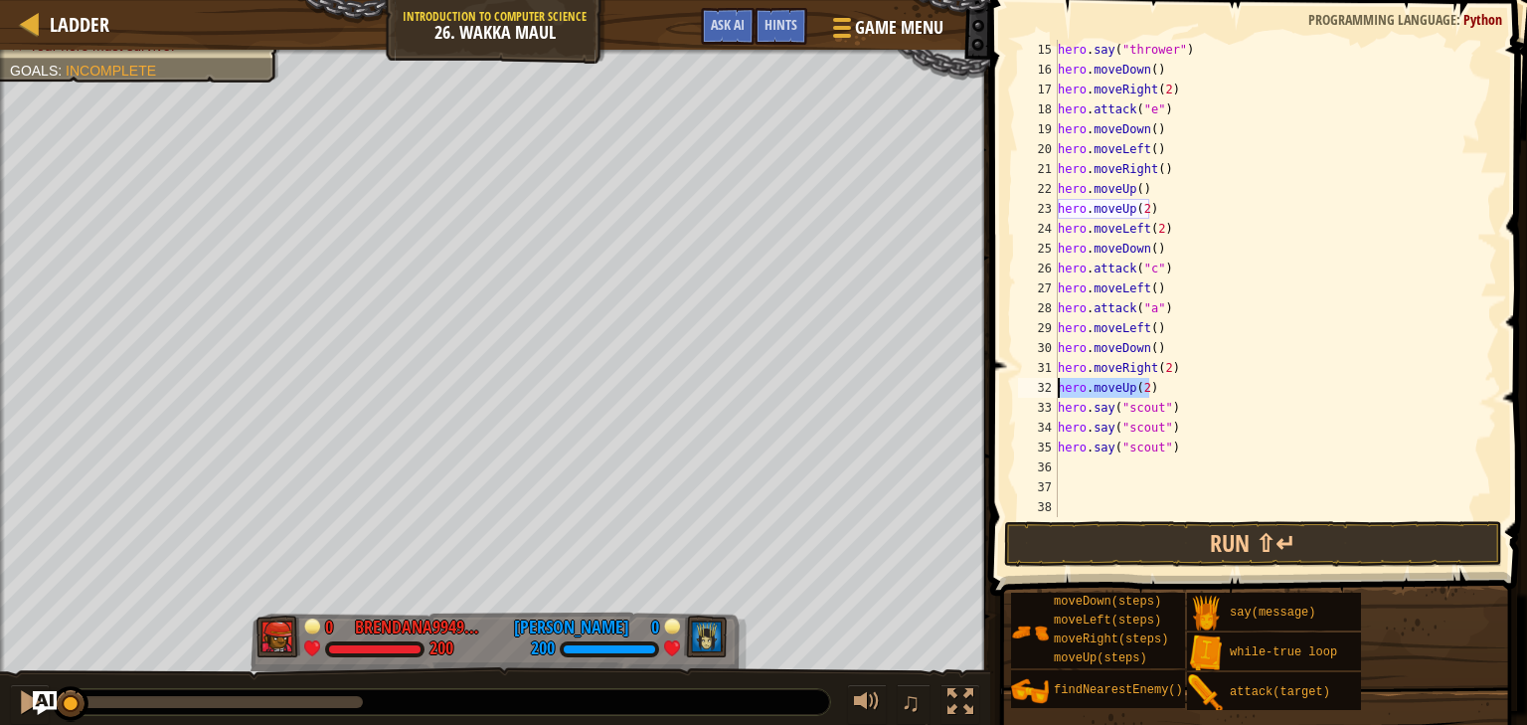
click at [1058, 385] on div "hero . say ( "thrower" ) hero . moveDown ( ) hero . moveRight ( 2 ) hero . atta…" at bounding box center [1268, 298] width 428 height 517
type textarea "hero.moveRight(2)"
click at [1070, 466] on div "hero . attack ( "b" ) hero . say ( "thrower" ) hero . moveDown ( ) hero . moveR…" at bounding box center [1268, 298] width 428 height 517
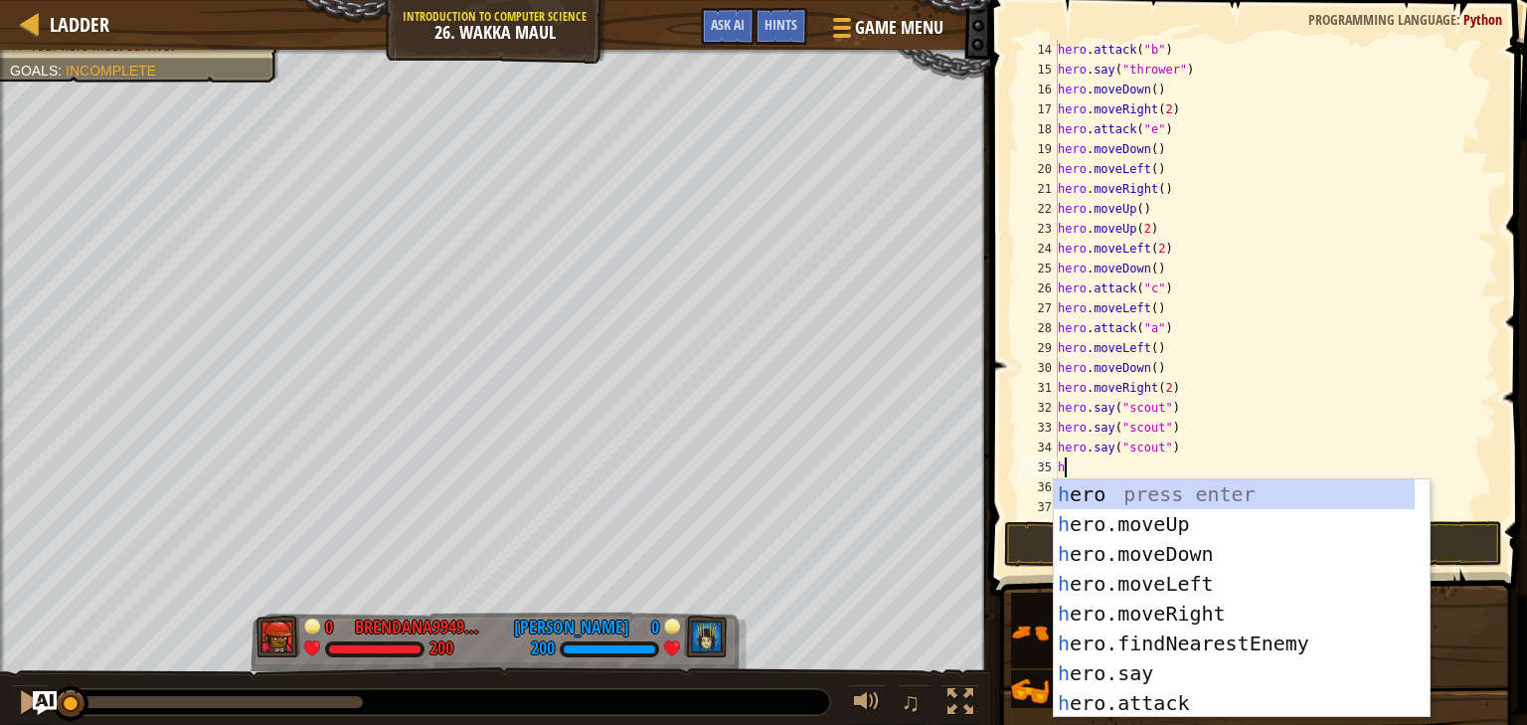
type textarea "her"
click at [1147, 610] on div "her o press enter her o.moveUp press enter her o.moveDown press enter her o.mov…" at bounding box center [1234, 628] width 361 height 298
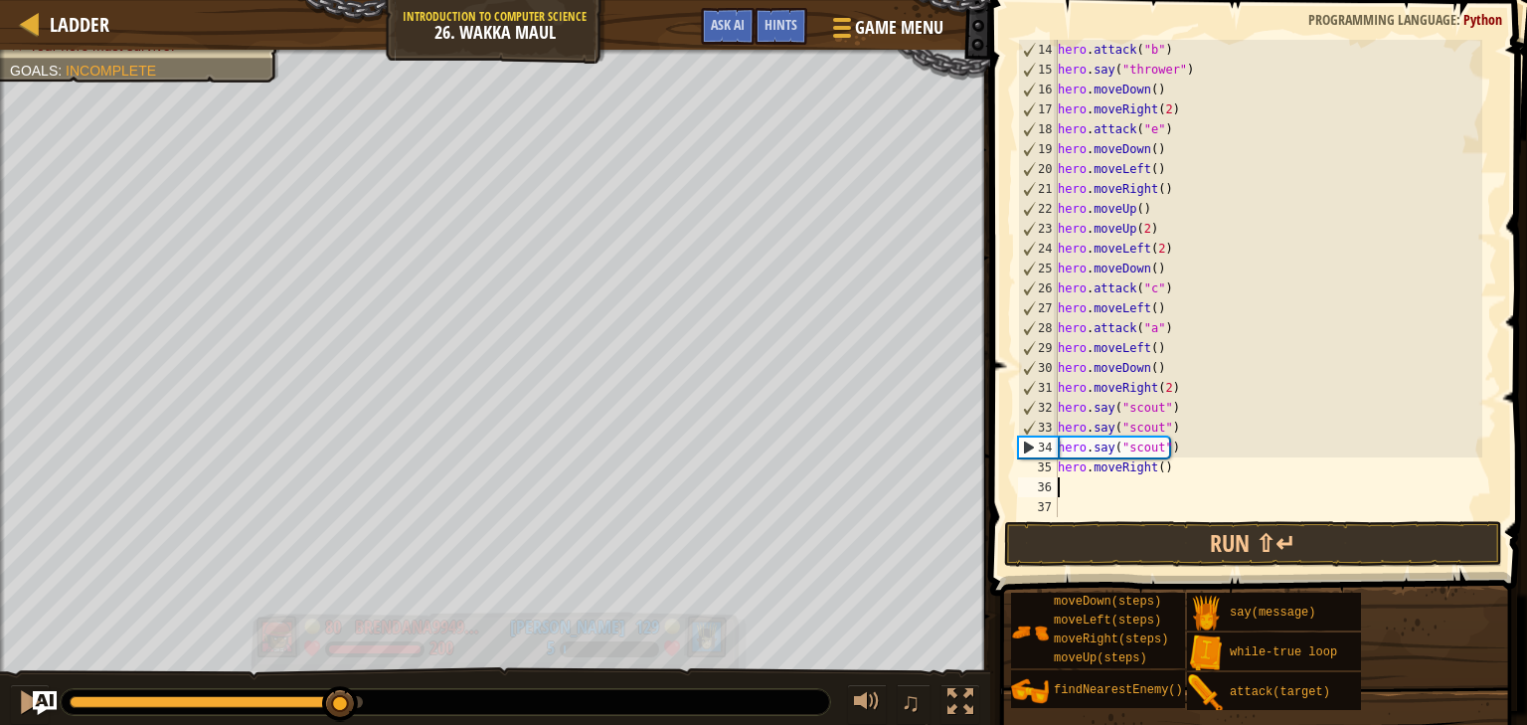
drag, startPoint x: 74, startPoint y: 699, endPoint x: 341, endPoint y: 655, distance: 270.9
click at [341, 655] on div "Defeat the enemy hero in 90 seconds. Your hero must survive. Goals : Incomplete…" at bounding box center [763, 388] width 1527 height 677
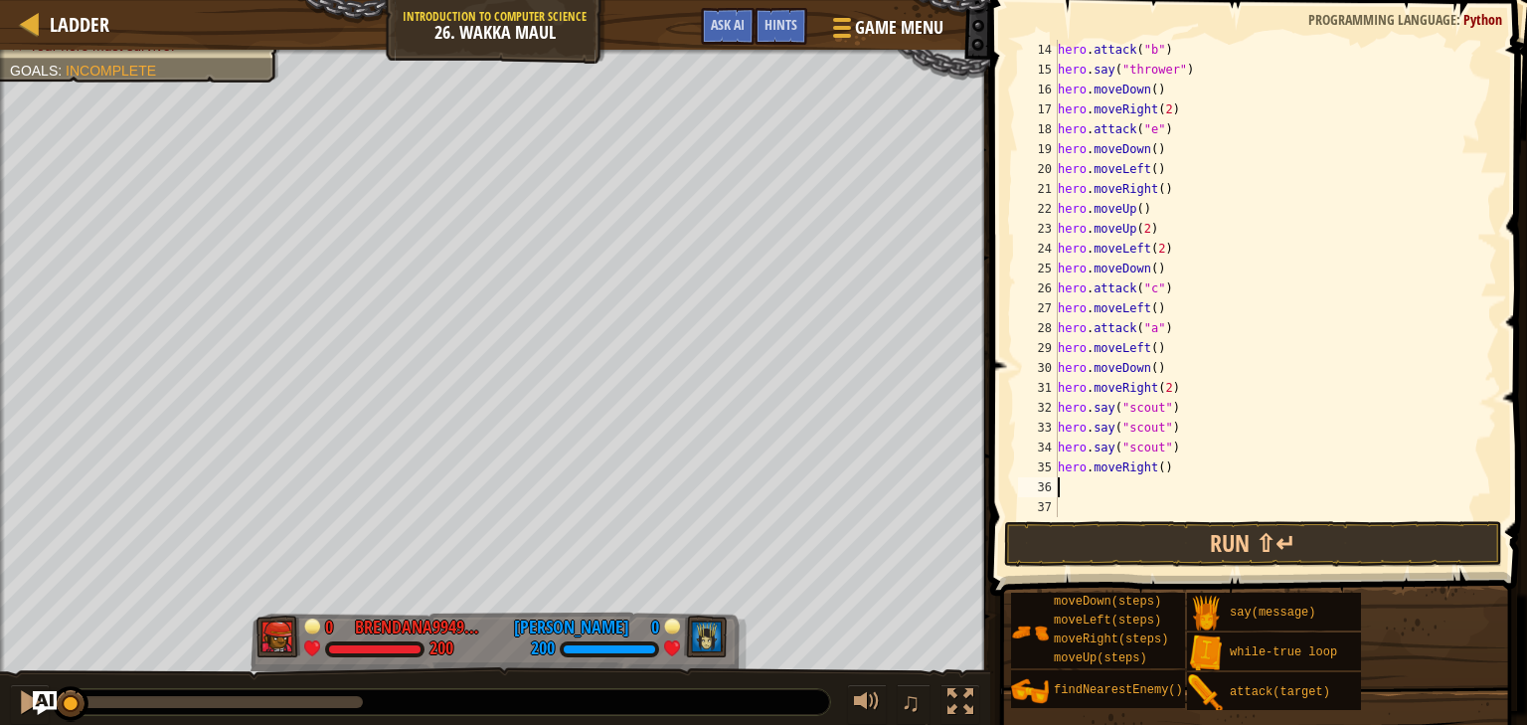
drag, startPoint x: 348, startPoint y: 693, endPoint x: 21, endPoint y: 729, distance: 329.0
click at [21, 0] on html "Ladder Introduction to Computer Science 26. Wakka Maul Game Menu Done Hints Ask…" at bounding box center [763, 0] width 1527 height 0
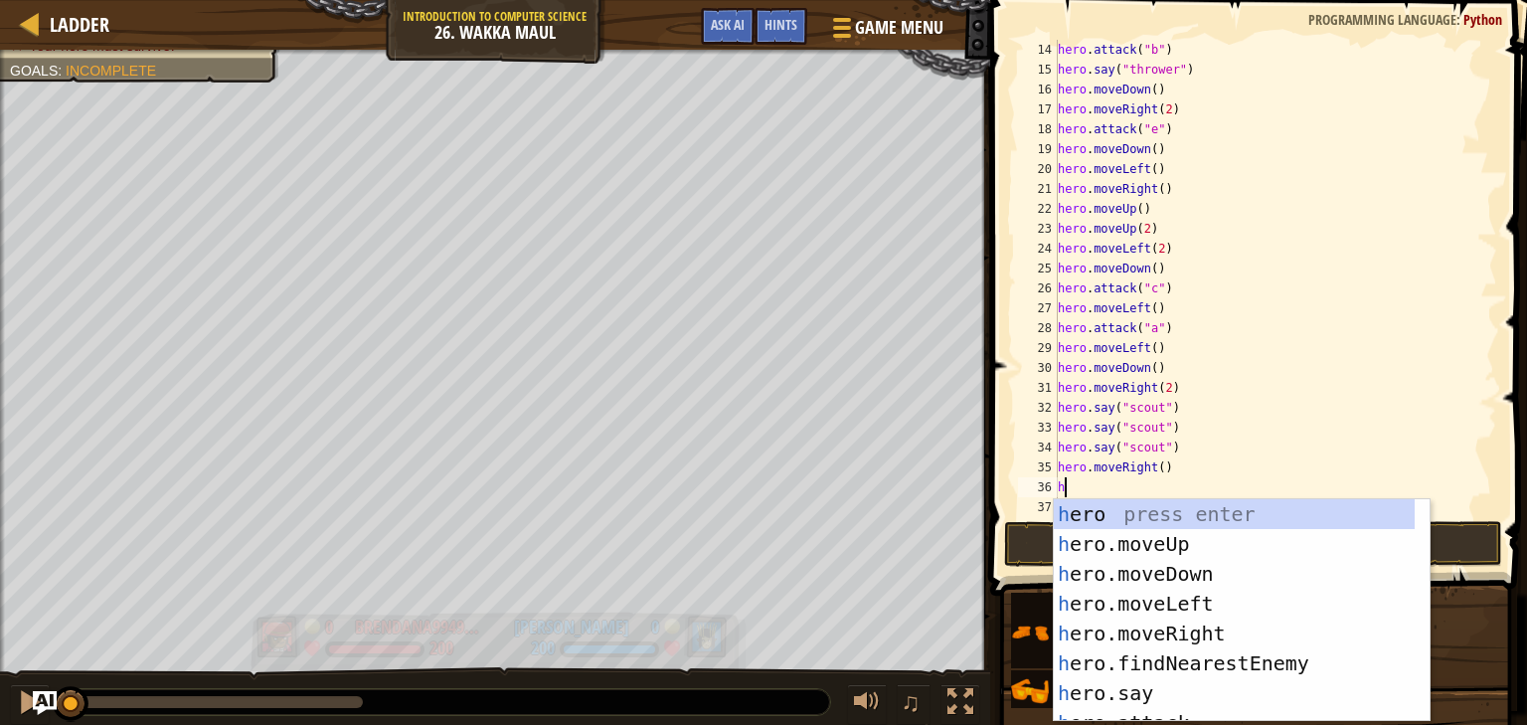
type textarea "her"
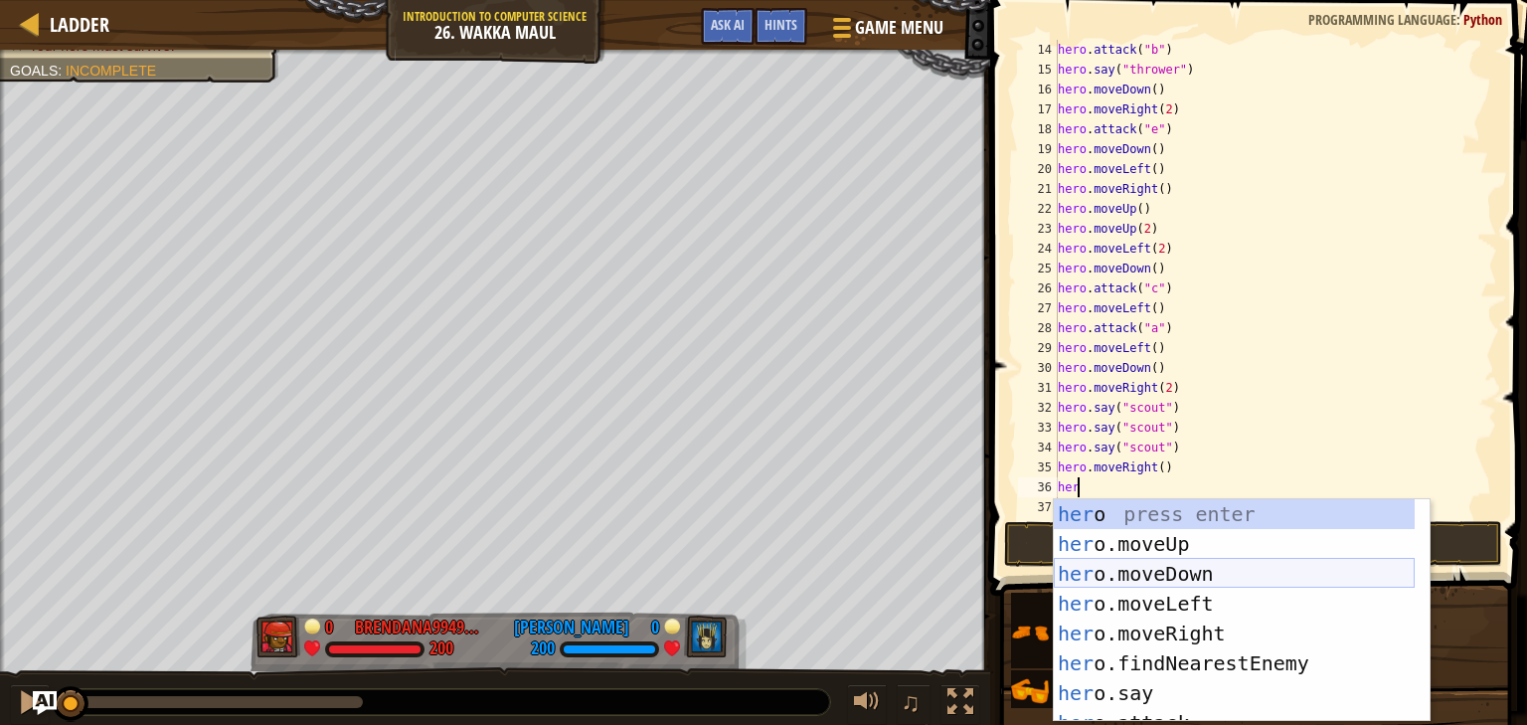
click at [1193, 568] on div "her o press enter her o.moveUp press enter her o.moveDown press enter her o.mov…" at bounding box center [1234, 640] width 361 height 282
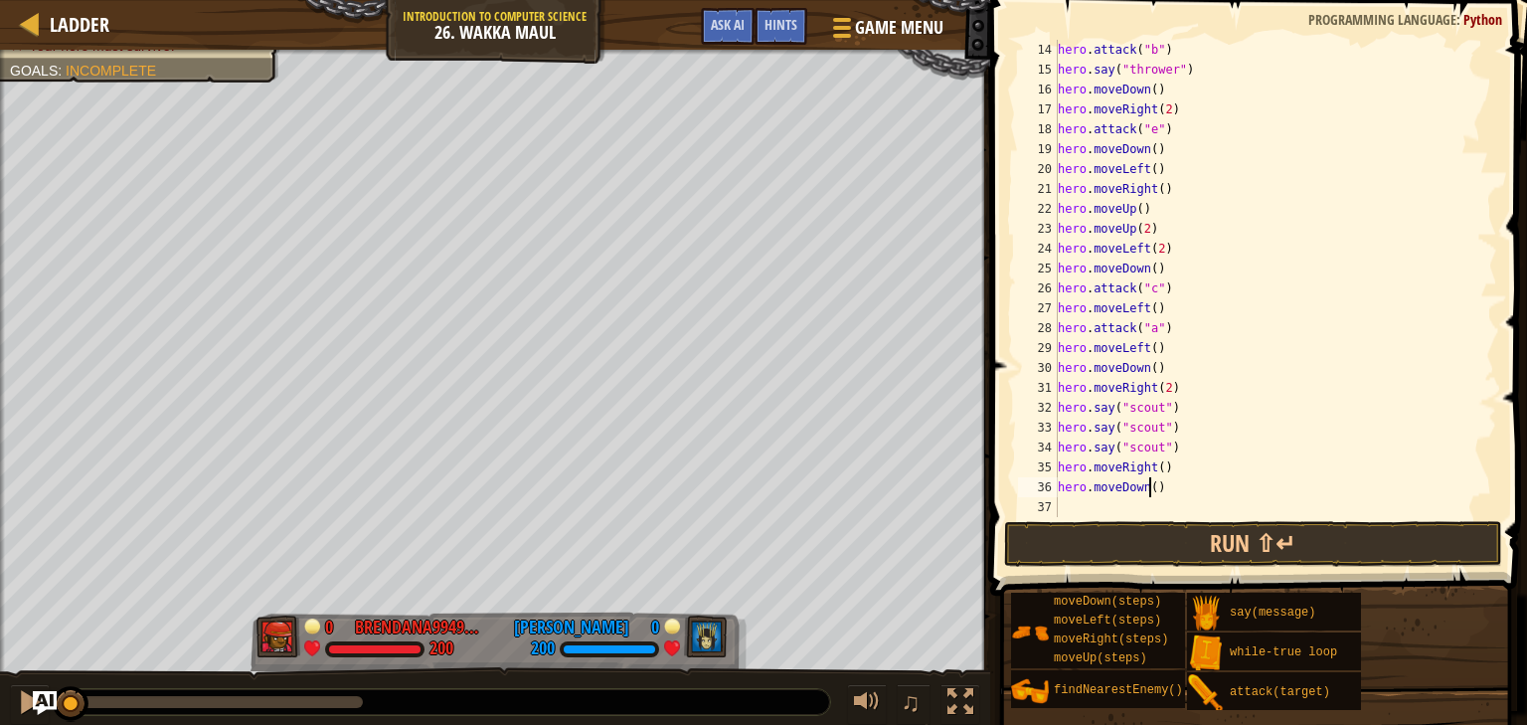
click at [1148, 494] on div "hero . attack ( "b" ) hero . say ( "thrower" ) hero . moveDown ( ) hero . moveR…" at bounding box center [1268, 298] width 428 height 517
type textarea "hero.moveDown(2)"
click at [1097, 498] on div "hero . attack ( "b" ) hero . say ( "thrower" ) hero . moveDown ( ) hero . moveR…" at bounding box center [1268, 298] width 428 height 517
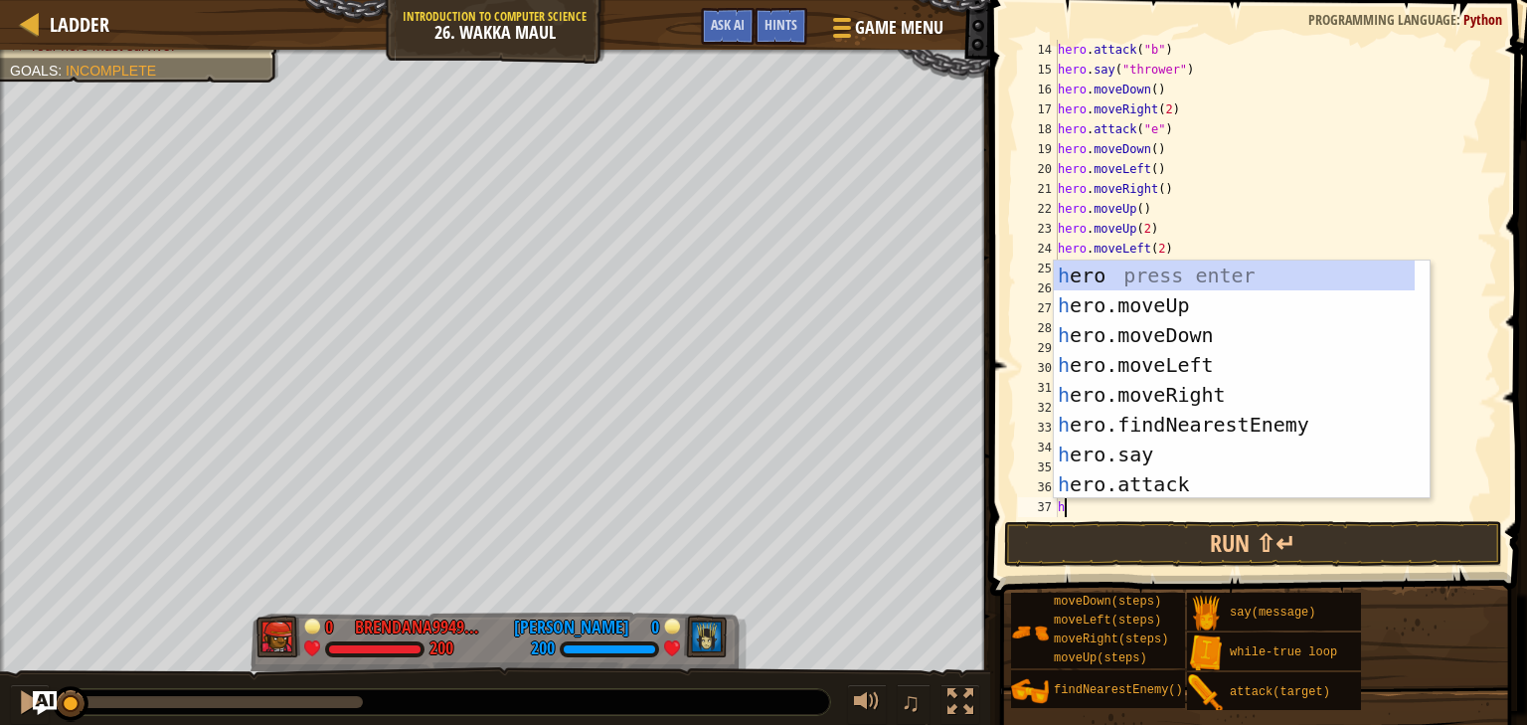
type textarea "her"
click at [1160, 351] on div "her o press enter her o.moveUp press enter her o.moveDown press enter her o.mov…" at bounding box center [1234, 409] width 361 height 298
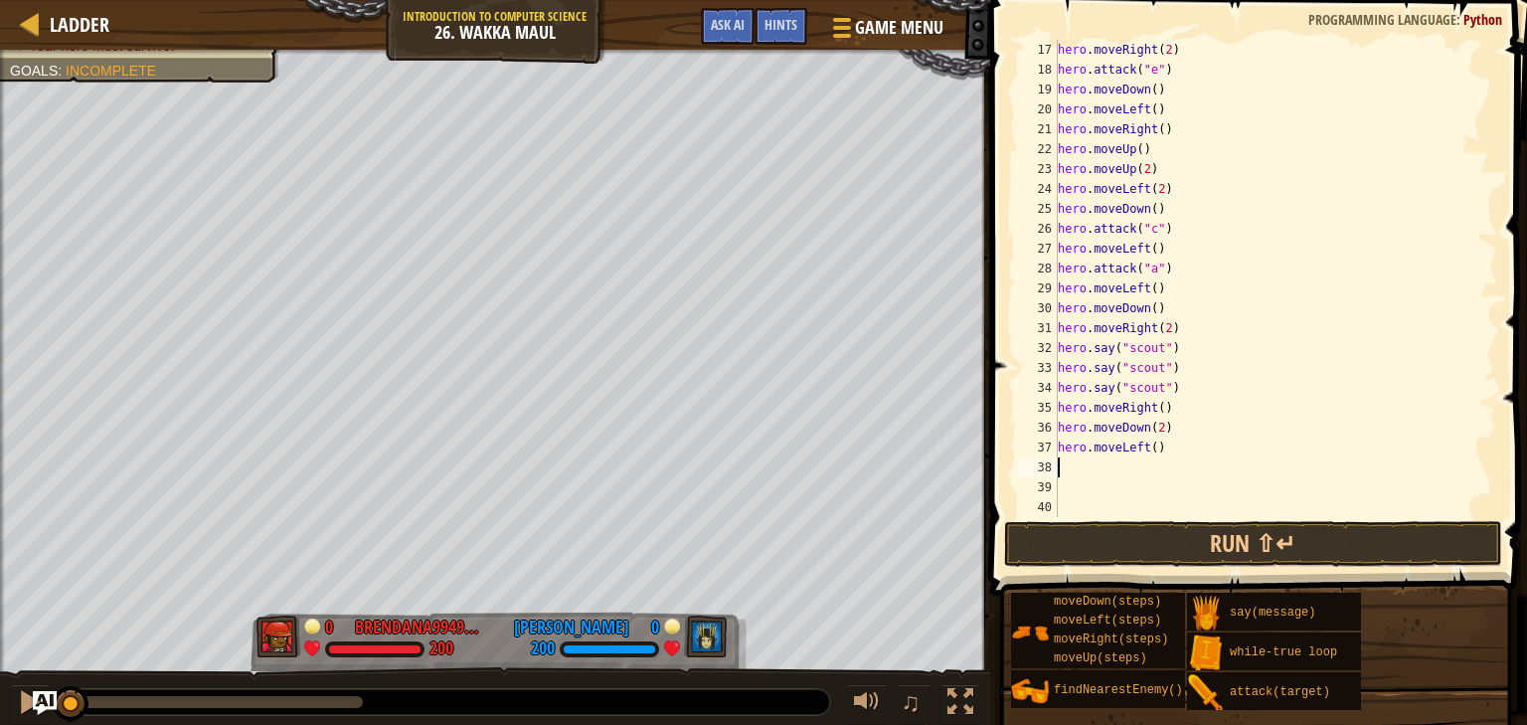
scroll to position [358, 0]
click at [1148, 440] on div "hero . moveRight ( 2 ) hero . attack ( "e" ) hero . moveDown ( ) hero . moveLef…" at bounding box center [1268, 298] width 428 height 517
type textarea "hero.moveLeft(2)"
click at [1119, 468] on div "hero . moveRight ( 2 ) hero . attack ( "e" ) hero . moveDown ( ) hero . moveLef…" at bounding box center [1268, 298] width 428 height 517
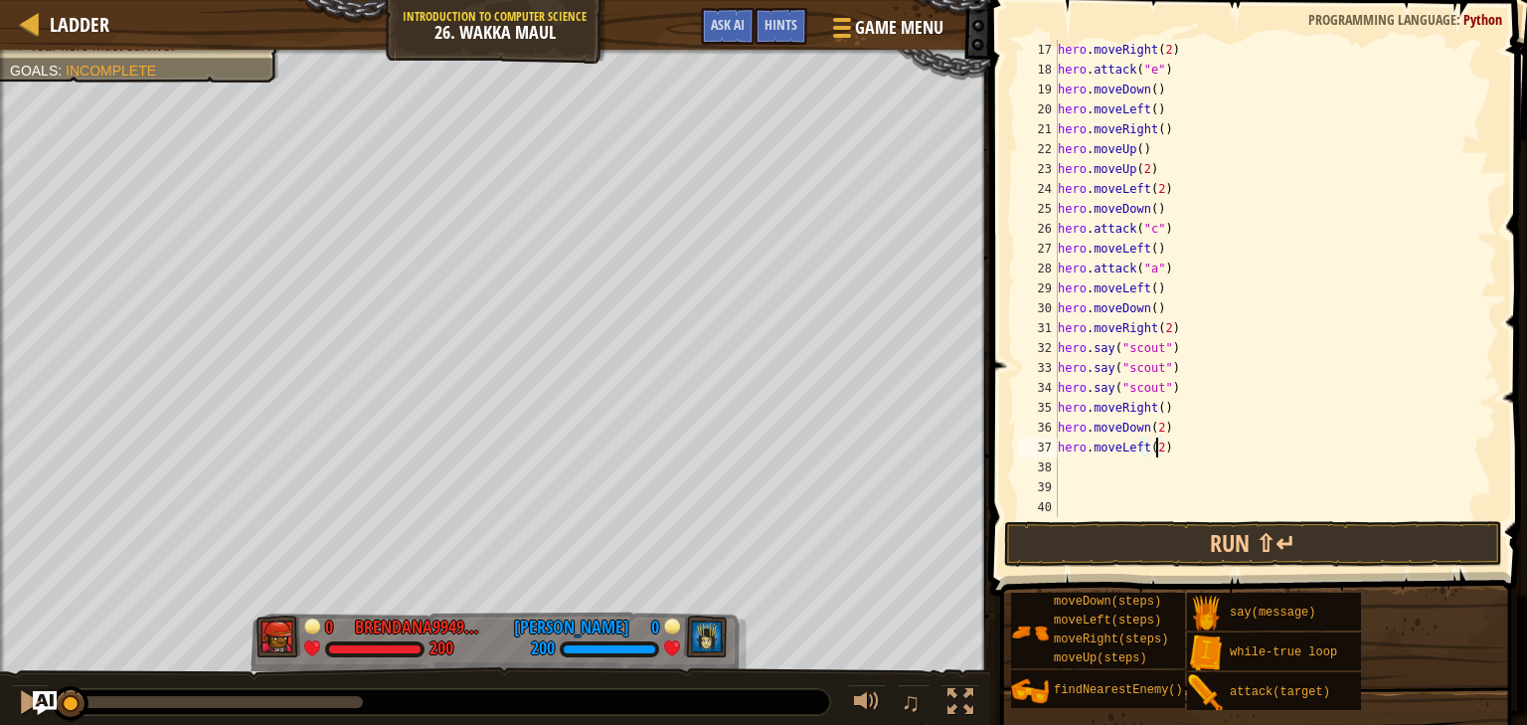
scroll to position [9, 0]
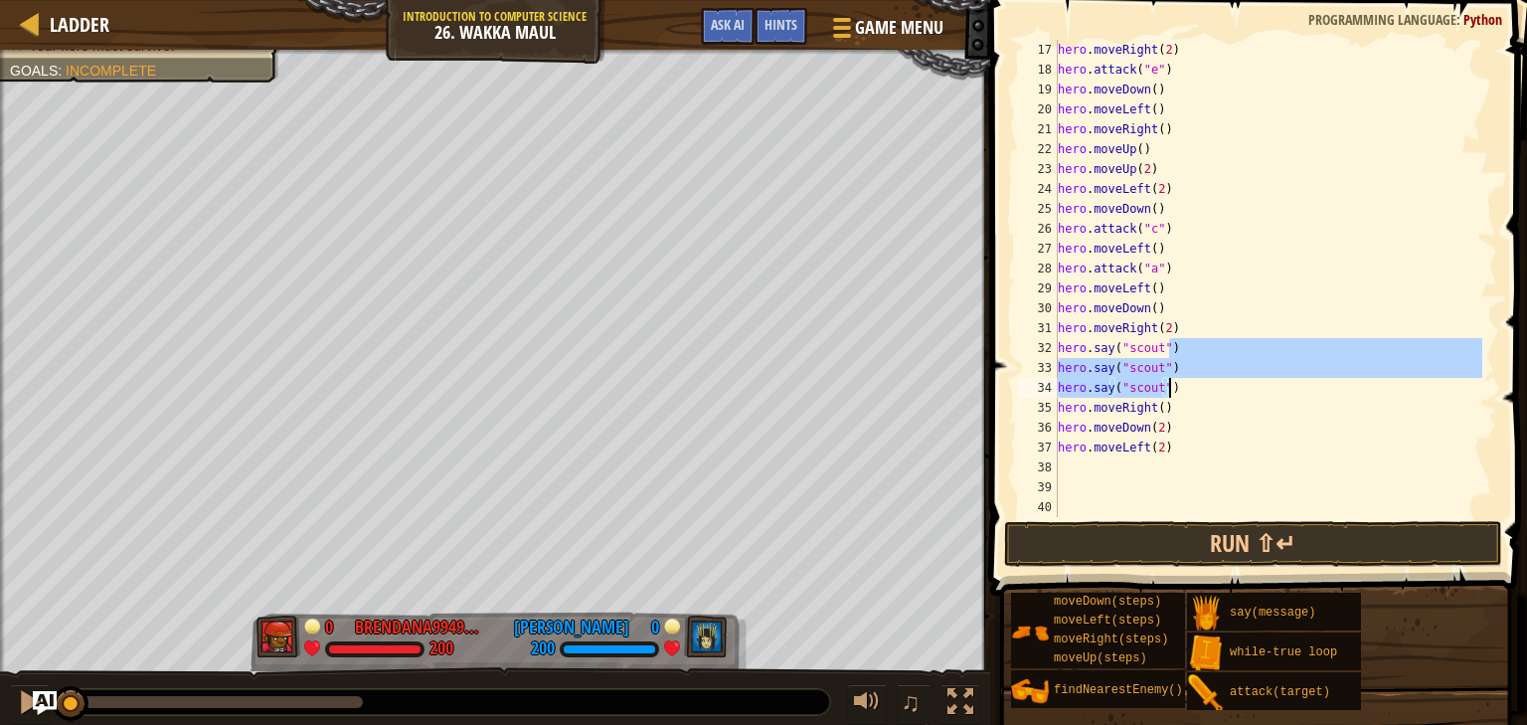
drag, startPoint x: 1166, startPoint y: 345, endPoint x: 1171, endPoint y: 386, distance: 41.1
click at [1171, 386] on div "hero . moveRight ( 2 ) hero . attack ( "e" ) hero . moveDown ( ) hero . moveLef…" at bounding box center [1268, 298] width 428 height 517
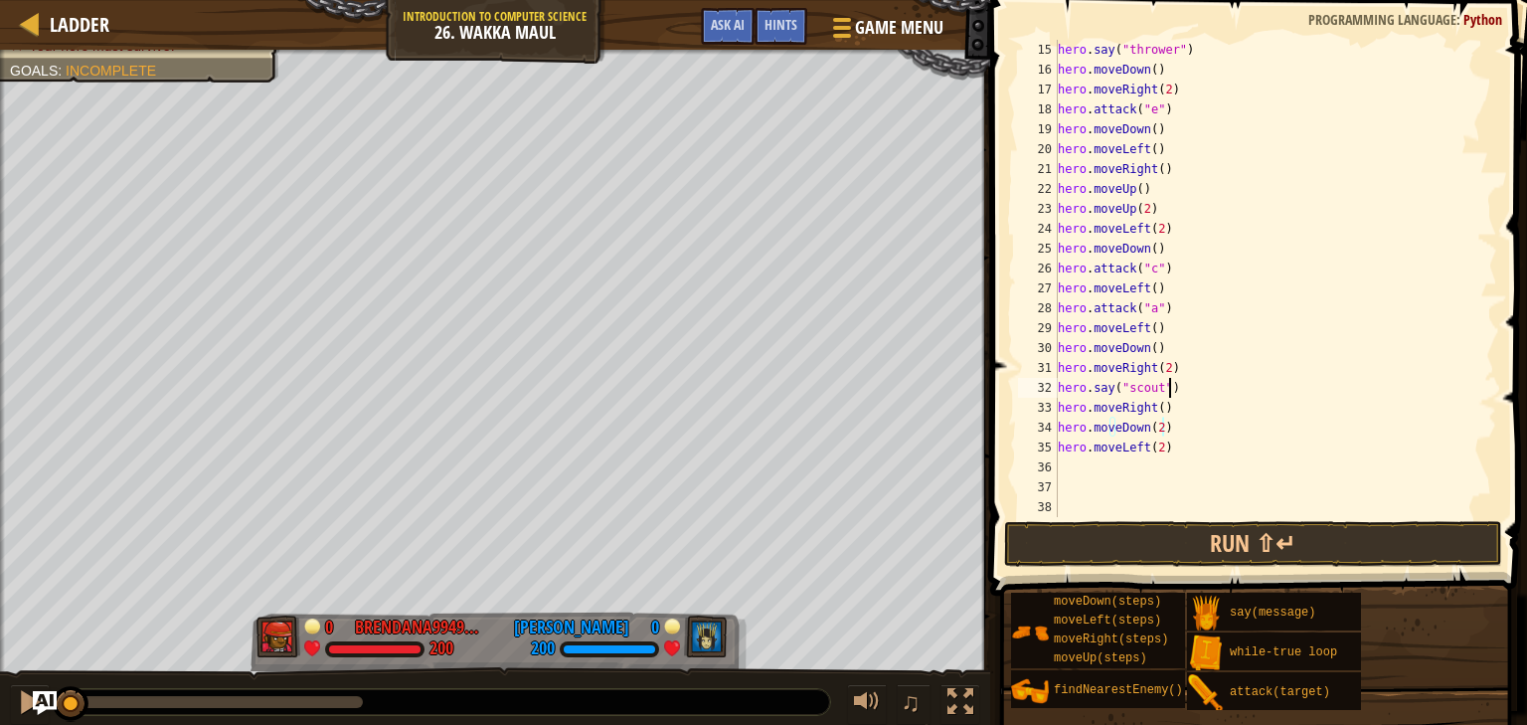
scroll to position [318, 0]
type textarea "h"
click at [1168, 411] on div "hero . attack ( "b" ) hero . say ( "thrower" ) hero . moveDown ( ) hero . moveR…" at bounding box center [1268, 298] width 428 height 517
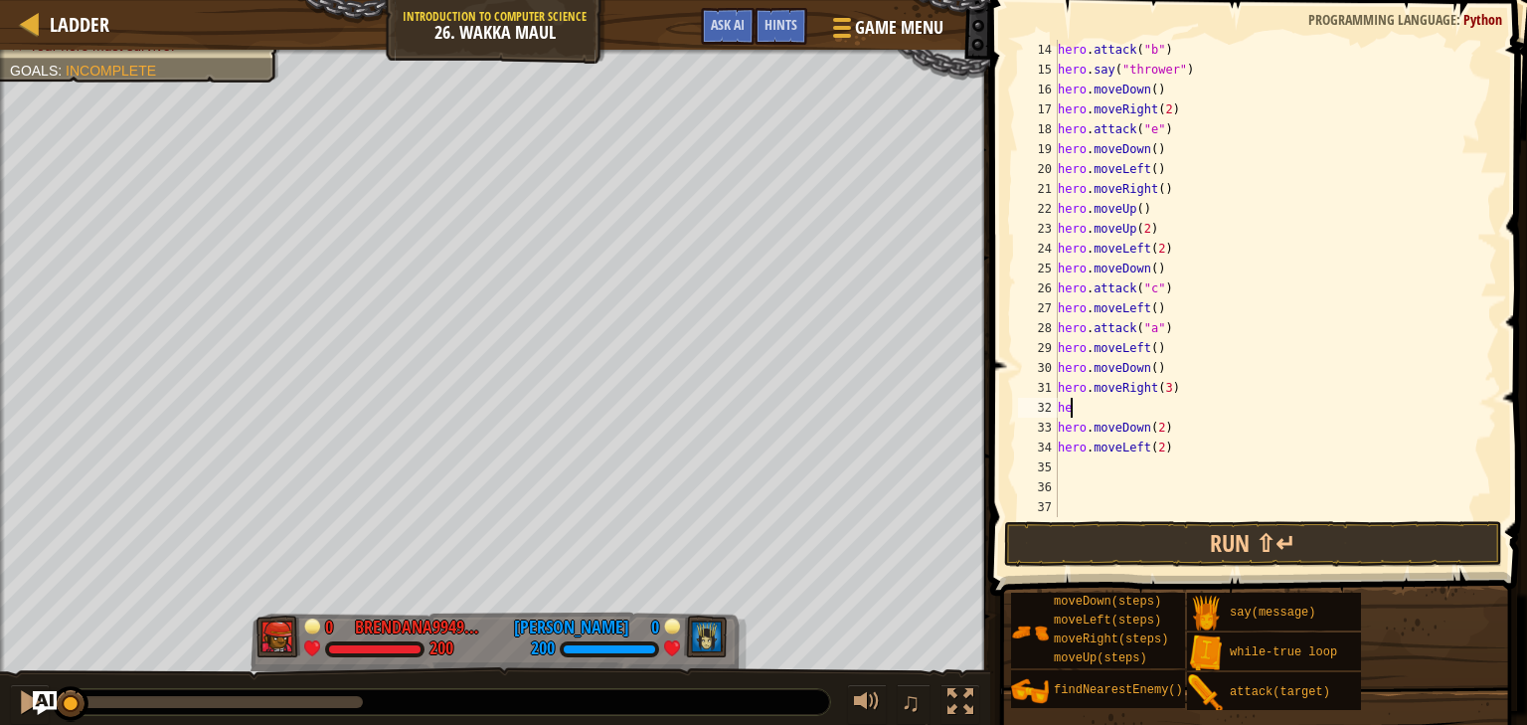
type textarea "h"
click at [1165, 450] on div "hero . moveDown ( ) hero . attack ( "b" ) hero . say ( "thrower" ) hero . moveD…" at bounding box center [1268, 298] width 428 height 517
type textarea "hero.moveLeft(2)"
click at [1125, 462] on div "hero . moveDown ( ) hero . attack ( "b" ) hero . say ( "thrower" ) hero . moveD…" at bounding box center [1268, 298] width 428 height 517
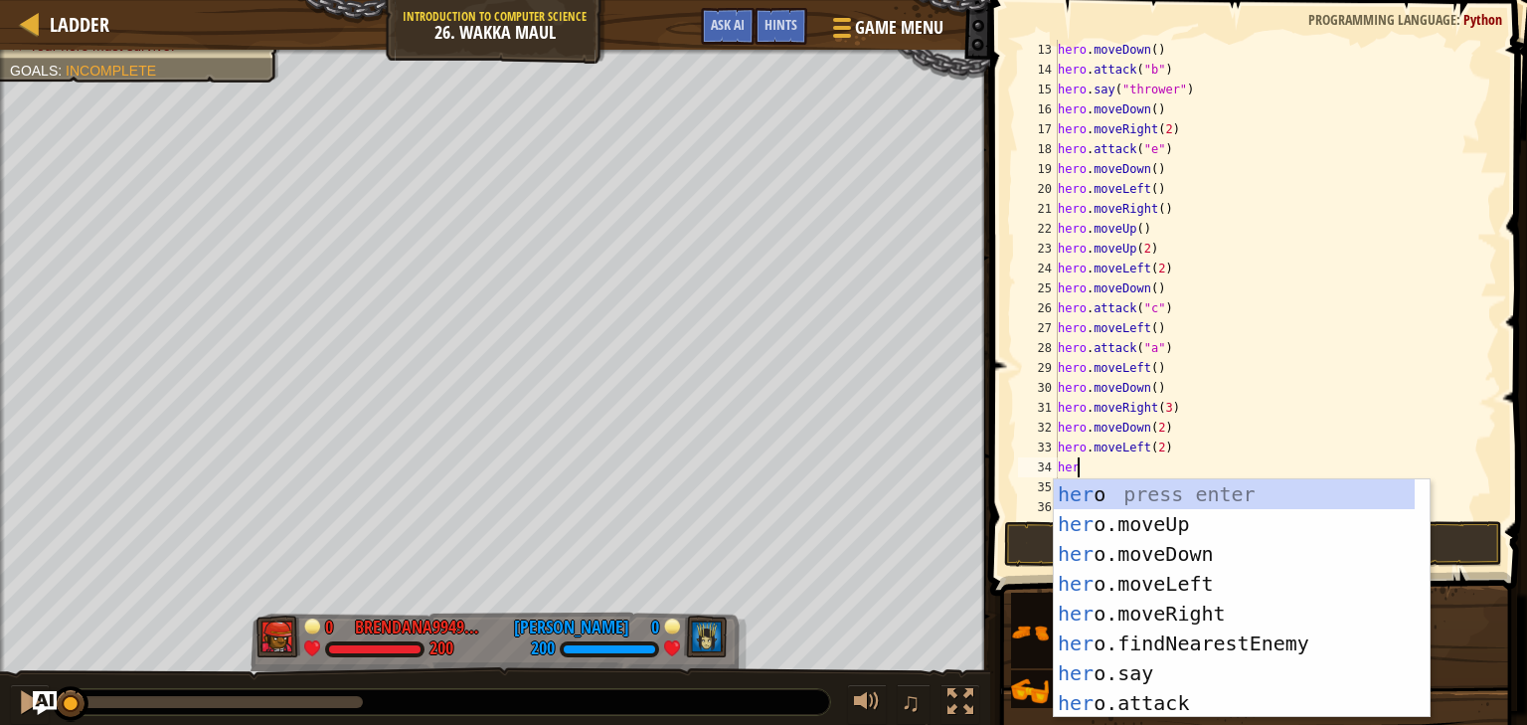
scroll to position [9, 0]
click at [1129, 682] on div "her o press enter her o.moveUp press enter her o.moveDown press enter her o.mov…" at bounding box center [1234, 628] width 361 height 298
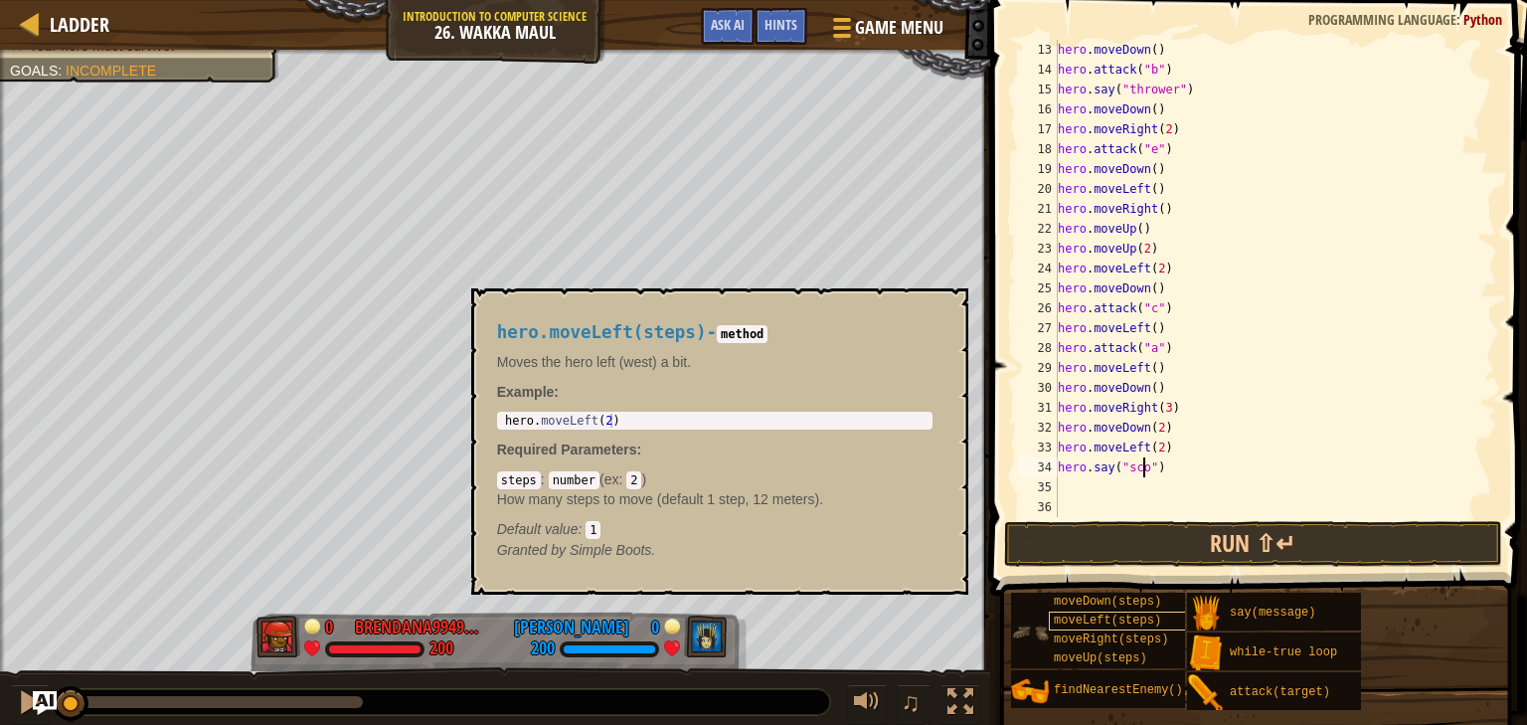
type textarea "hero.say("scout")"
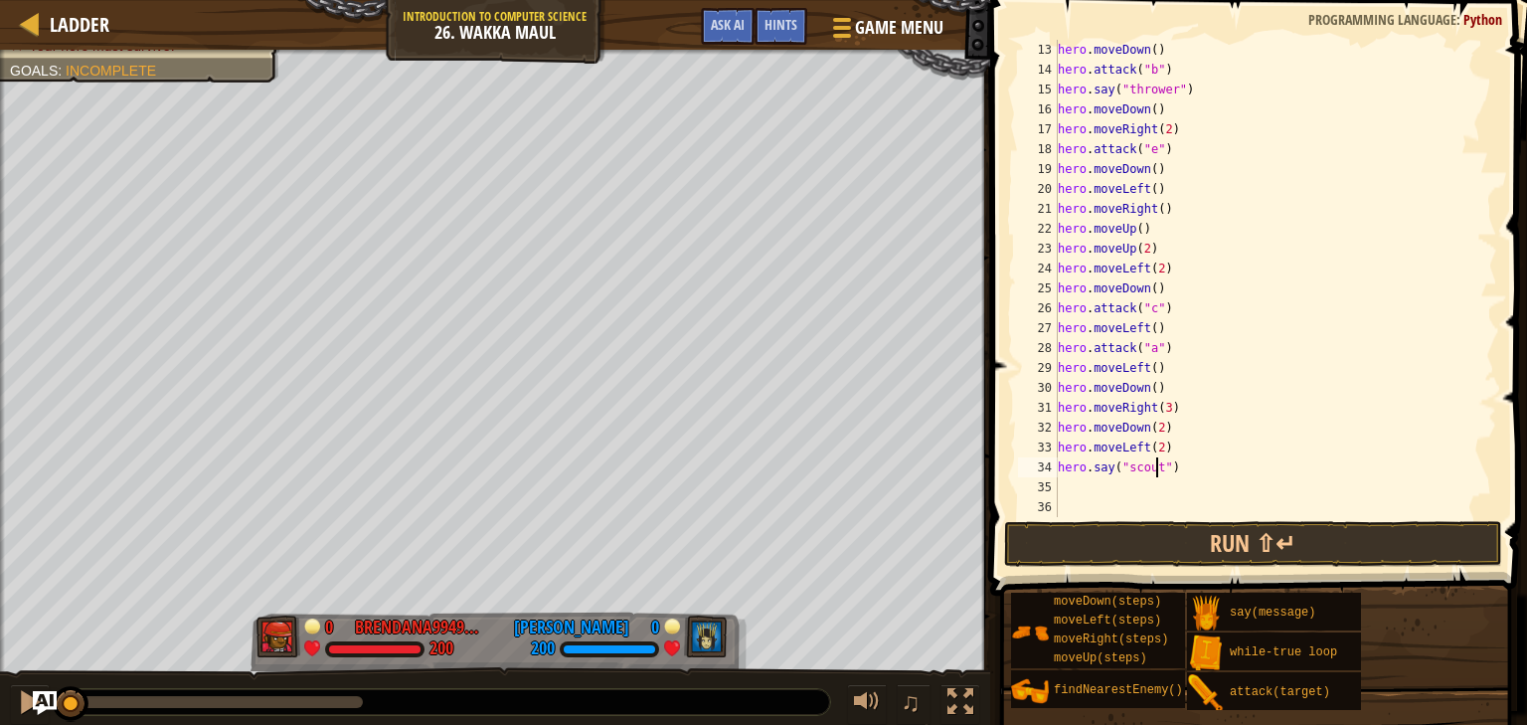
click at [1104, 496] on div "hero . moveDown ( ) hero . attack ( "b" ) hero . say ( "thrower" ) hero . moveD…" at bounding box center [1268, 298] width 428 height 517
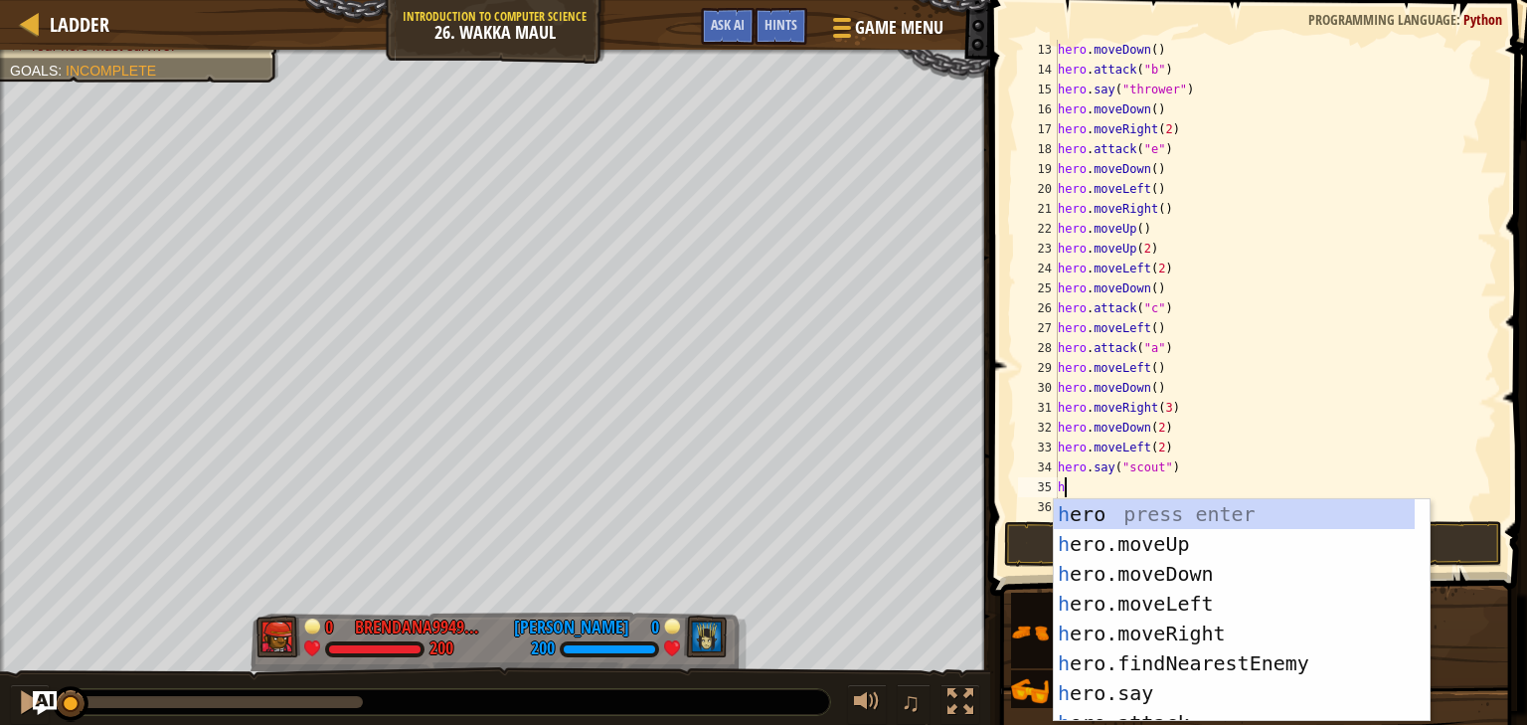
scroll to position [9, 0]
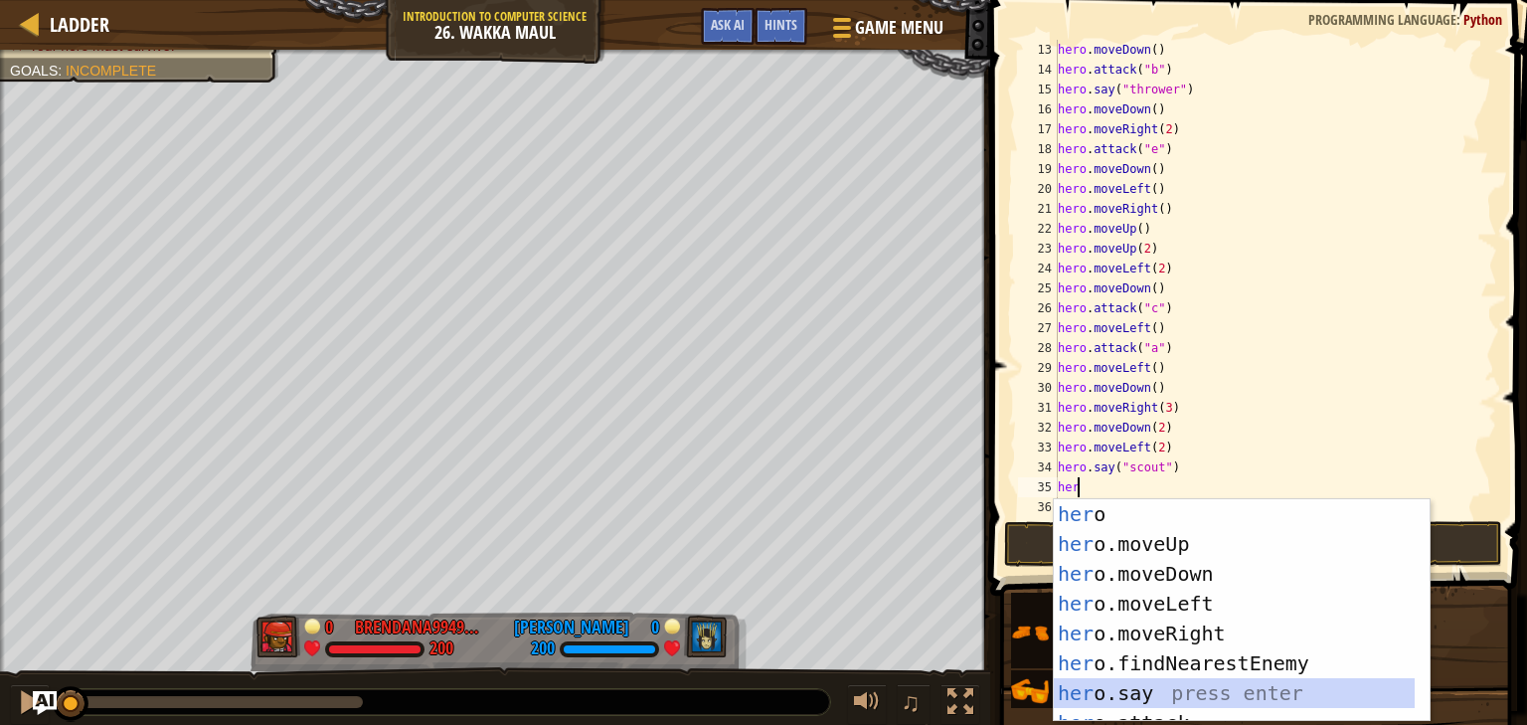
click at [1093, 695] on div "her o press enter her o.moveUp press enter her o.moveDown press enter her o.mov…" at bounding box center [1234, 640] width 361 height 282
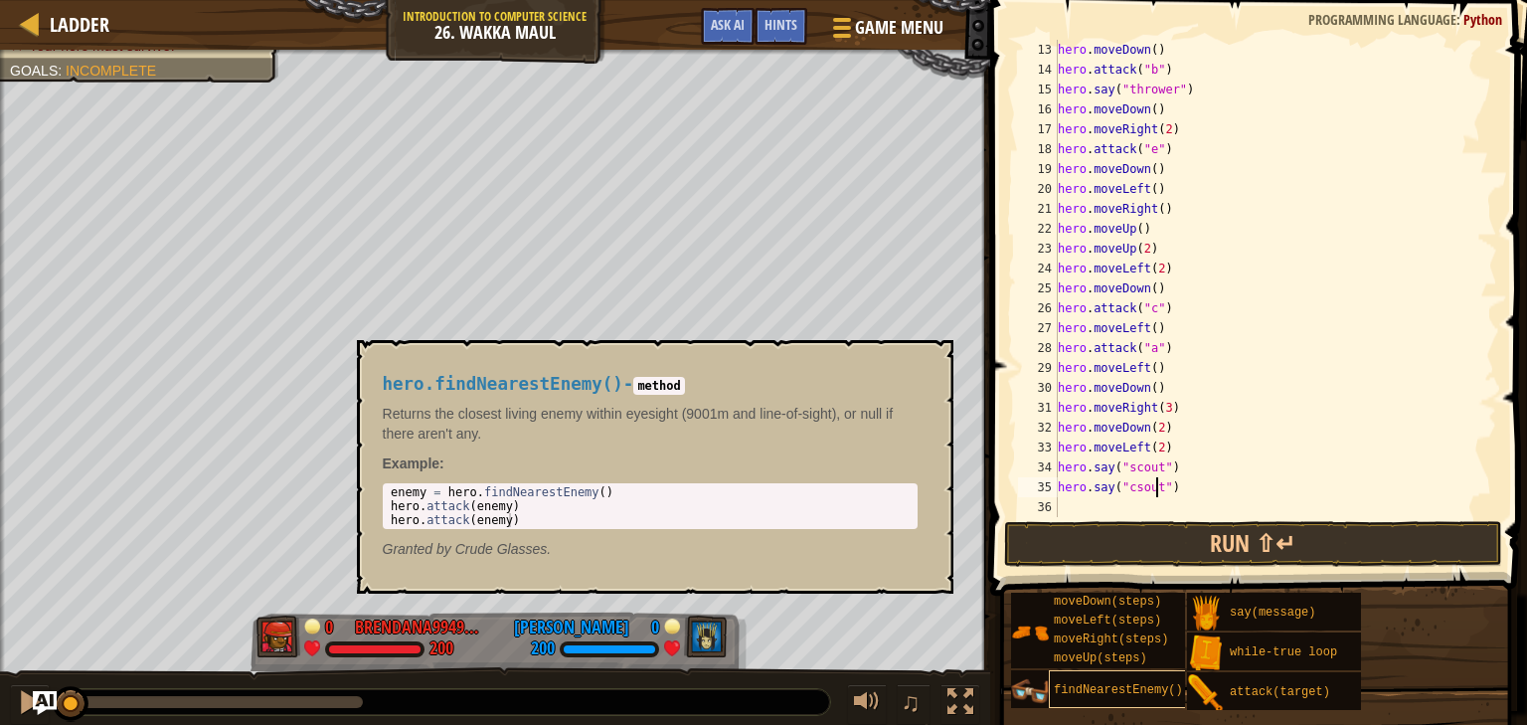
scroll to position [9, 7]
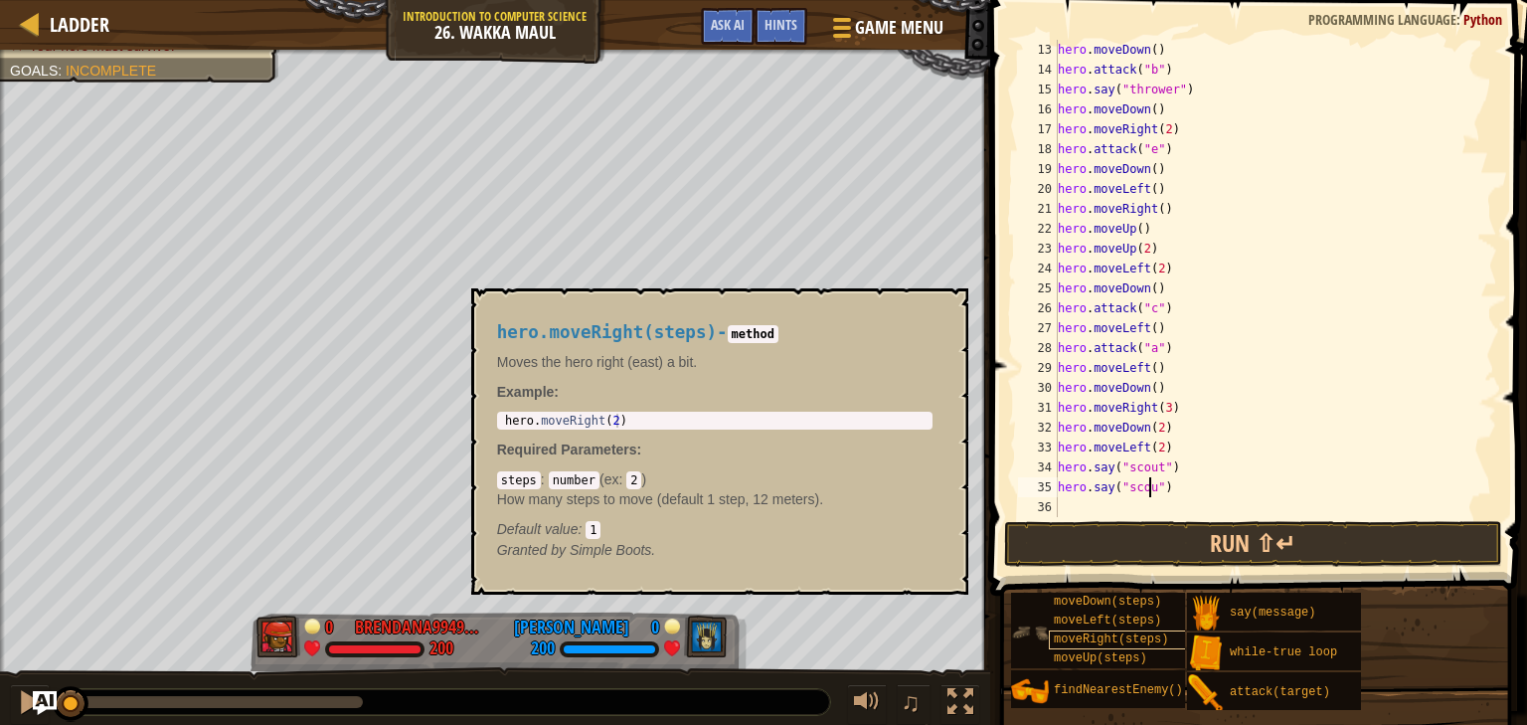
type textarea "hero.say("scout")"
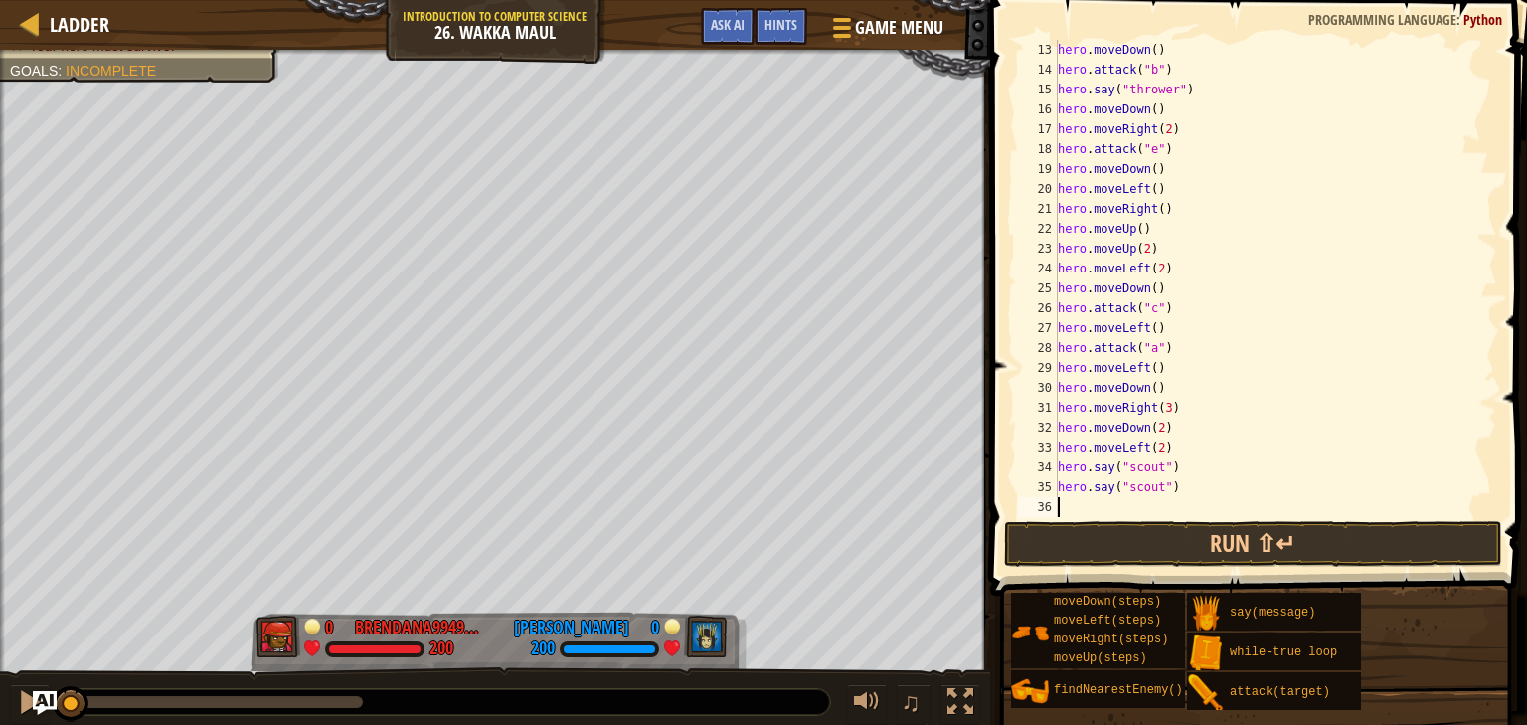
click at [1092, 508] on div "hero . moveDown ( ) hero . attack ( "b" ) hero . say ( "thrower" ) hero . moveD…" at bounding box center [1268, 298] width 428 height 517
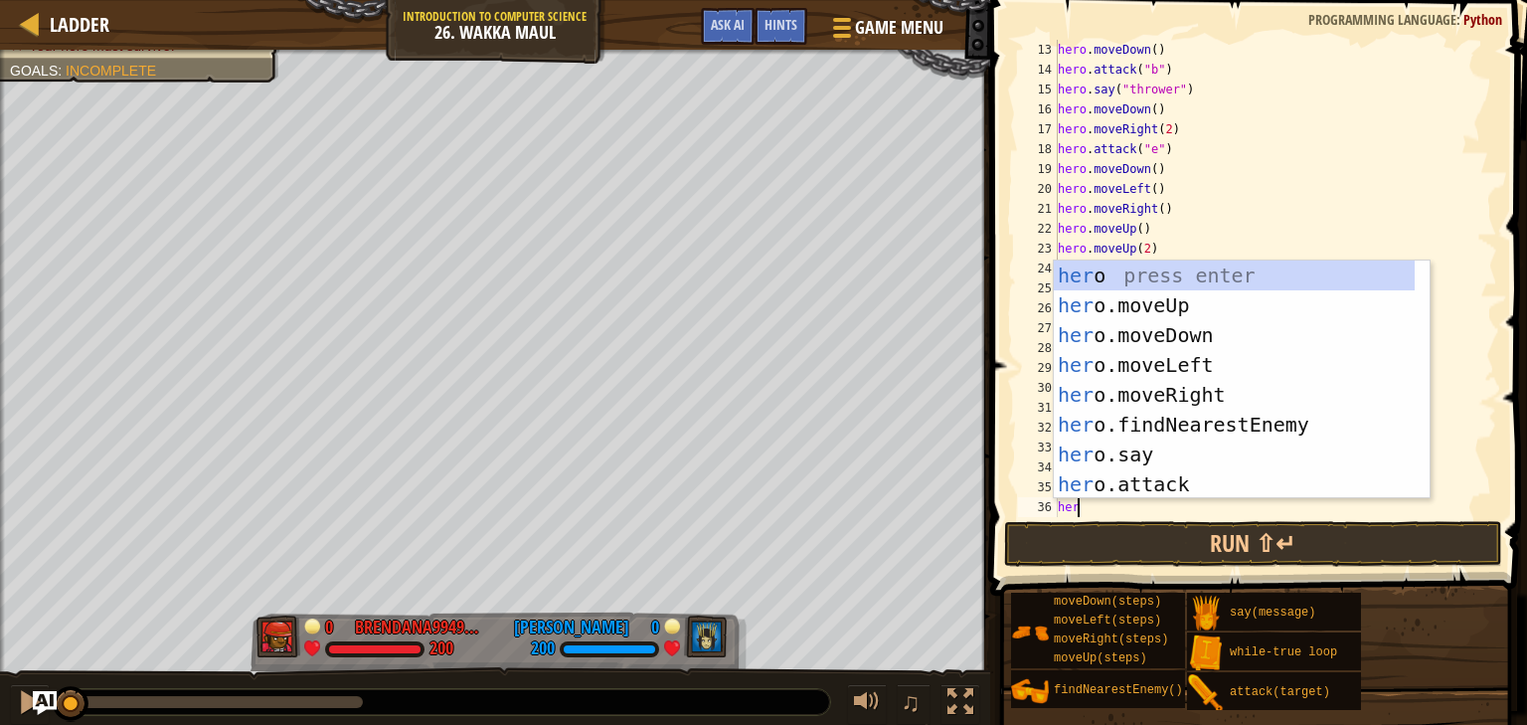
scroll to position [9, 0]
click at [1133, 448] on div "her o press enter her o.moveUp press enter her o.moveDown press enter her o.mov…" at bounding box center [1234, 409] width 361 height 298
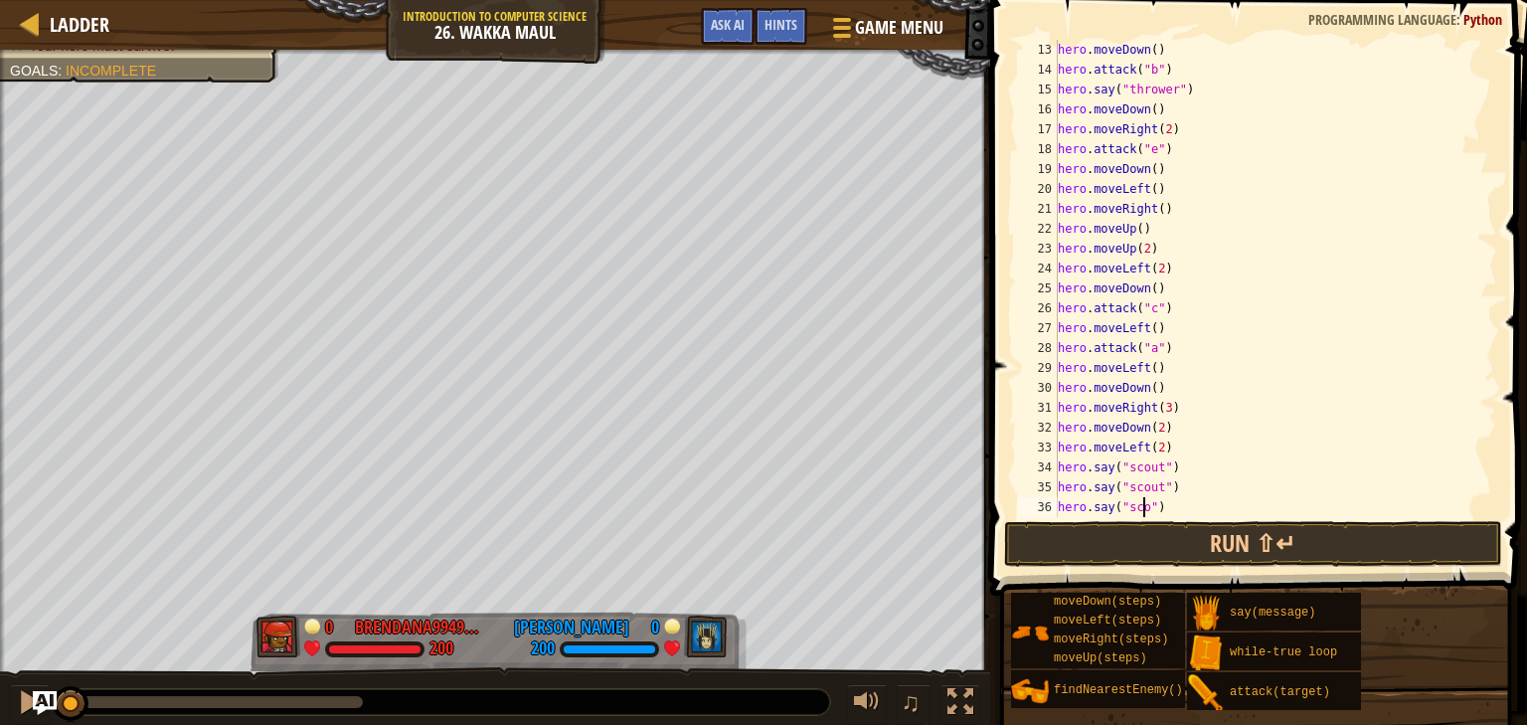
type textarea "hero.say("scout")"
click at [1314, 546] on button "Run ⇧↵" at bounding box center [1253, 544] width 498 height 46
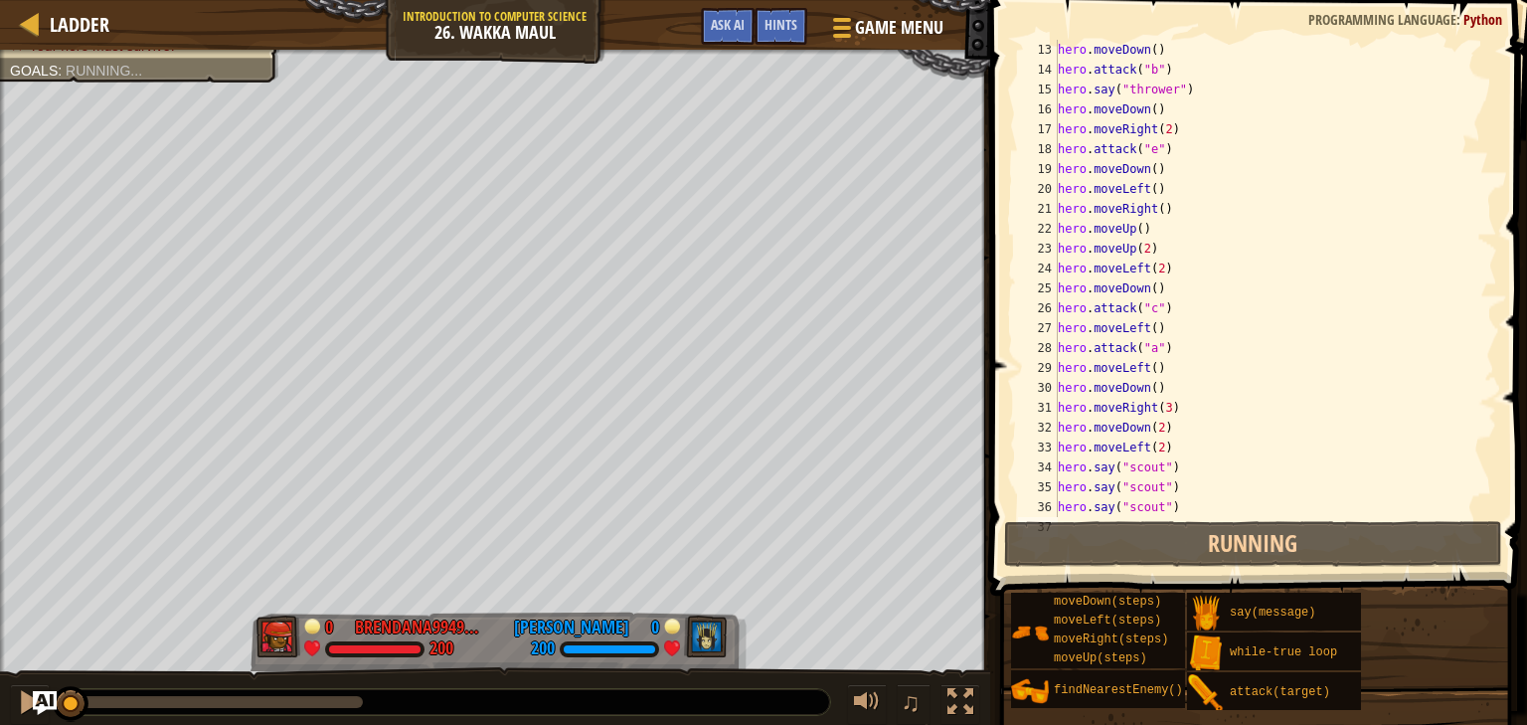
scroll to position [318, 0]
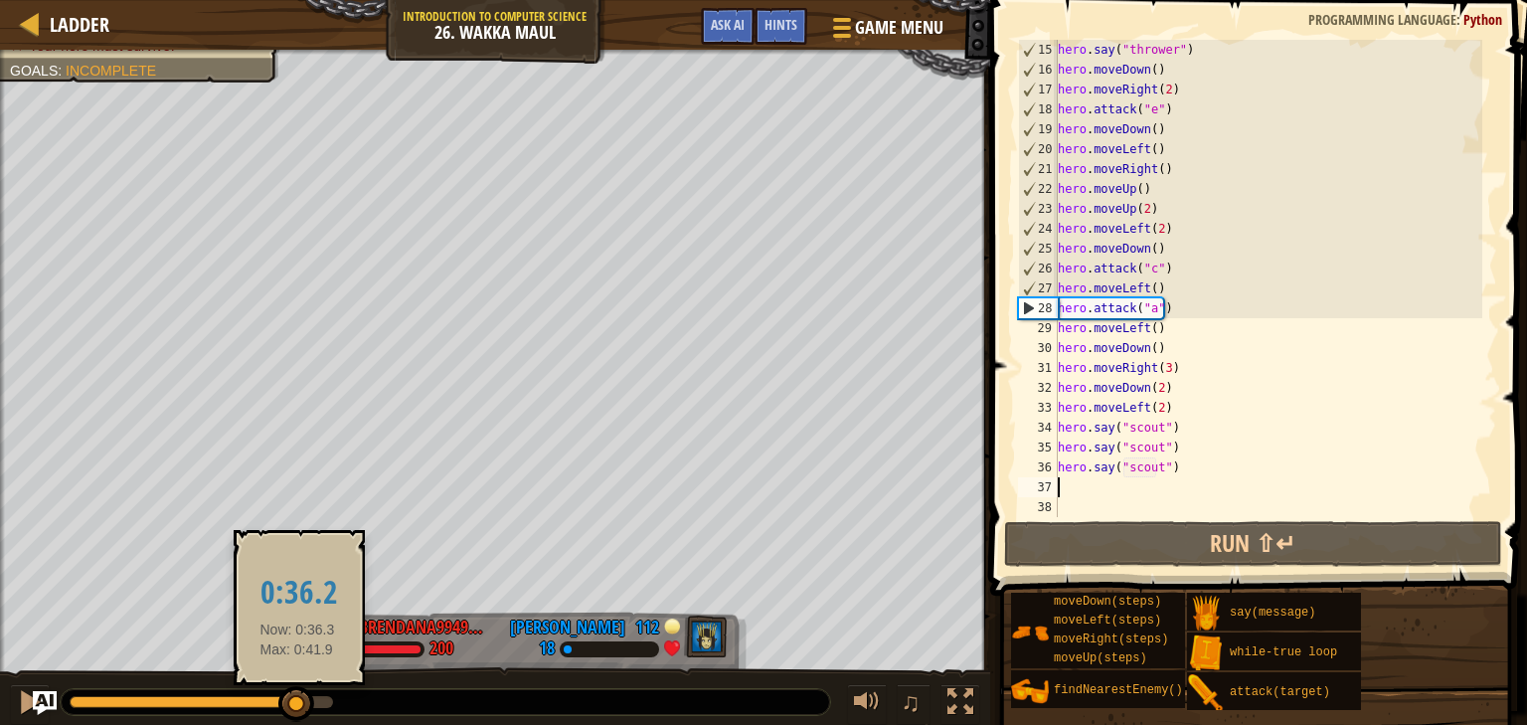
drag, startPoint x: 102, startPoint y: 694, endPoint x: 297, endPoint y: 686, distance: 195.0
click at [297, 686] on div at bounding box center [296, 704] width 36 height 36
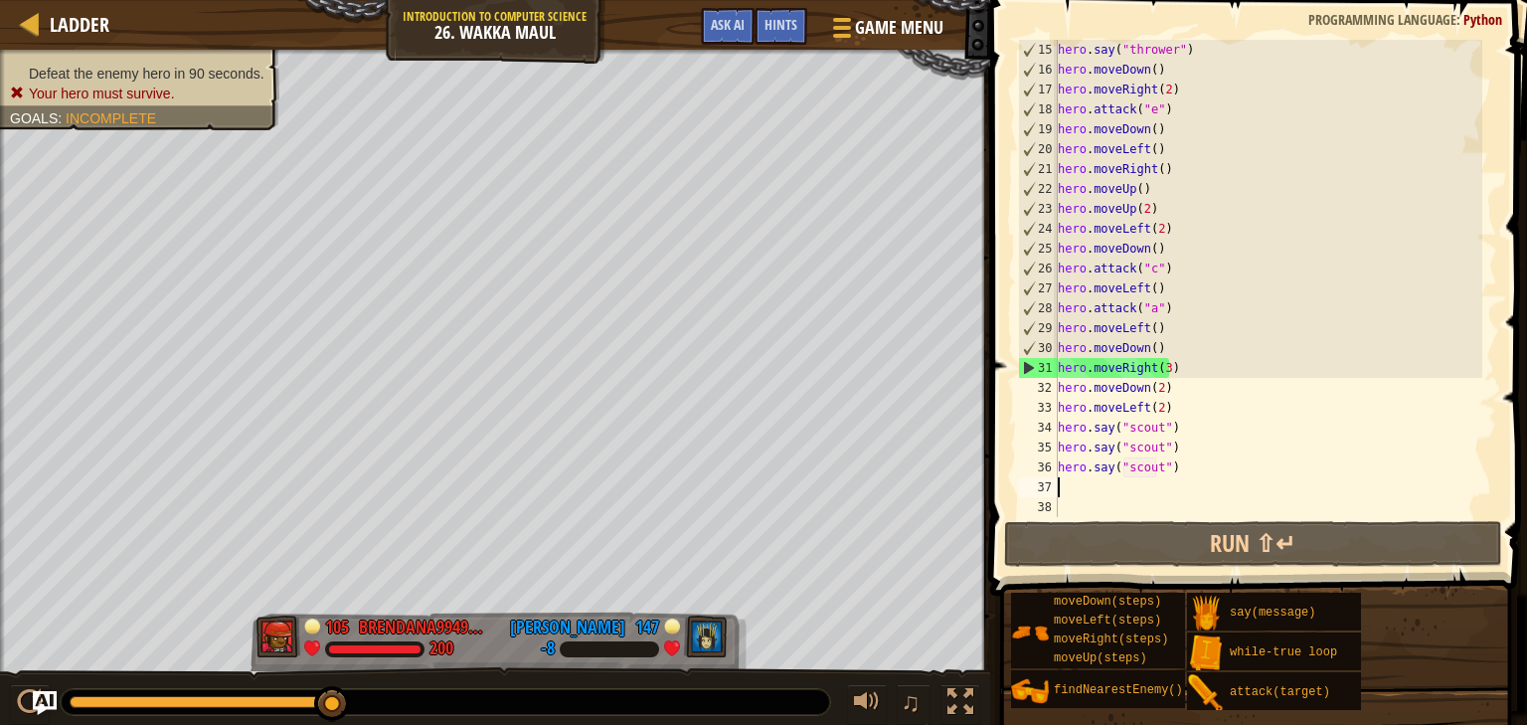
click at [1161, 369] on div "hero . say ( "thrower" ) hero . moveDown ( ) hero . moveRight ( 2 ) hero . atta…" at bounding box center [1268, 298] width 428 height 517
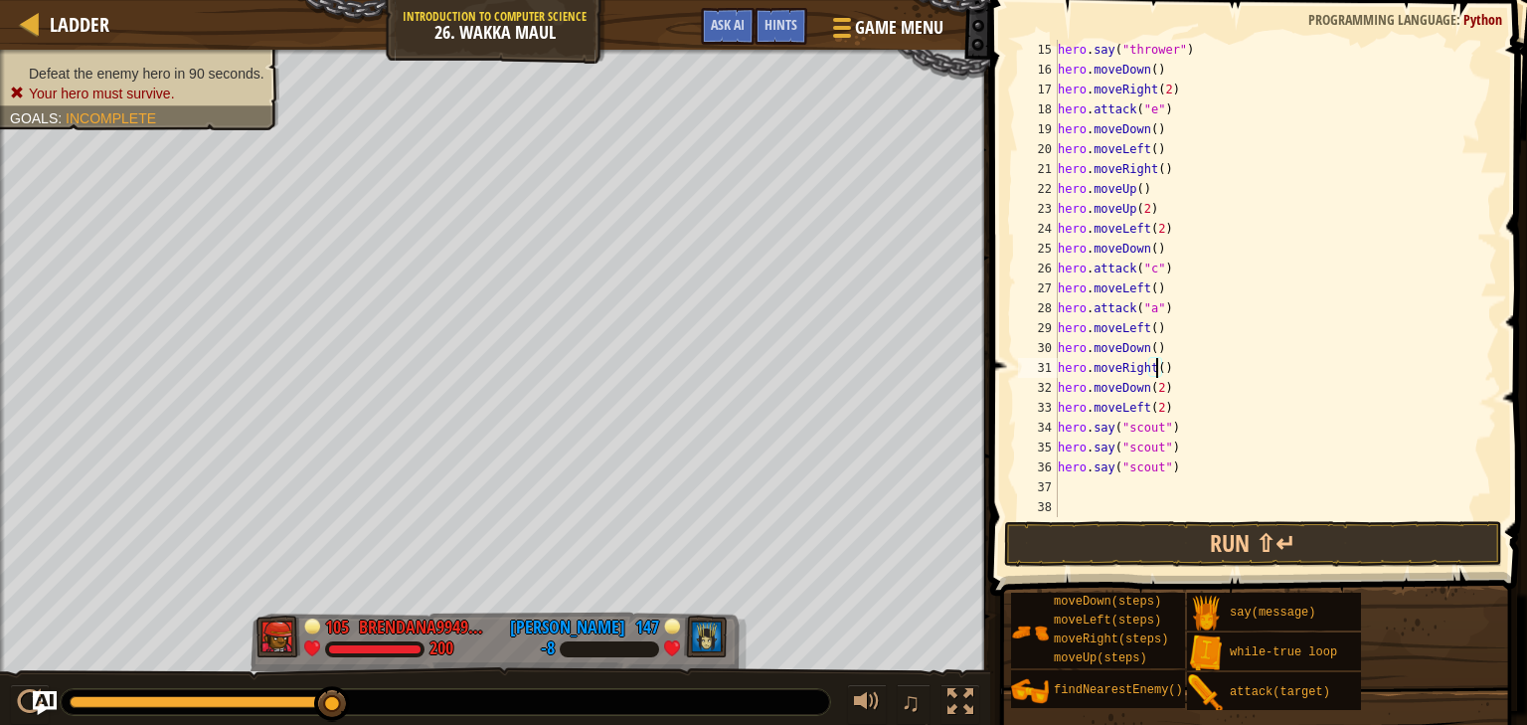
click at [1156, 390] on div "hero . say ( "thrower" ) hero . moveDown ( ) hero . moveRight ( 2 ) hero . atta…" at bounding box center [1268, 298] width 428 height 517
click at [1162, 410] on div "hero . say ( "thrower" ) hero . moveDown ( ) hero . moveRight ( 2 ) hero . atta…" at bounding box center [1268, 298] width 428 height 517
click at [1152, 528] on button "Run ⇧↵" at bounding box center [1253, 544] width 498 height 46
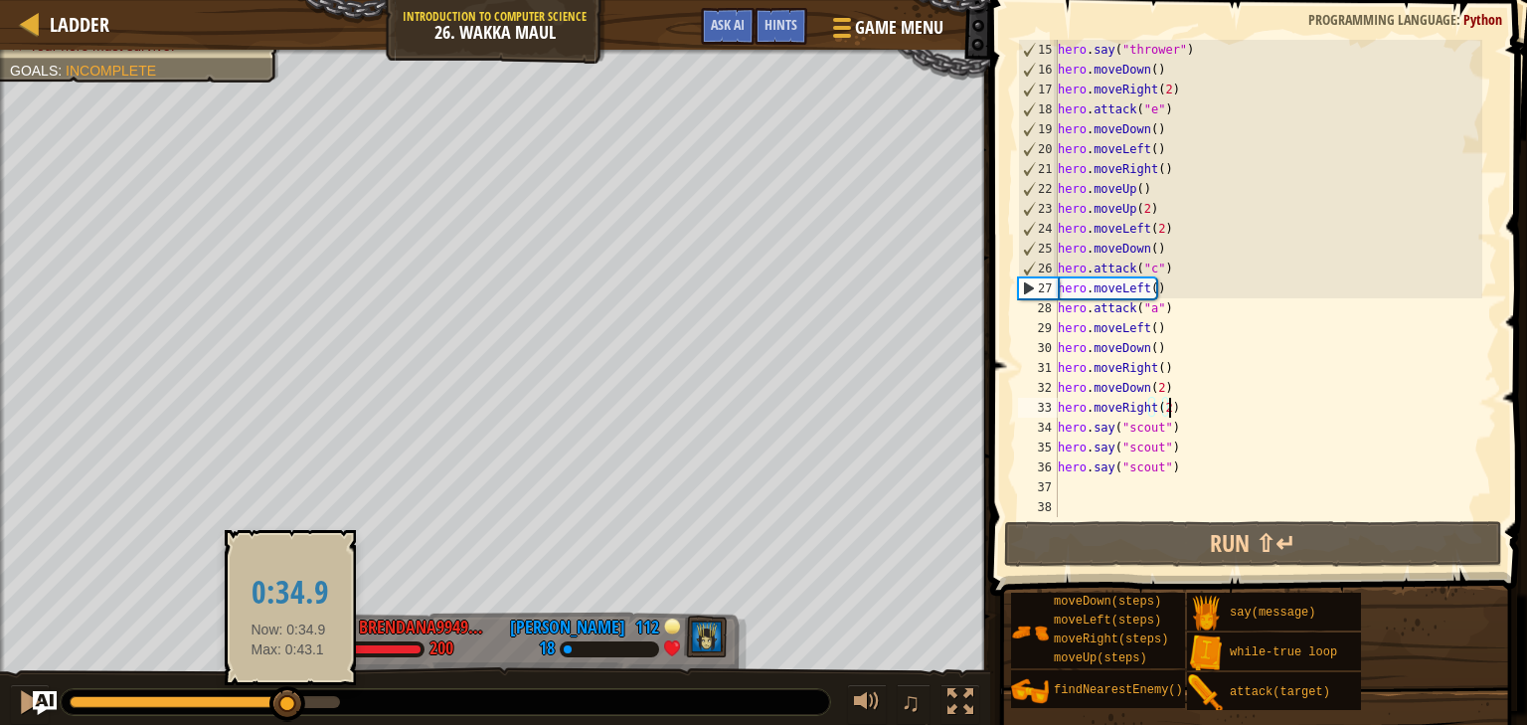
drag, startPoint x: 274, startPoint y: 695, endPoint x: 288, endPoint y: 690, distance: 14.8
click at [288, 690] on div at bounding box center [287, 704] width 36 height 36
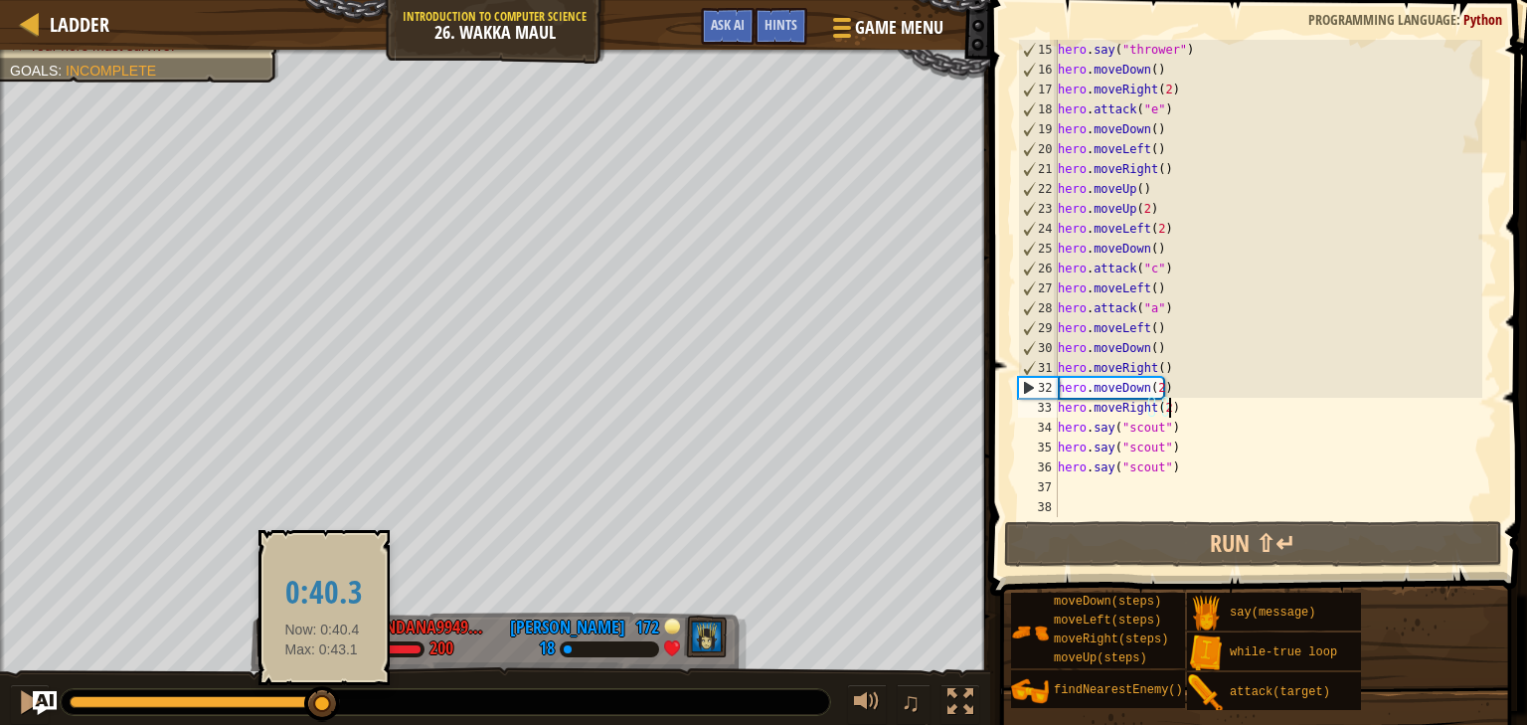
drag, startPoint x: 300, startPoint y: 690, endPoint x: 322, endPoint y: 690, distance: 21.9
click at [322, 690] on div at bounding box center [322, 704] width 36 height 36
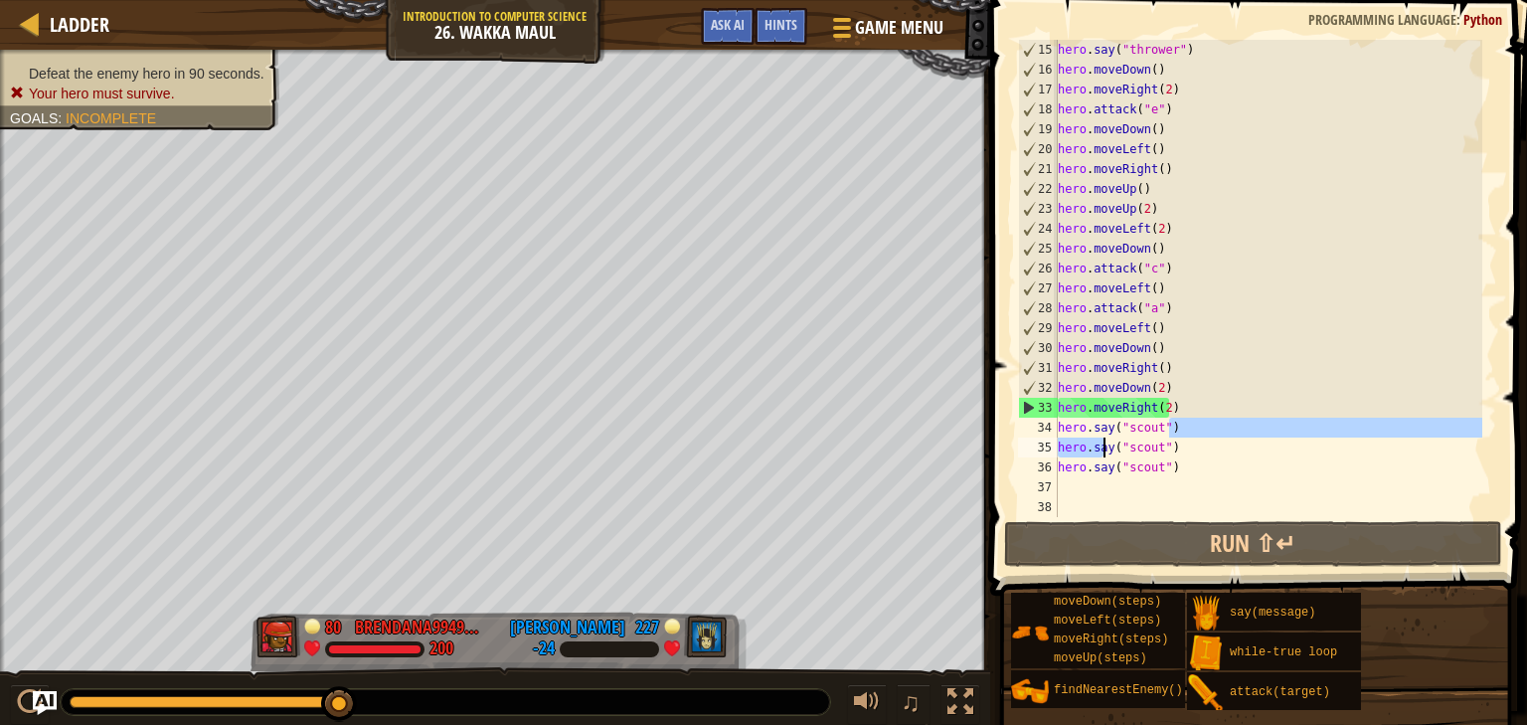
drag, startPoint x: 1168, startPoint y: 423, endPoint x: 1103, endPoint y: 456, distance: 72.5
click at [1103, 456] on div "hero . say ( "thrower" ) hero . moveDown ( ) hero . moveRight ( 2 ) hero . atta…" at bounding box center [1268, 298] width 428 height 517
click at [1103, 456] on div "hero . say ( "thrower" ) hero . moveDown ( ) hero . moveRight ( 2 ) hero . atta…" at bounding box center [1268, 278] width 428 height 477
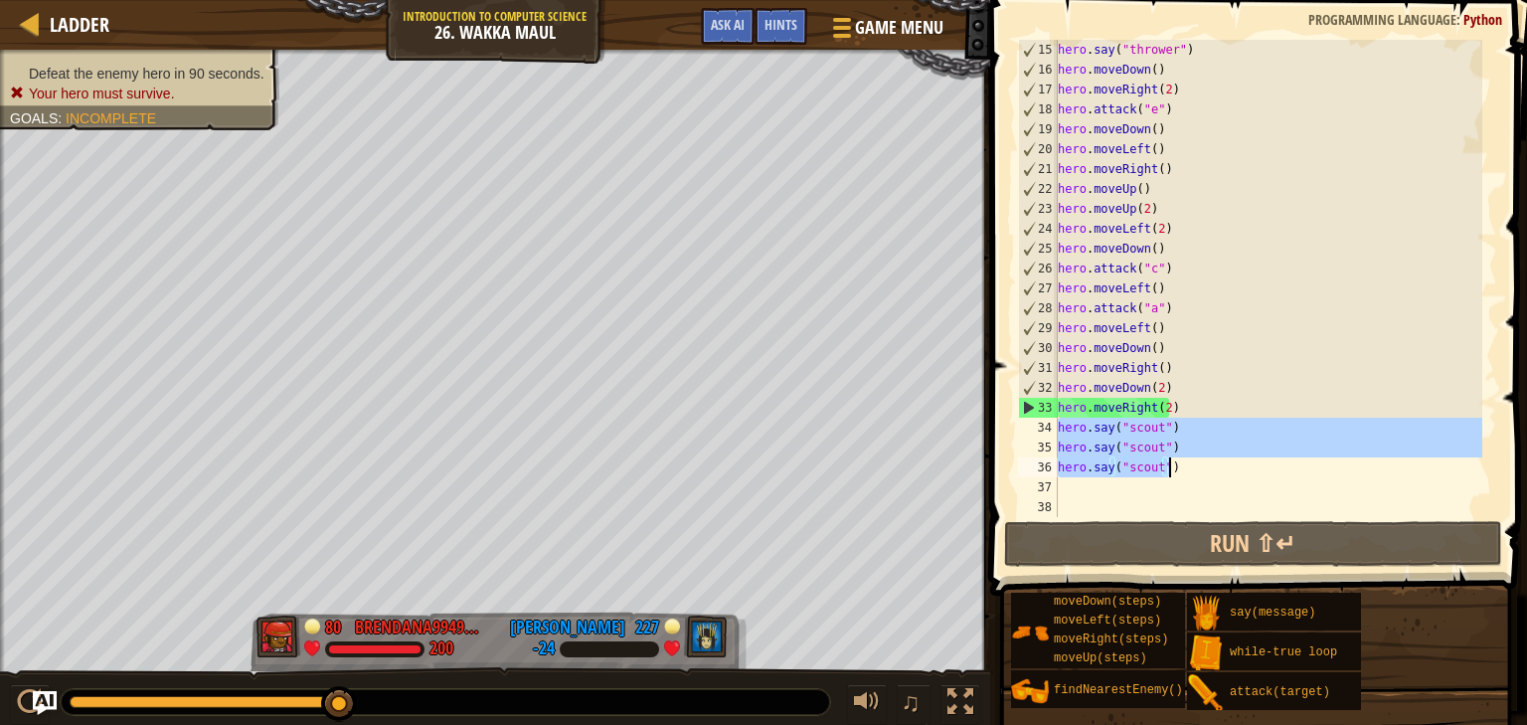
drag, startPoint x: 1058, startPoint y: 422, endPoint x: 1171, endPoint y: 463, distance: 120.4
click at [1171, 463] on div "hero . say ( "thrower" ) hero . moveDown ( ) hero . moveRight ( 2 ) hero . atta…" at bounding box center [1268, 298] width 428 height 517
type textarea "hero.say("scout") hero.say("scout")"
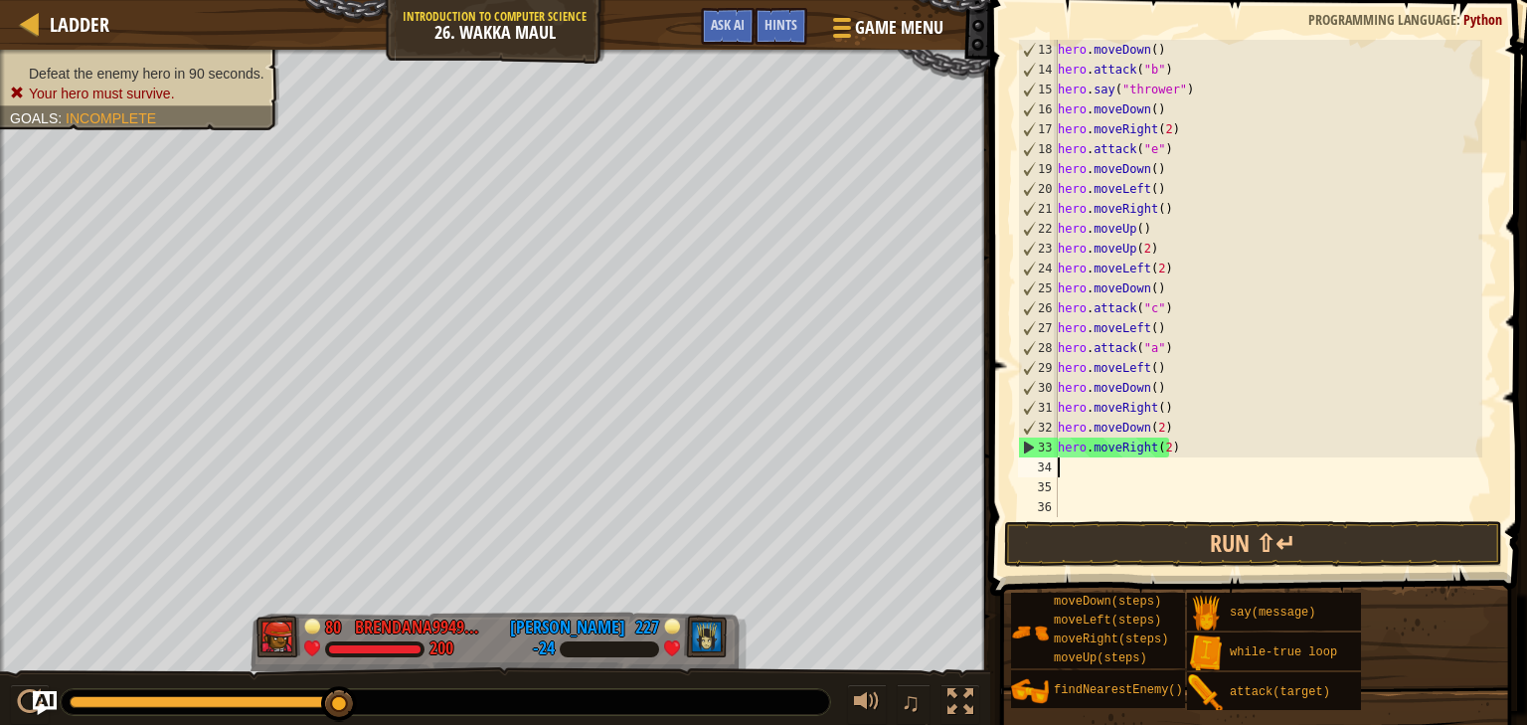
scroll to position [278, 0]
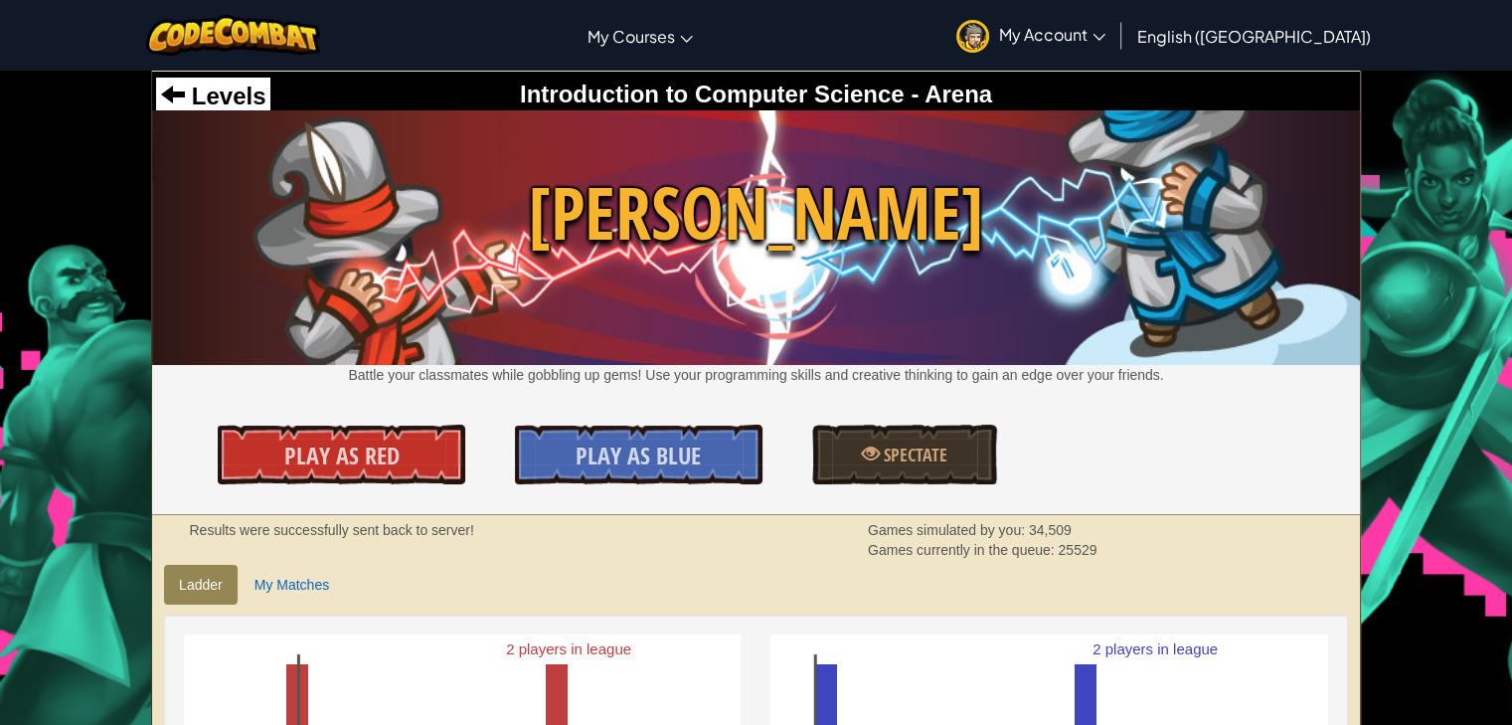
click at [1115, 61] on link "My Account" at bounding box center [1030, 35] width 169 height 63
